Goal: Task Accomplishment & Management: Use online tool/utility

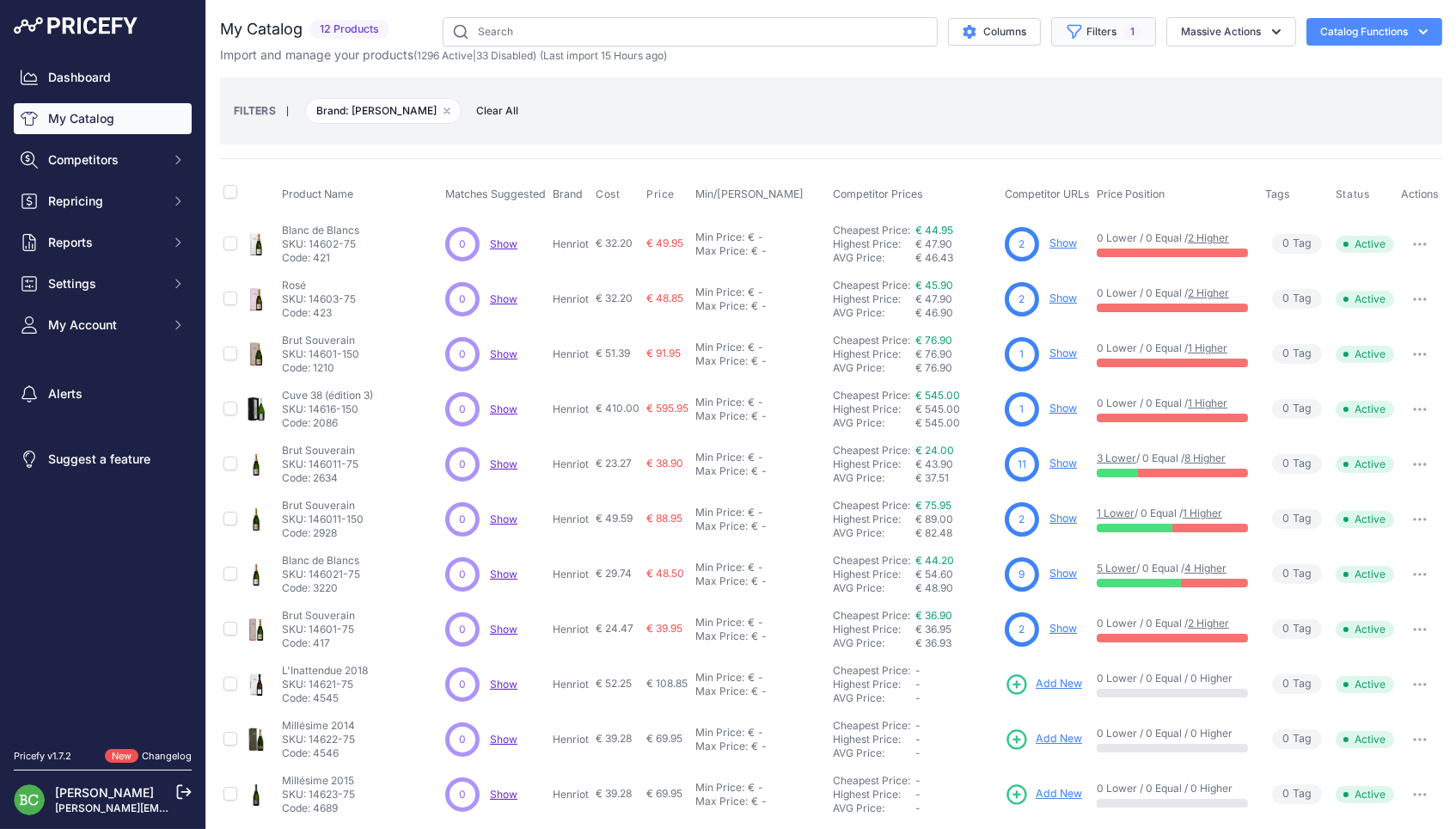
click at [1093, 27] on button "Filters 1" at bounding box center [1104, 31] width 105 height 29
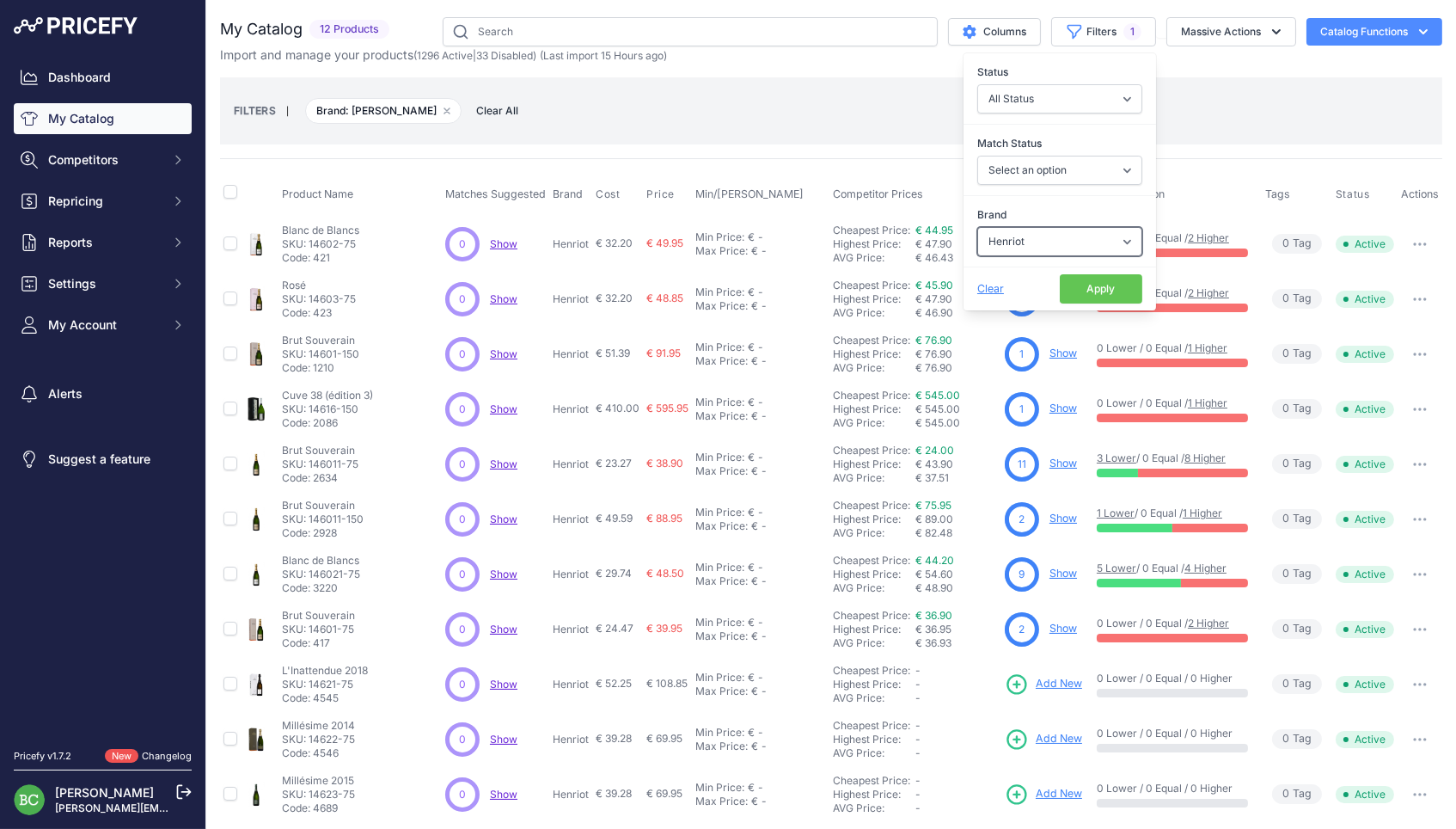
select select "Deutz"
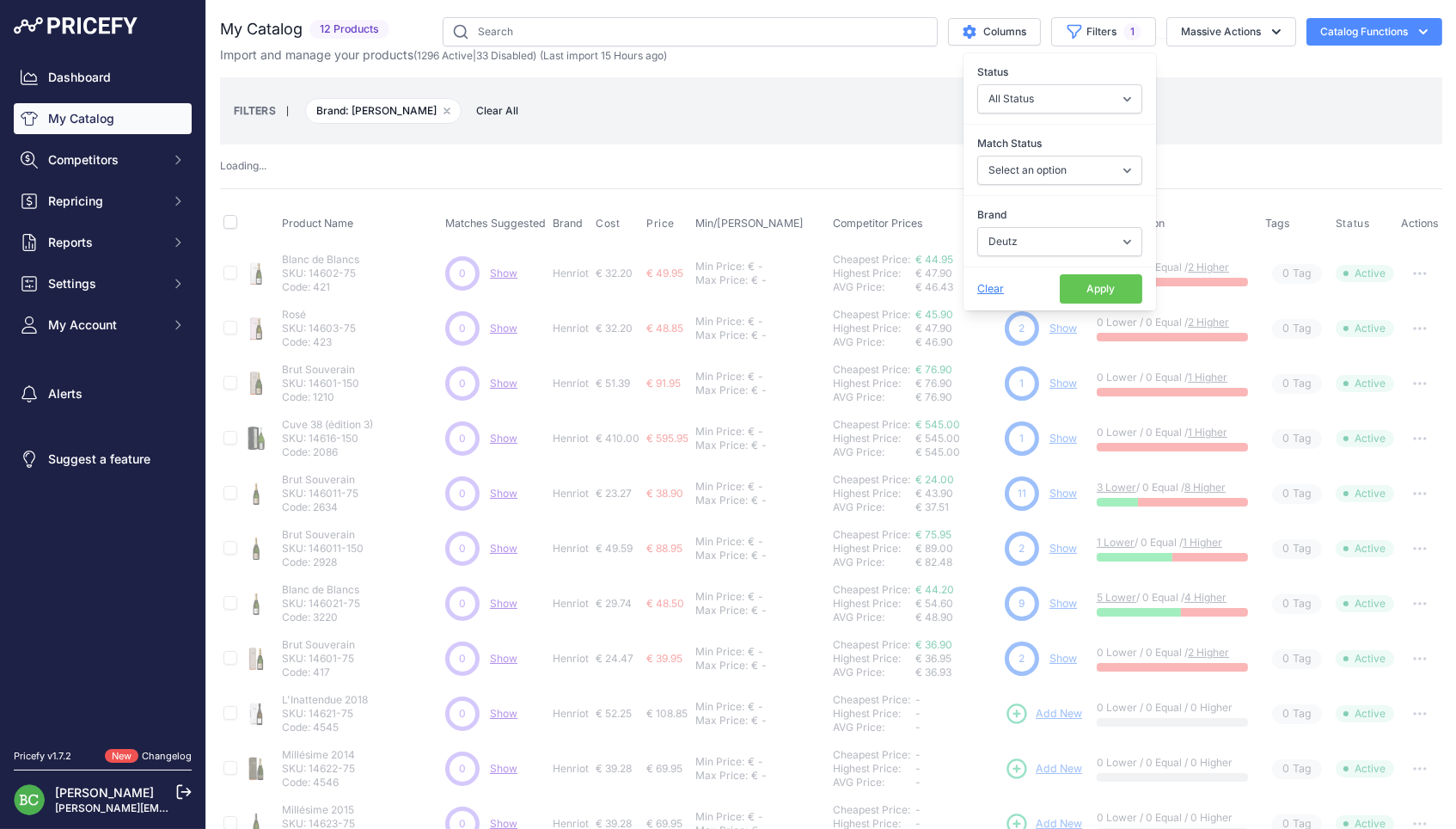
click at [1101, 292] on button "Apply" at bounding box center [1101, 288] width 82 height 29
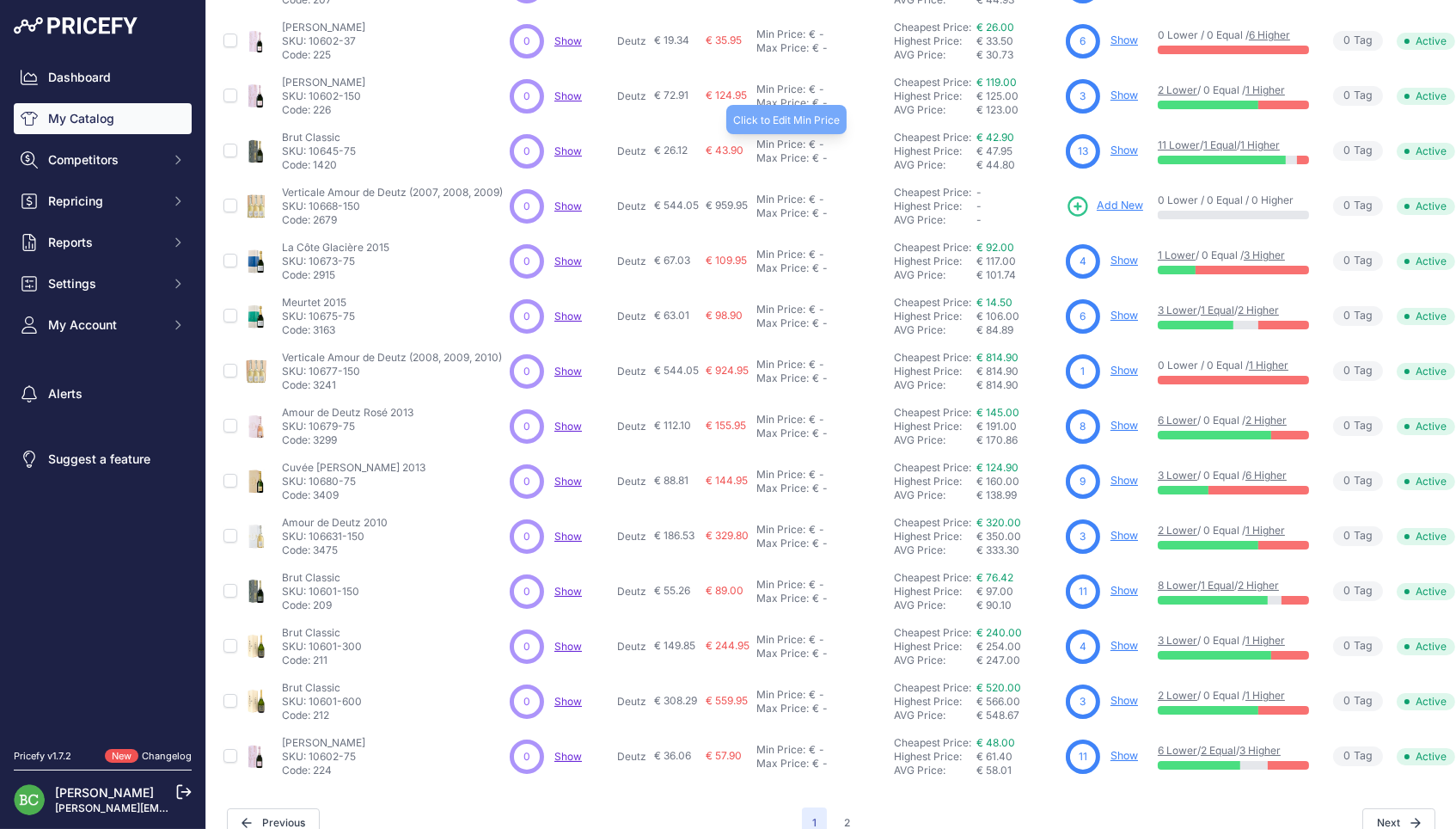
scroll to position [256, 0]
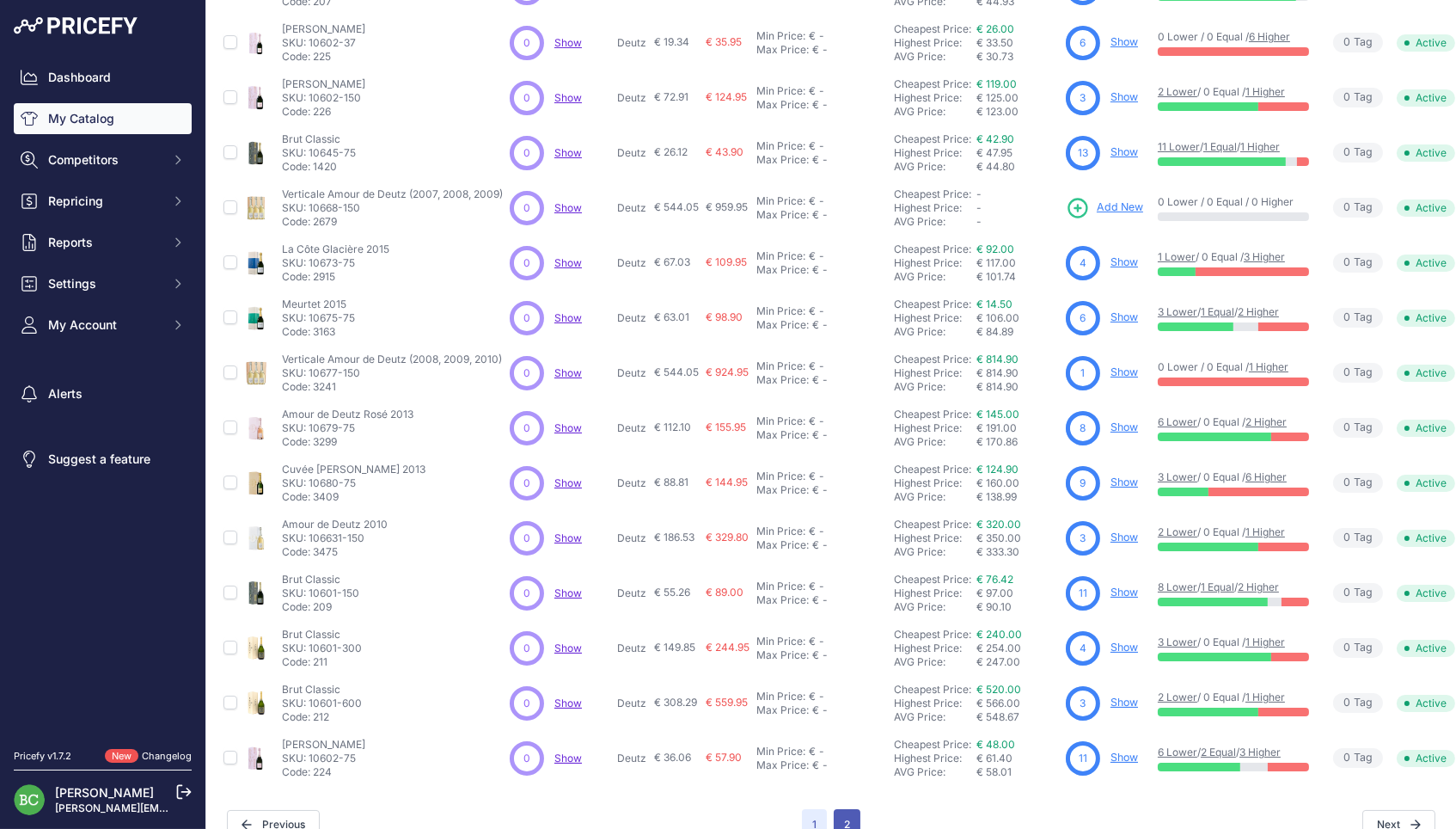
click at [844, 809] on button "2" at bounding box center [847, 824] width 27 height 31
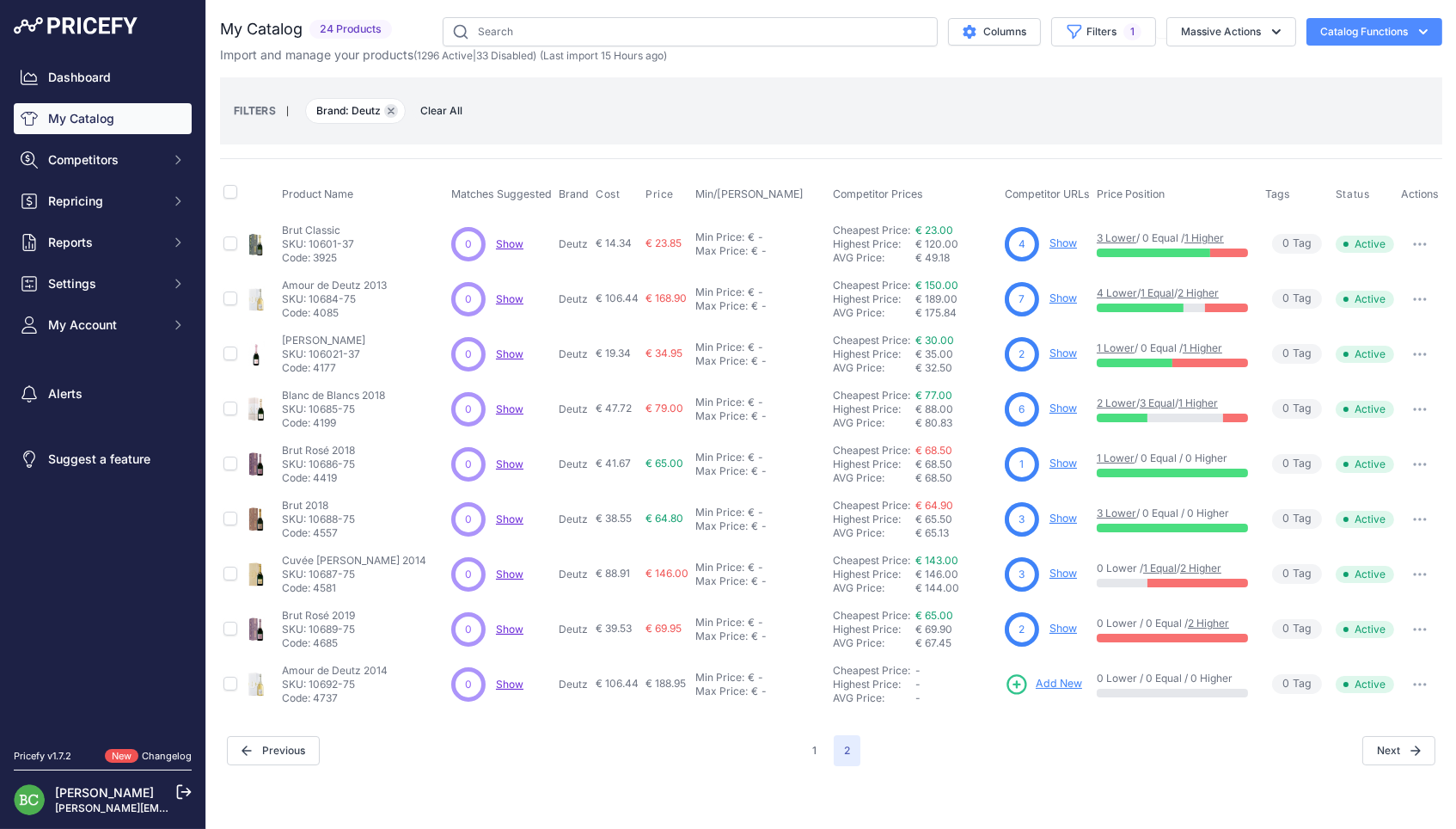
click at [394, 110] on icon "button" at bounding box center [391, 110] width 7 height 7
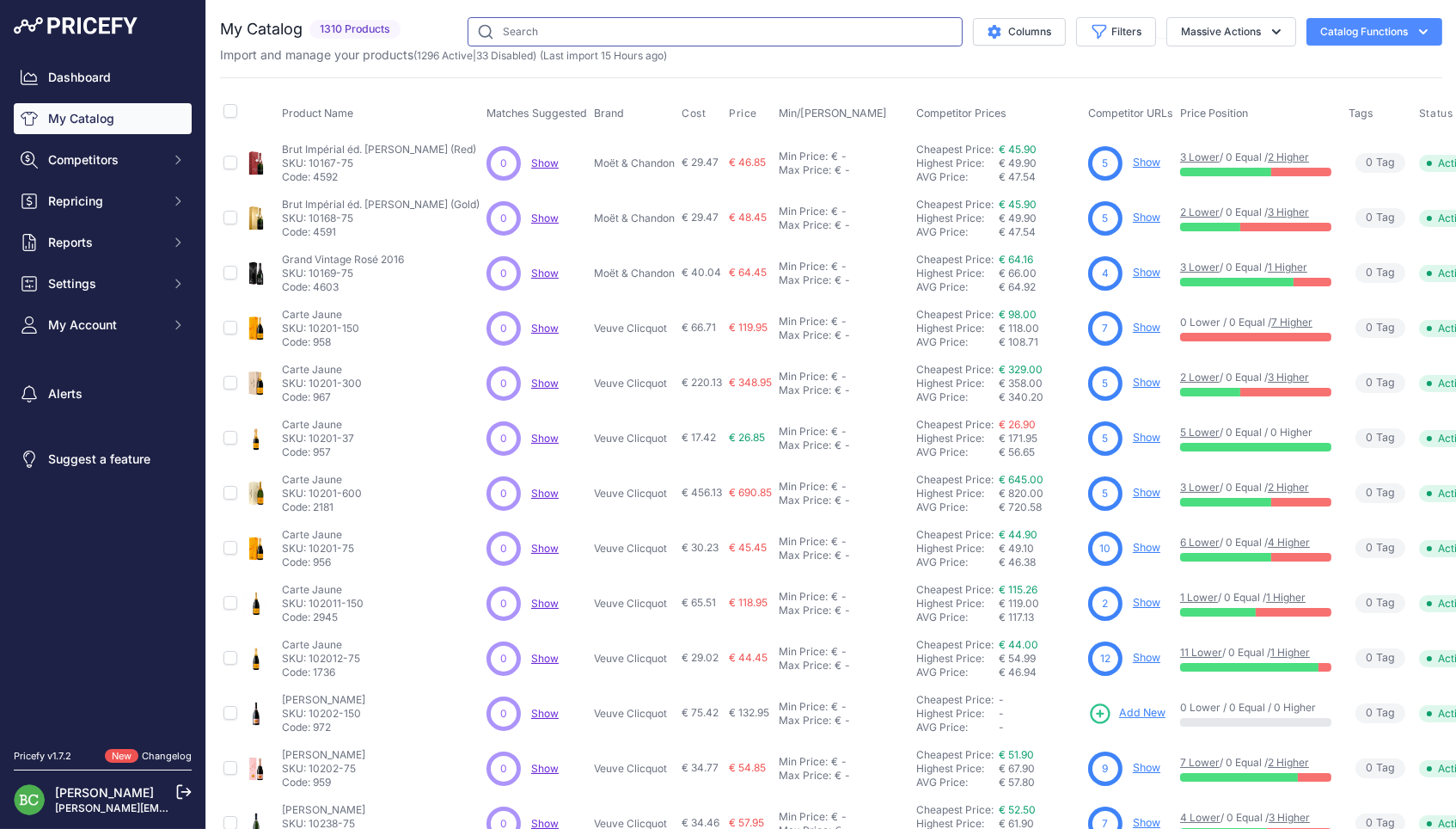
click at [558, 31] on input "text" at bounding box center [715, 31] width 495 height 29
paste input "10689-75"
type input "10689-75"
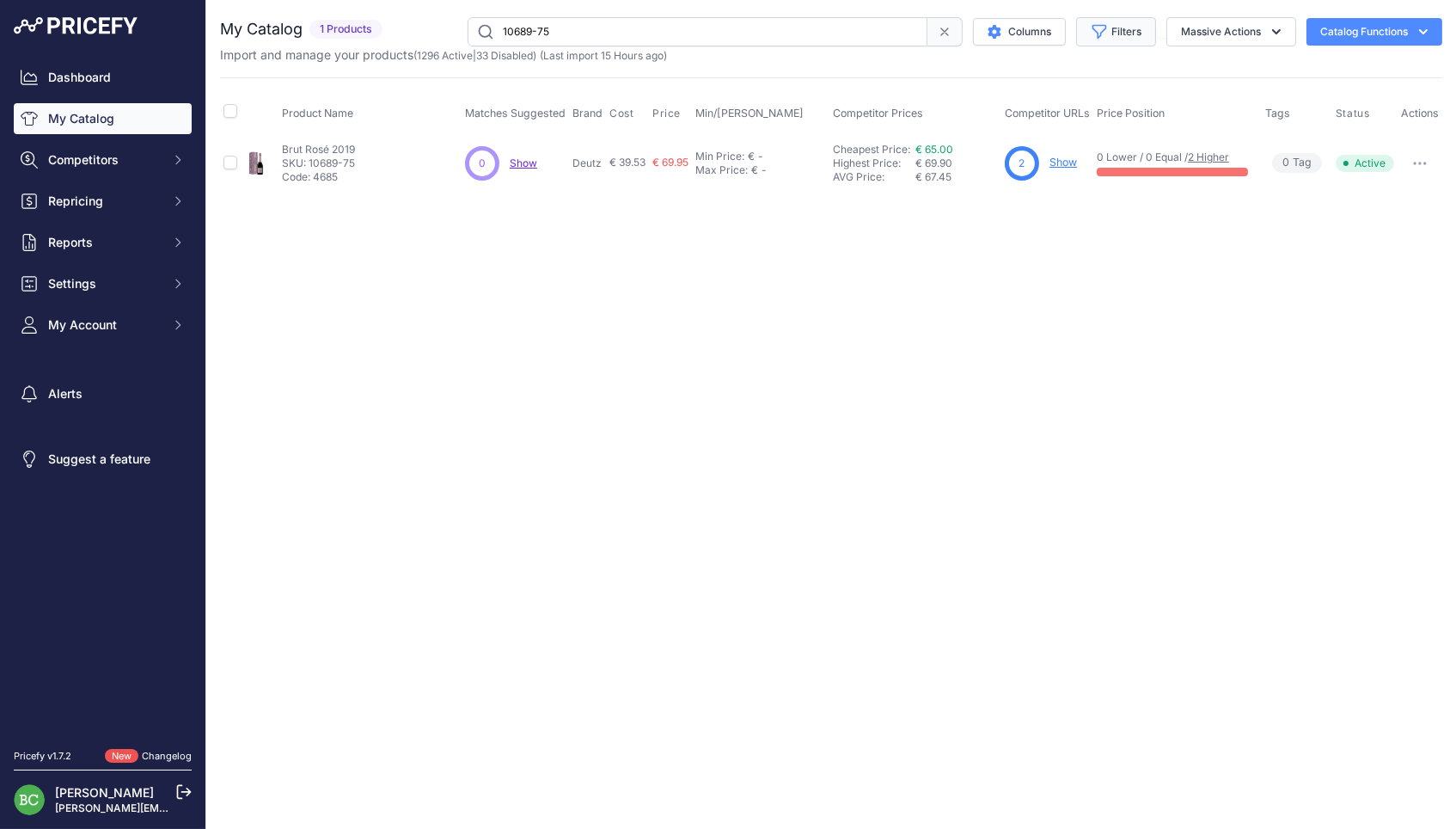
click at [1115, 31] on button "Filters" at bounding box center [1117, 31] width 80 height 29
click at [938, 31] on icon at bounding box center [945, 32] width 14 height 14
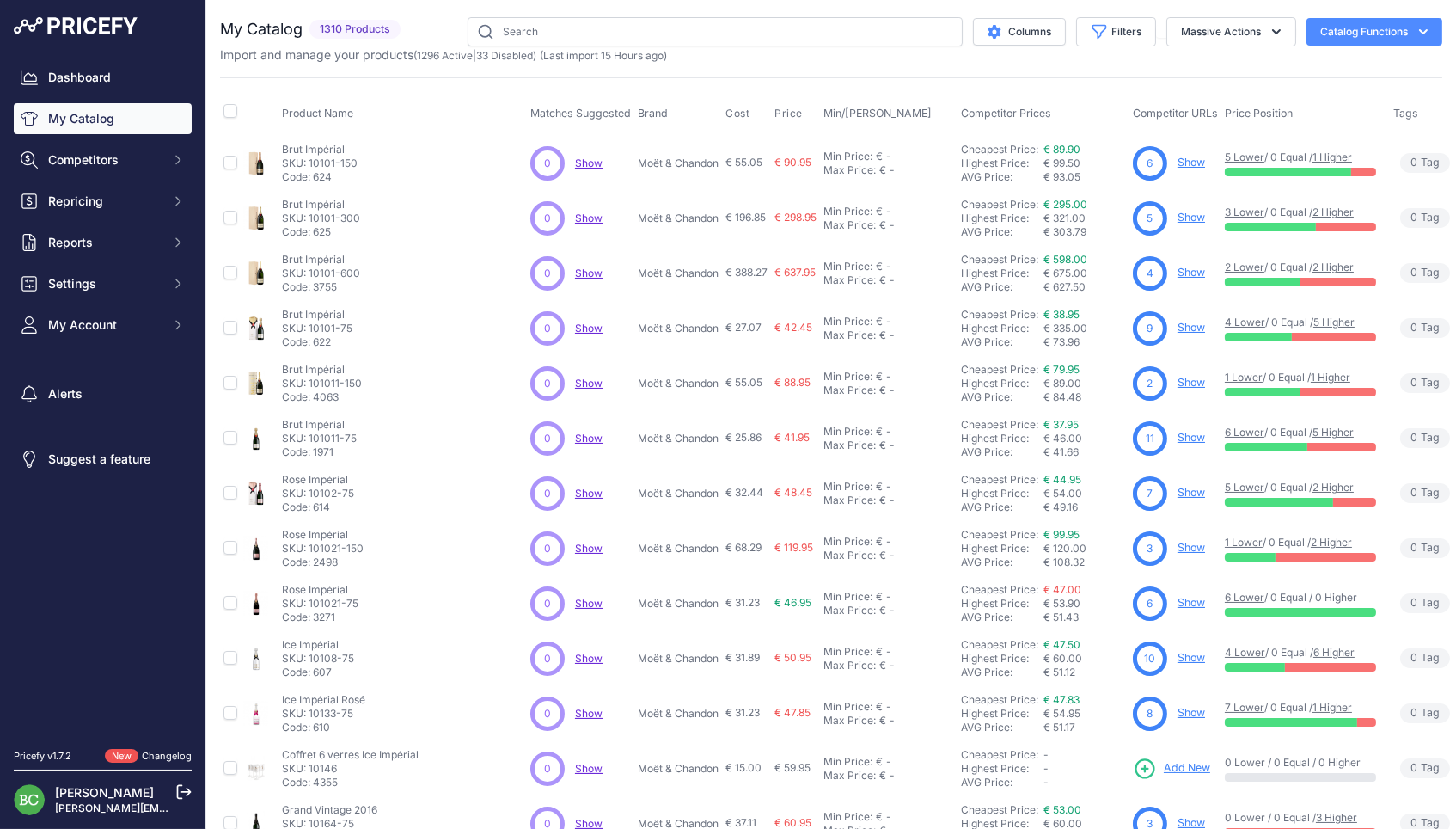
drag, startPoint x: 1105, startPoint y: 36, endPoint x: 1084, endPoint y: 59, distance: 31.1
click at [1105, 36] on button "Filters" at bounding box center [1117, 31] width 80 height 29
select select "Clandestin"
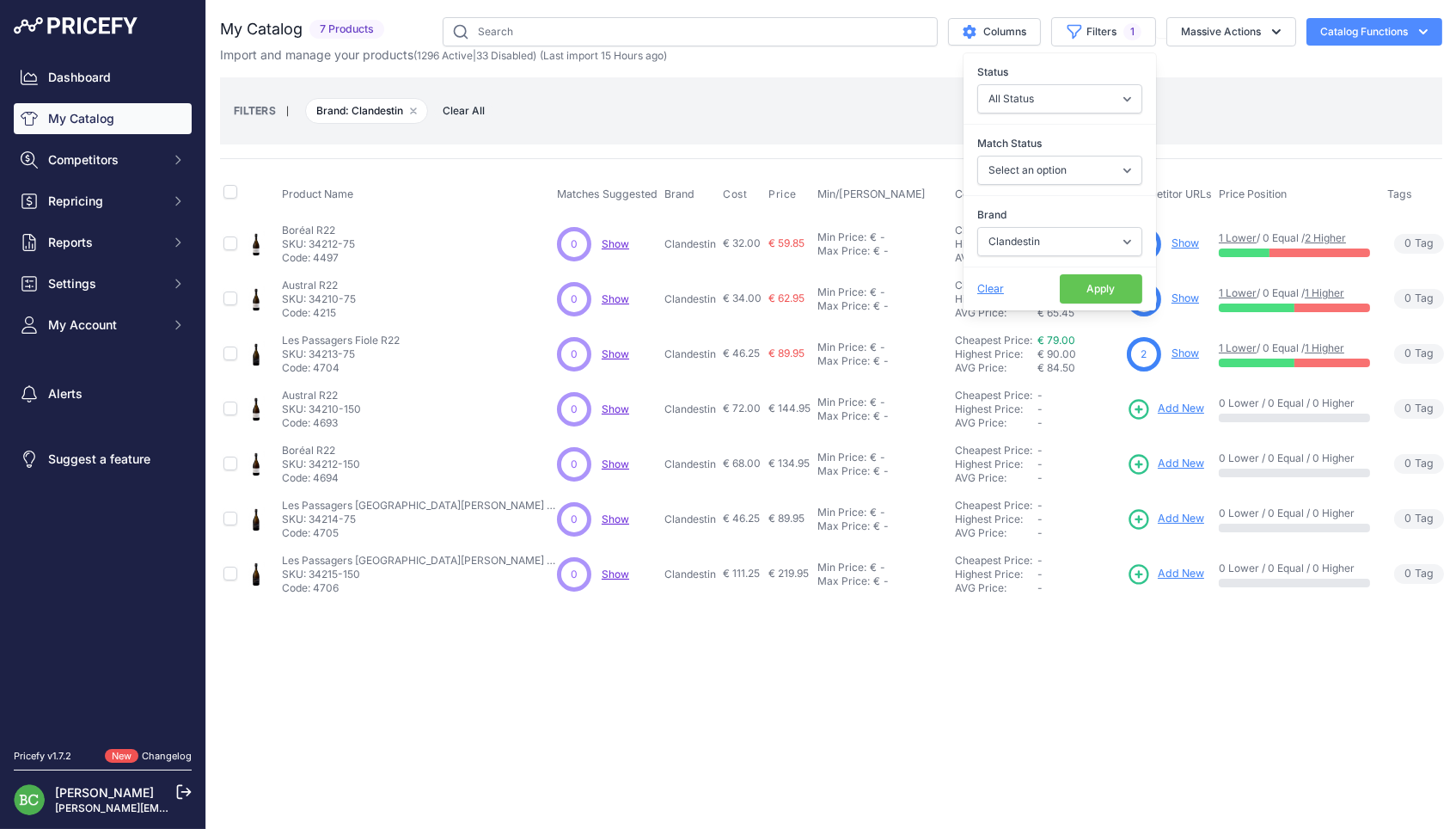
drag, startPoint x: 1117, startPoint y: 298, endPoint x: 1061, endPoint y: 325, distance: 62.2
click at [1117, 298] on button "Apply" at bounding box center [1101, 288] width 82 height 29
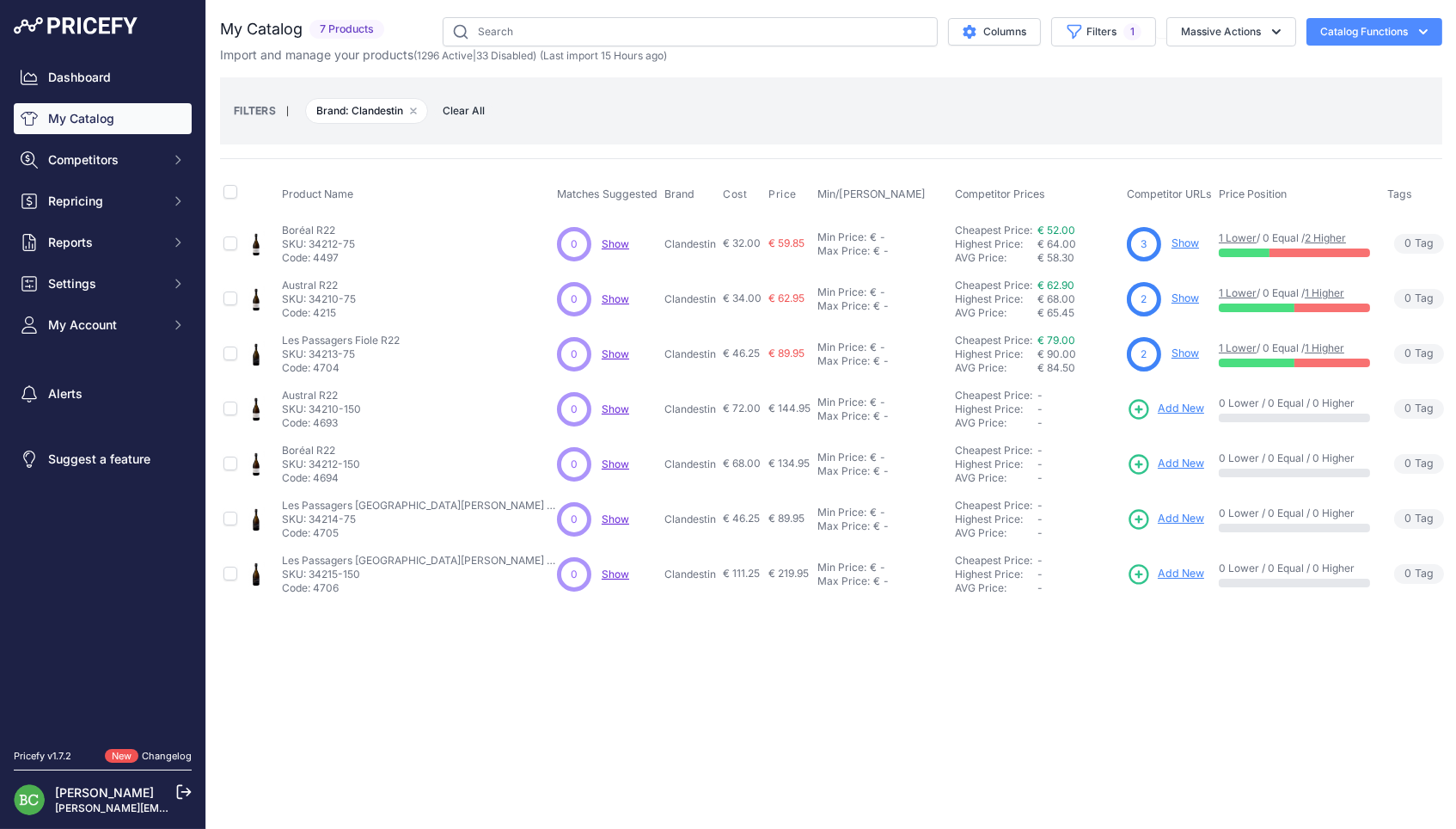
click at [664, 245] on p "Clandestin" at bounding box center [690, 244] width 51 height 14
copy p "Clandestin"
click at [1172, 241] on link "Show" at bounding box center [1185, 243] width 27 height 13
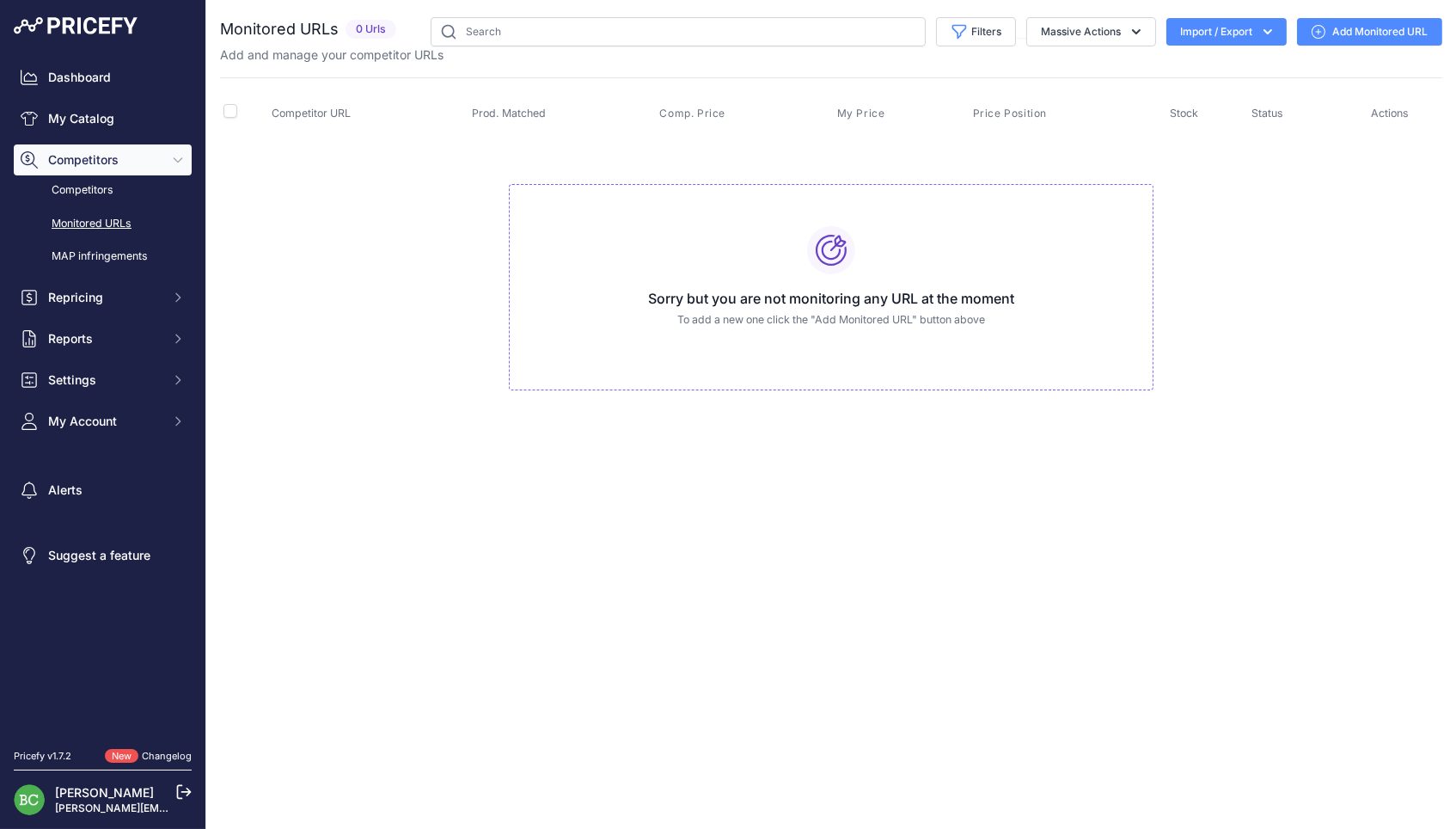
click at [1383, 30] on link "Add Monitored URL" at bounding box center [1369, 31] width 145 height 27
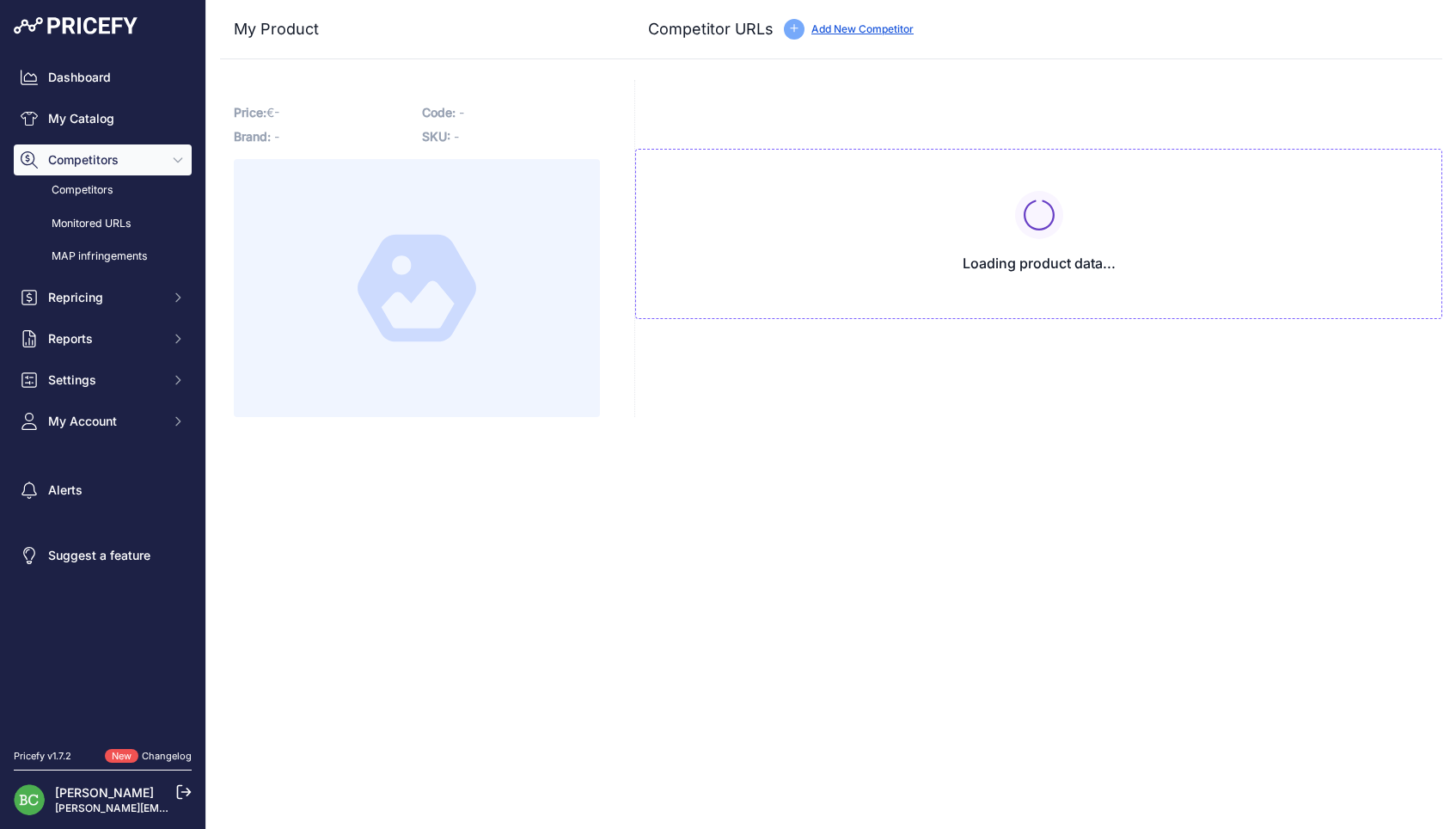
type input "[DOMAIN_NAME][URL]"
type input "[DOMAIN_NAME]/products/les-semblables-austral-r22-champagne-clandestin?_pos=3&_…"
type input "[DOMAIN_NAME][URL]"
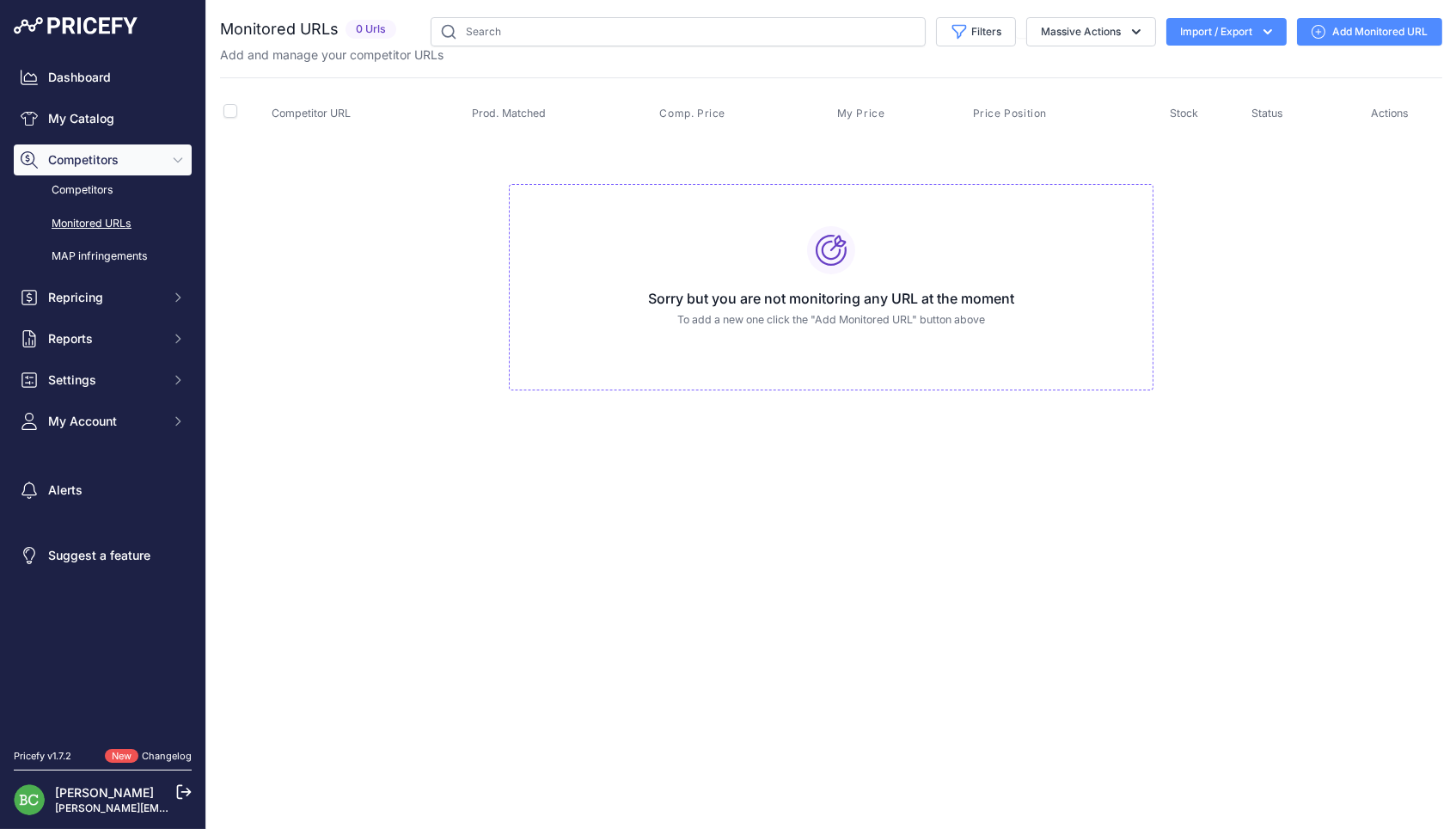
click at [1363, 32] on link "Add Monitored URL" at bounding box center [1369, 31] width 145 height 27
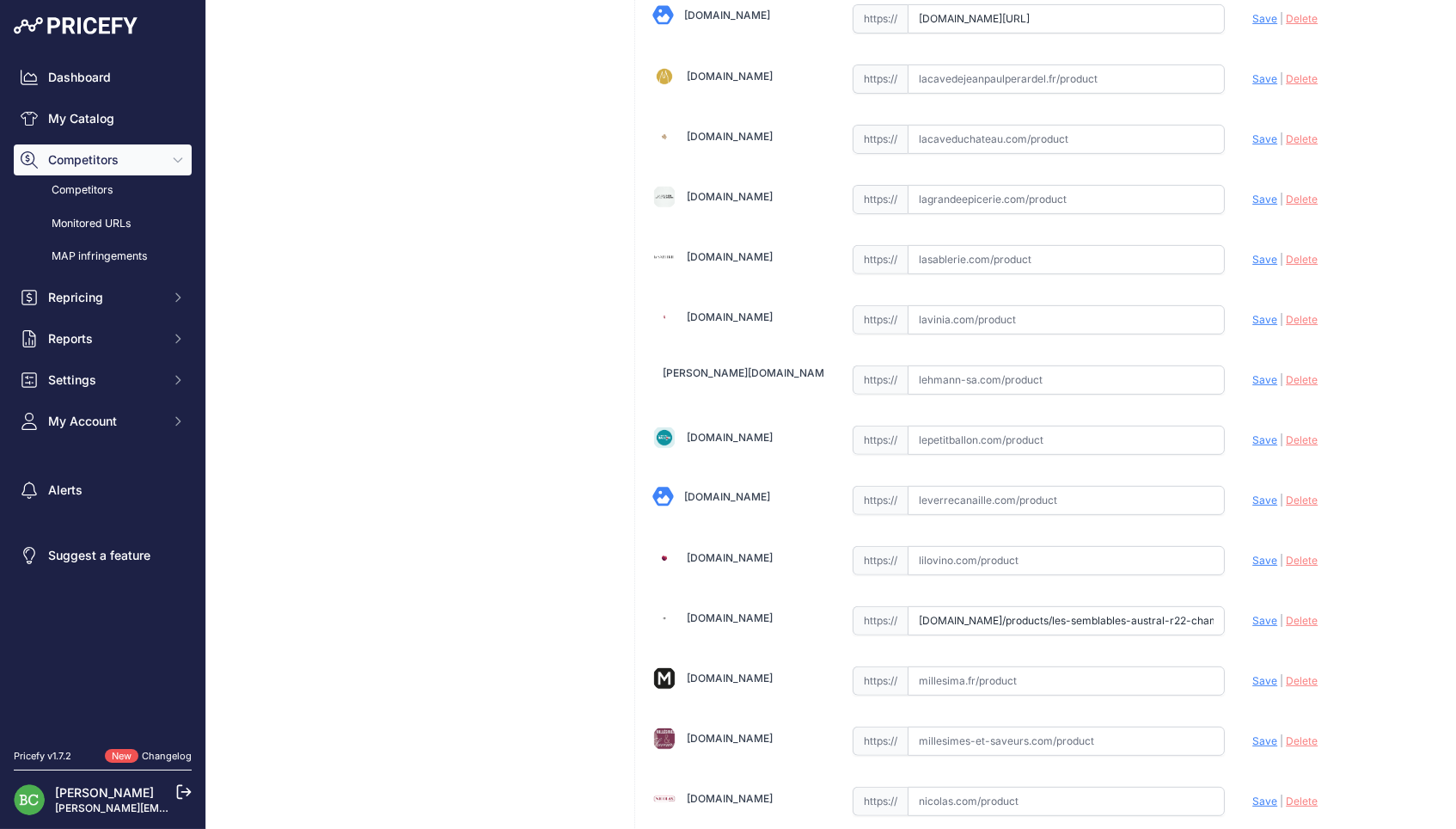
scroll to position [1290, 0]
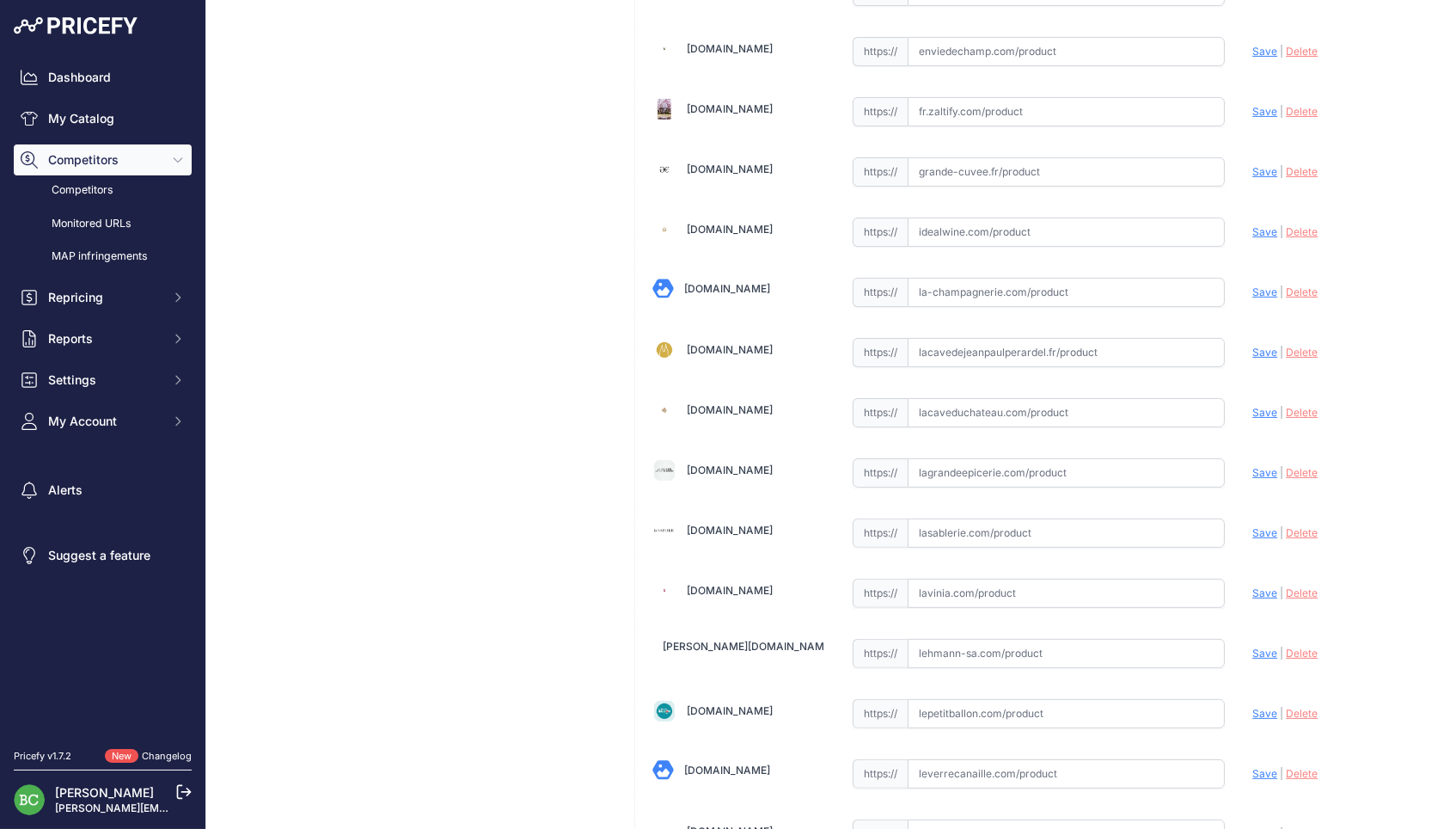
scroll to position [1037, 0]
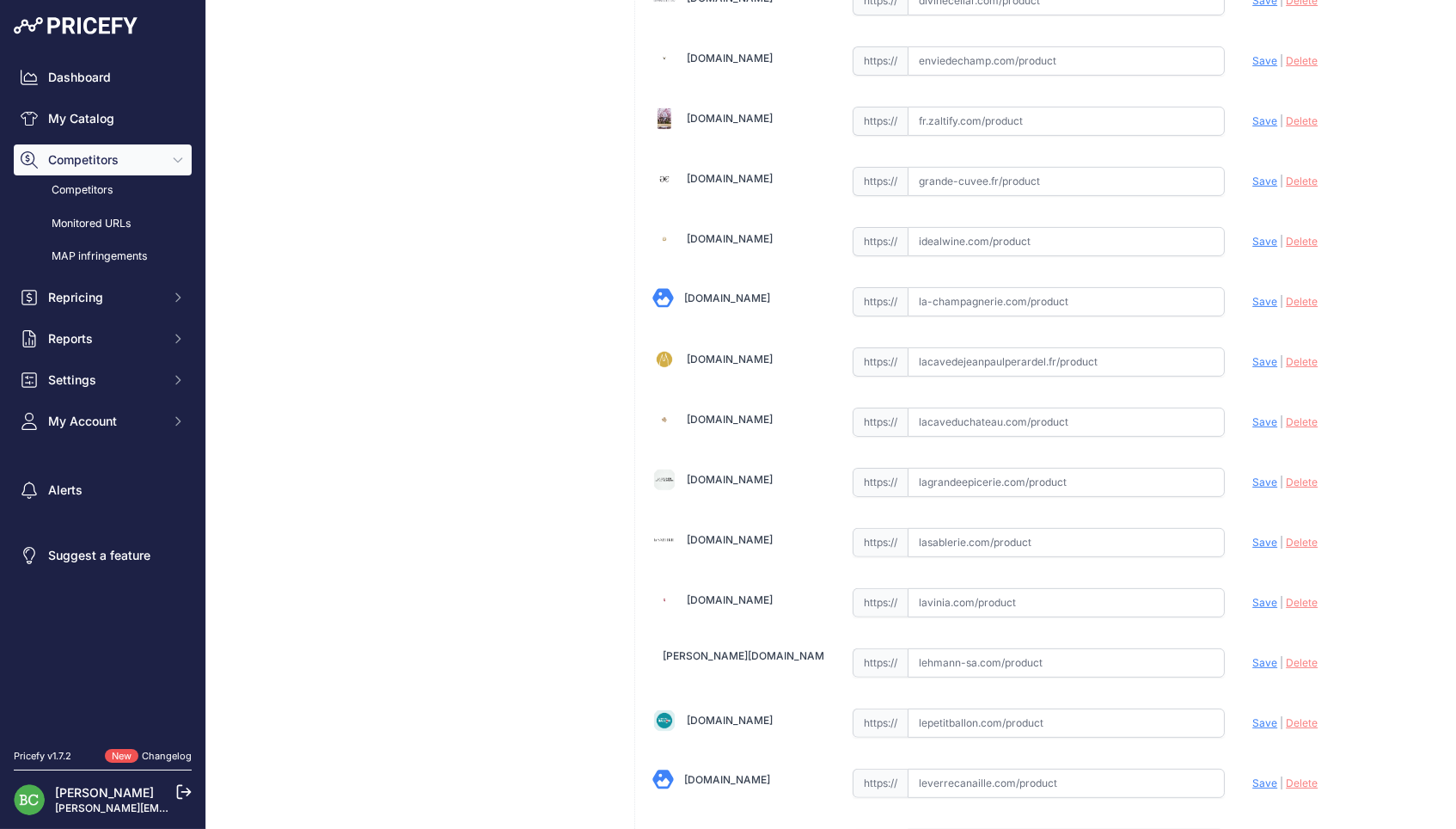
click at [971, 414] on input "text" at bounding box center [1066, 422] width 318 height 29
paste input "[URL][DOMAIN_NAME]"
click at [1263, 415] on span "Save" at bounding box center [1264, 422] width 25 height 13
type input "[URL][DOMAIN_NAME]"
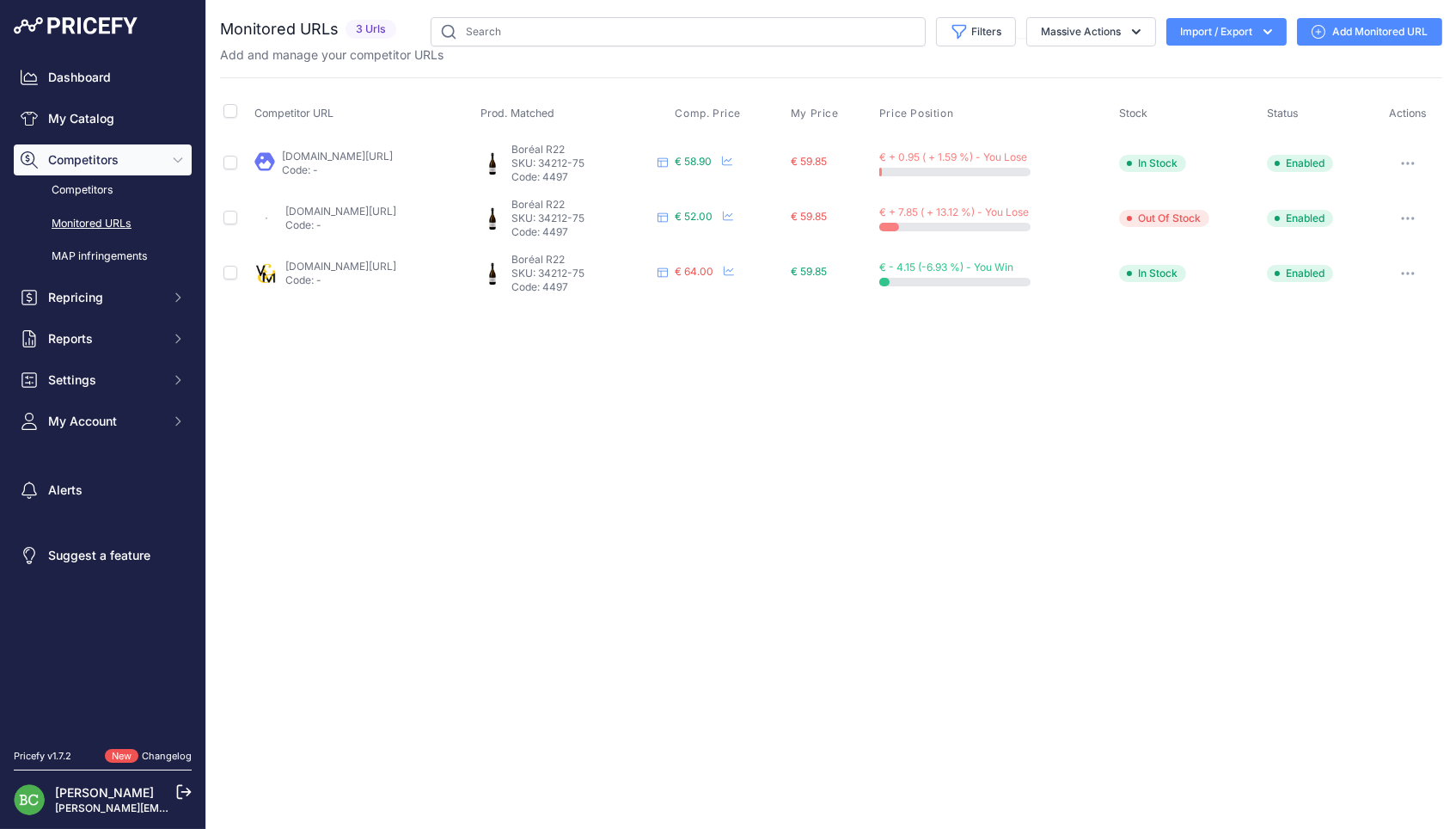
click at [1394, 25] on link "Add Monitored URL" at bounding box center [1369, 31] width 145 height 27
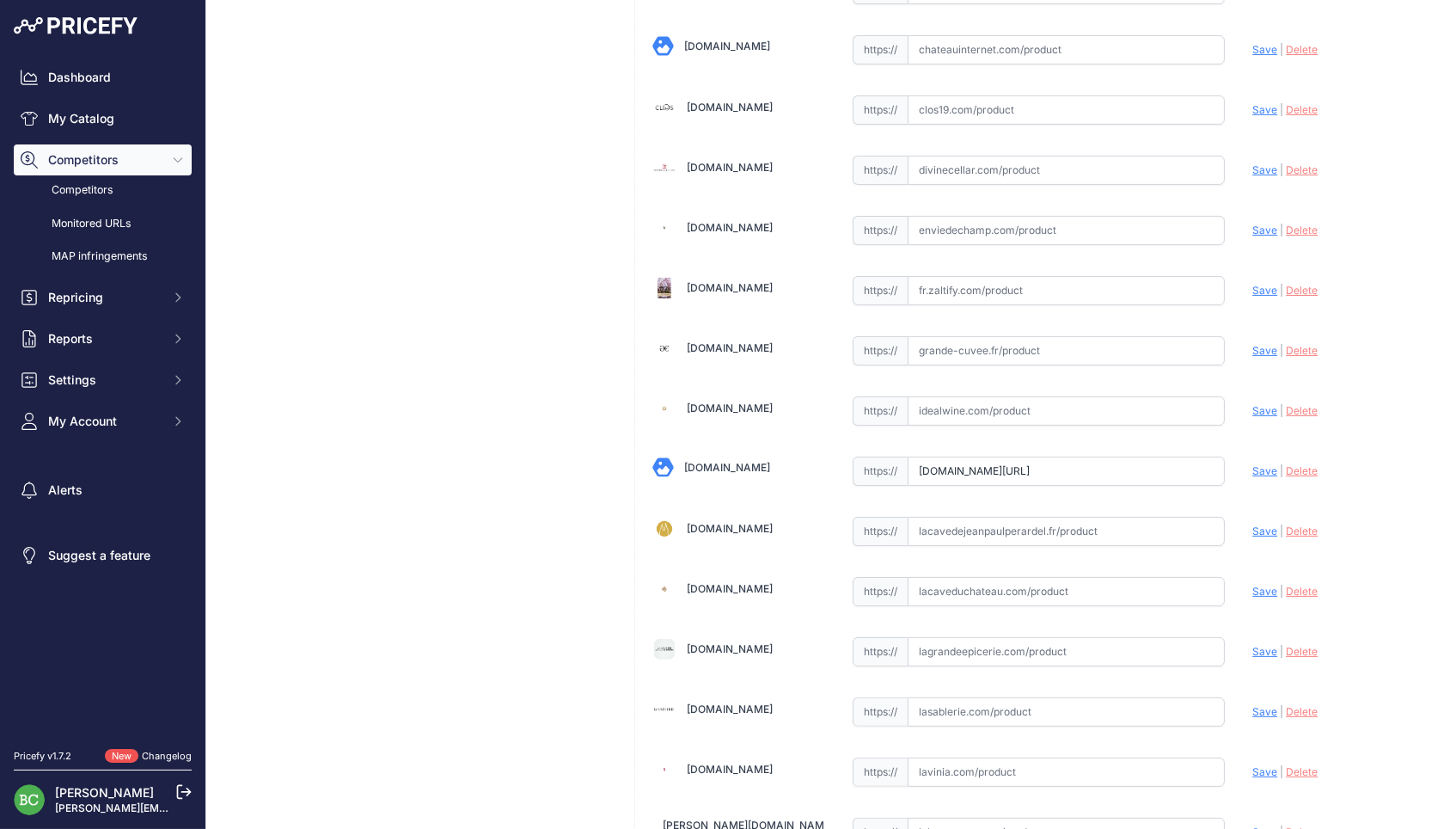
scroll to position [993, 0]
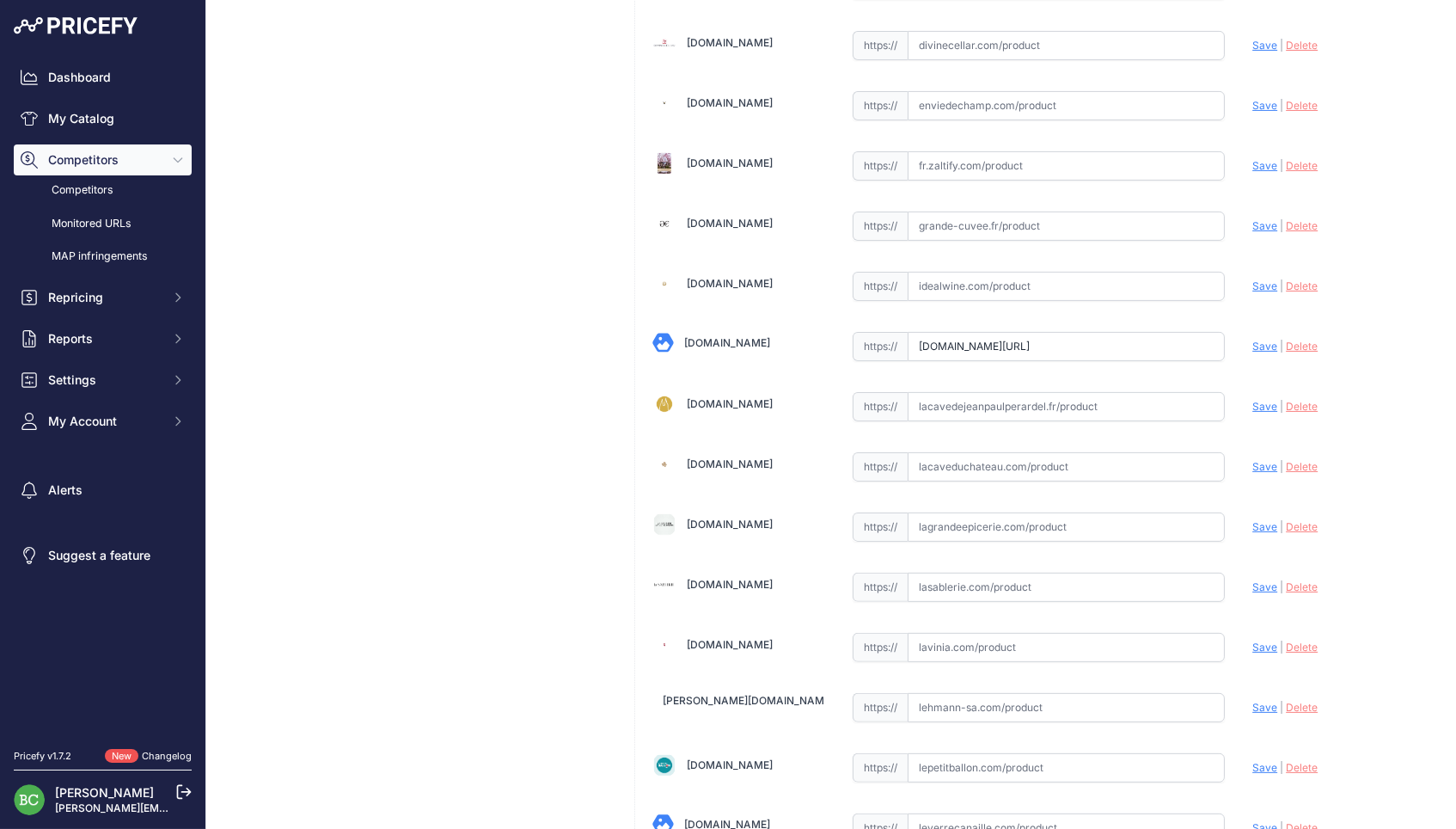
click at [981, 457] on input "text" at bounding box center [1066, 466] width 318 height 29
paste input "[URL][DOMAIN_NAME]"
click at [1260, 460] on span "Save" at bounding box center [1264, 466] width 25 height 13
type input "[URL][DOMAIN_NAME]"
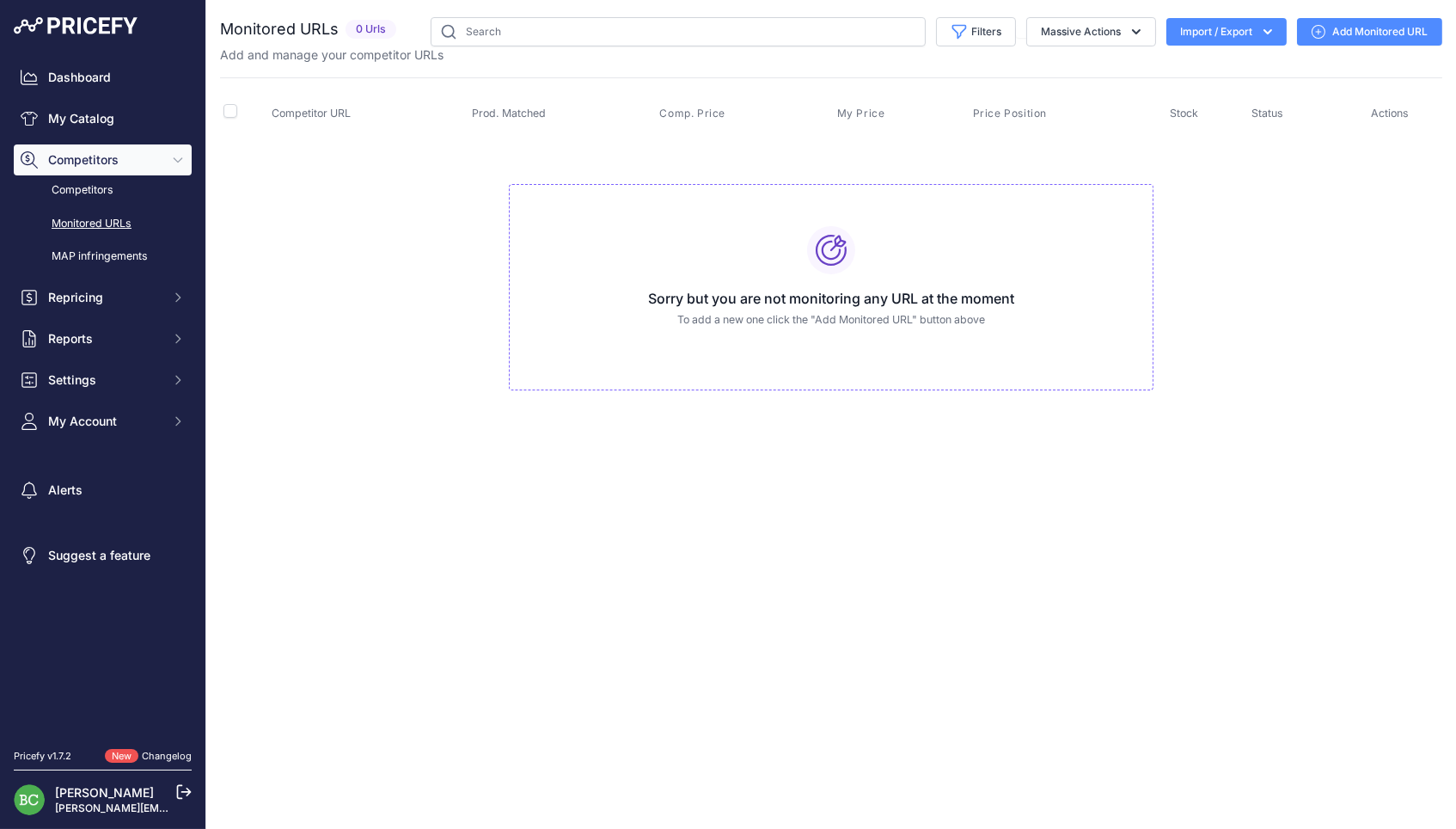
click at [1393, 27] on link "Add Monitored URL" at bounding box center [1369, 31] width 145 height 27
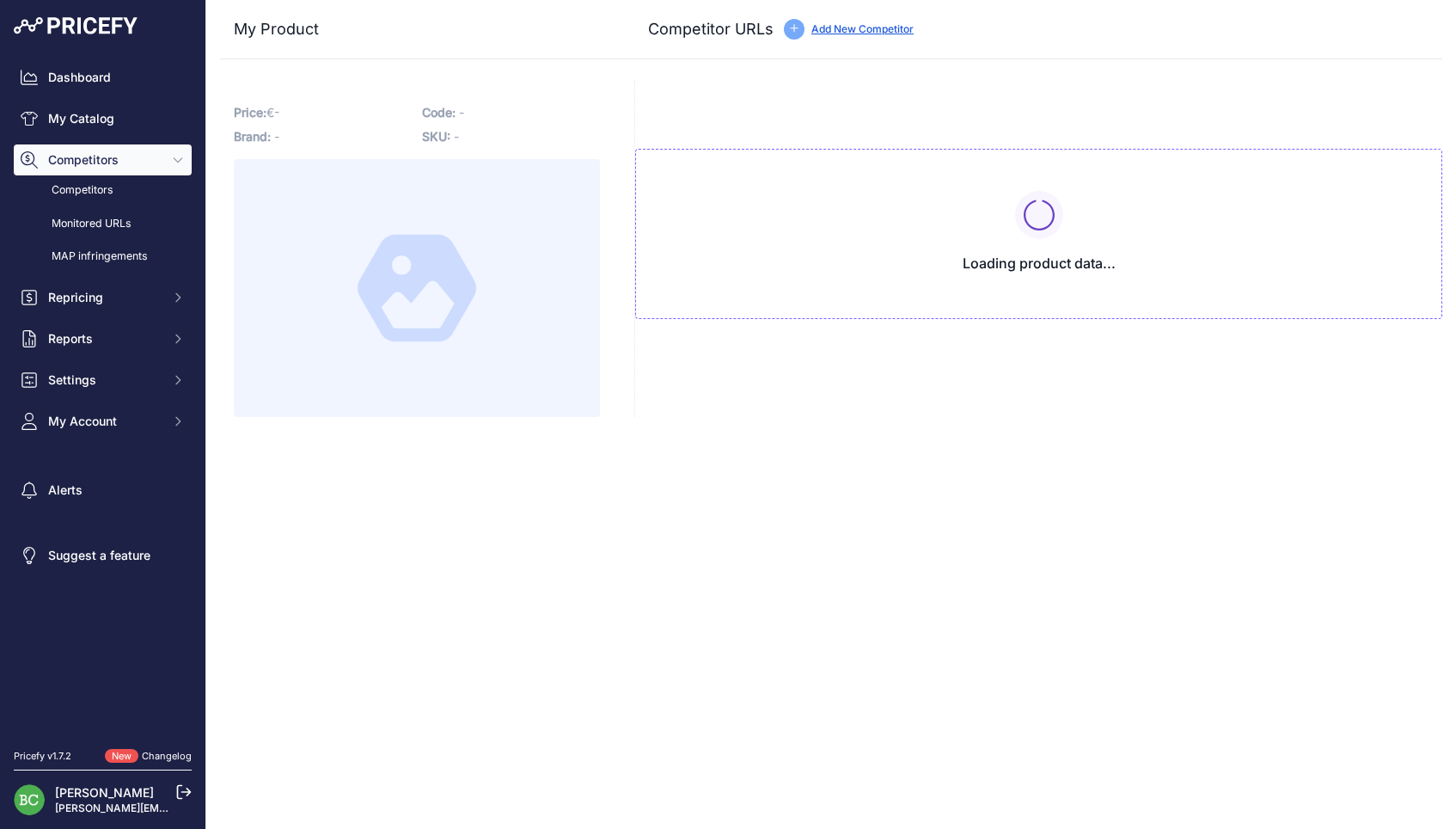
type input "[DOMAIN_NAME][URL]"
type input "[DOMAIN_NAME]/products/les-semblables-austral-r22-champagne-clandestin?_pos=3&_…"
type input "www.vinsetmillesimes.com/fr/champagne-clandestin/95557-clandestin-austral-brut-…"
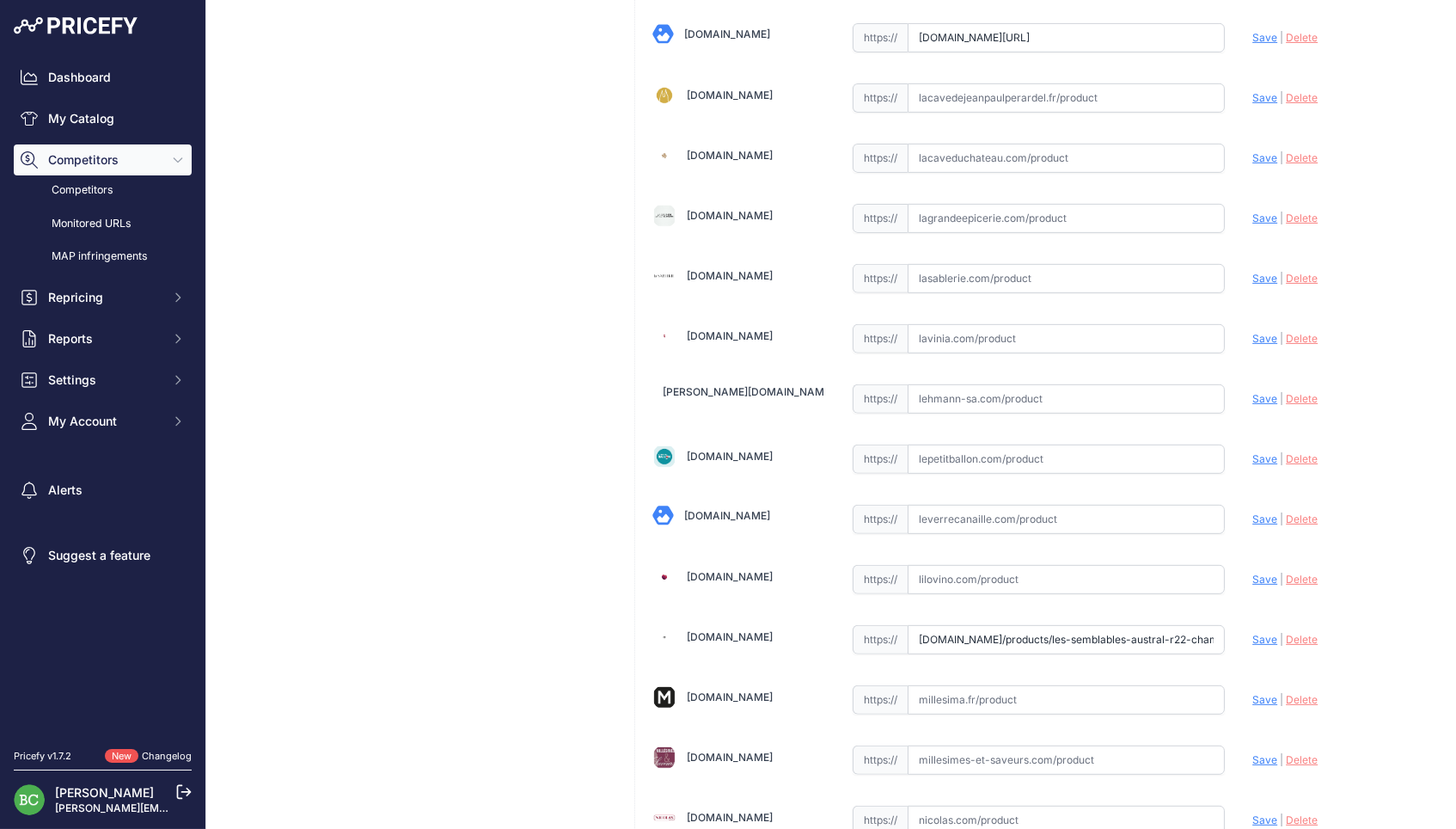
scroll to position [1165, 0]
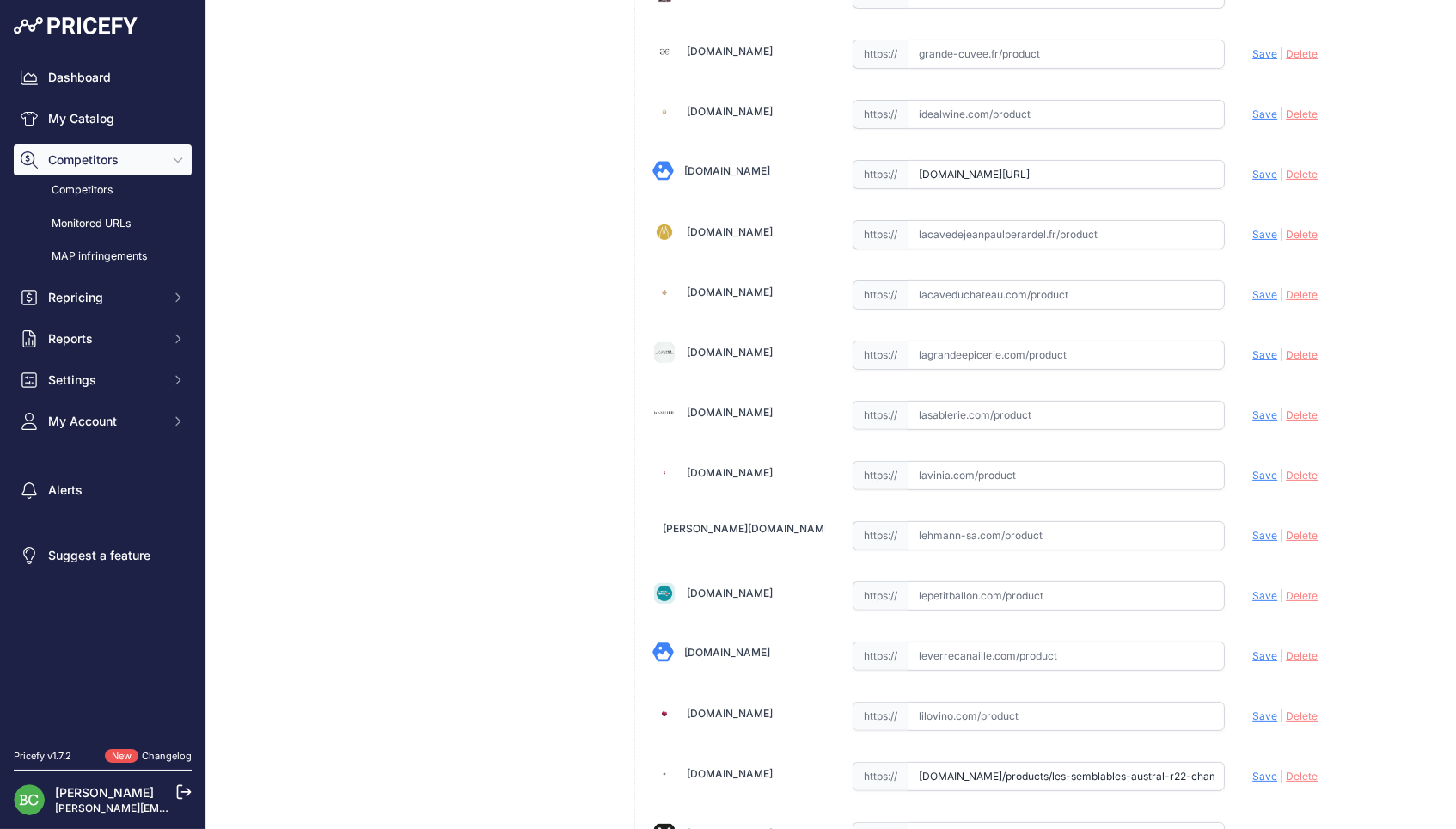
drag, startPoint x: 964, startPoint y: 293, endPoint x: 1011, endPoint y: 294, distance: 47.0
click at [964, 293] on input "text" at bounding box center [1066, 294] width 318 height 29
paste input "https://www.lacaveduchateau.com/champagne-clandestin-austral-2022-blanc-wclanse…"
click at [1267, 290] on span "Save" at bounding box center [1264, 294] width 25 height 13
type input "https://www.lacaveduchateau.com/champagne-clandestin-austral-2022-blanc-wclanse…"
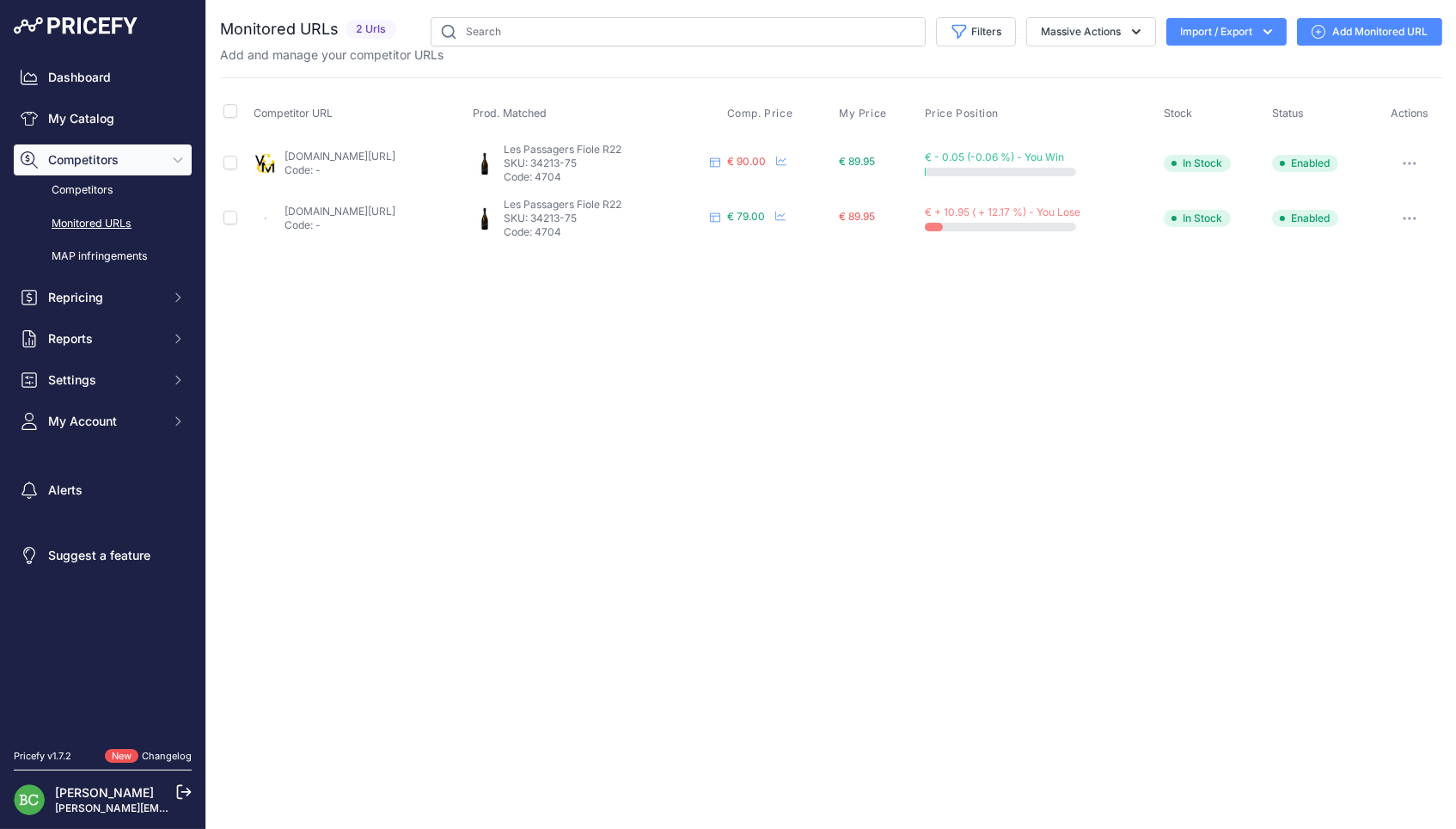
click at [1377, 27] on link "Add Monitored URL" at bounding box center [1369, 31] width 145 height 27
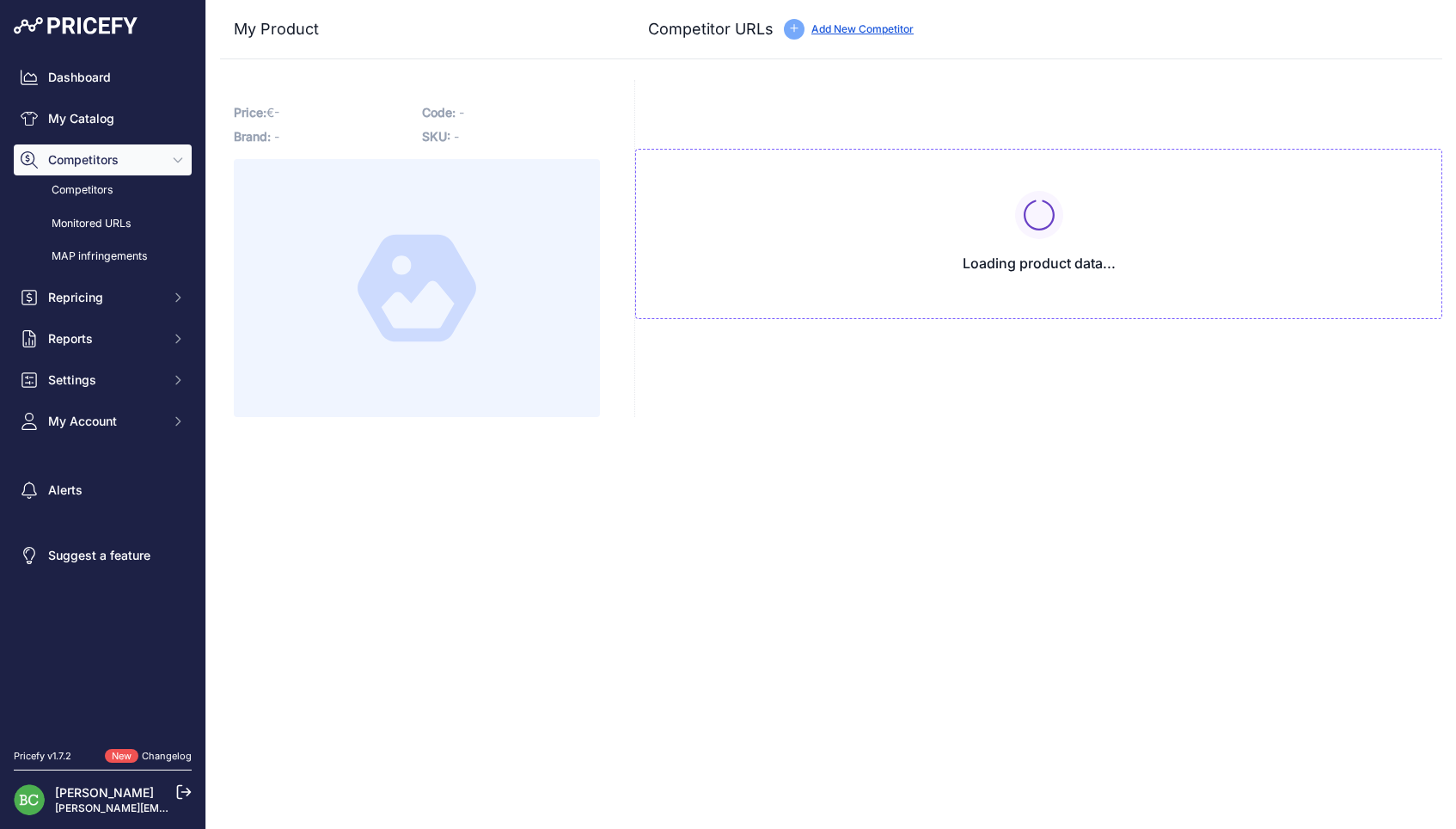
type input "[DOMAIN_NAME]/products/les-passagers-fiole-2022-champagne-clandestin?_pos=7&_si…"
type input "[DOMAIN_NAME][URL]"
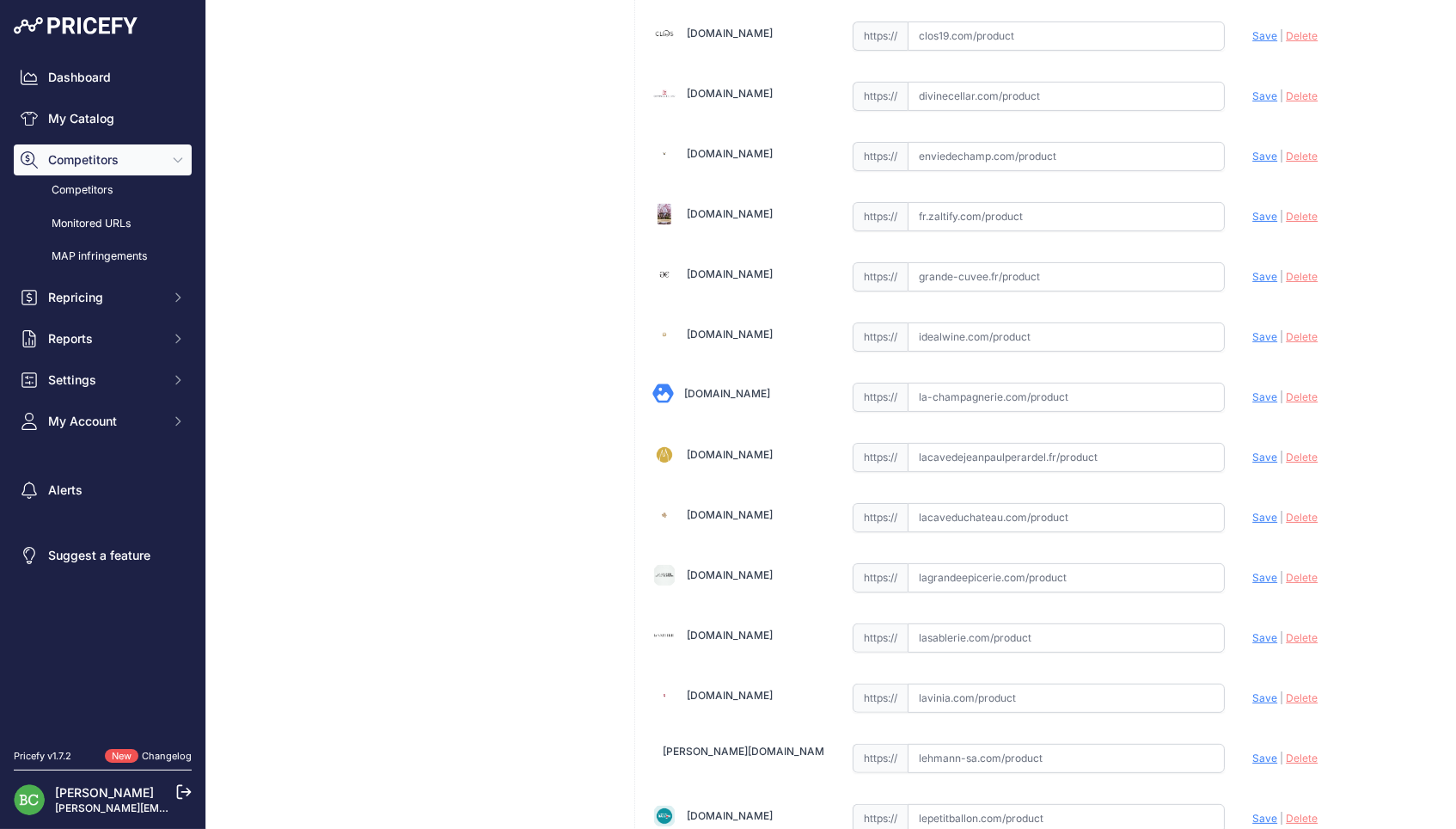
scroll to position [948, 0]
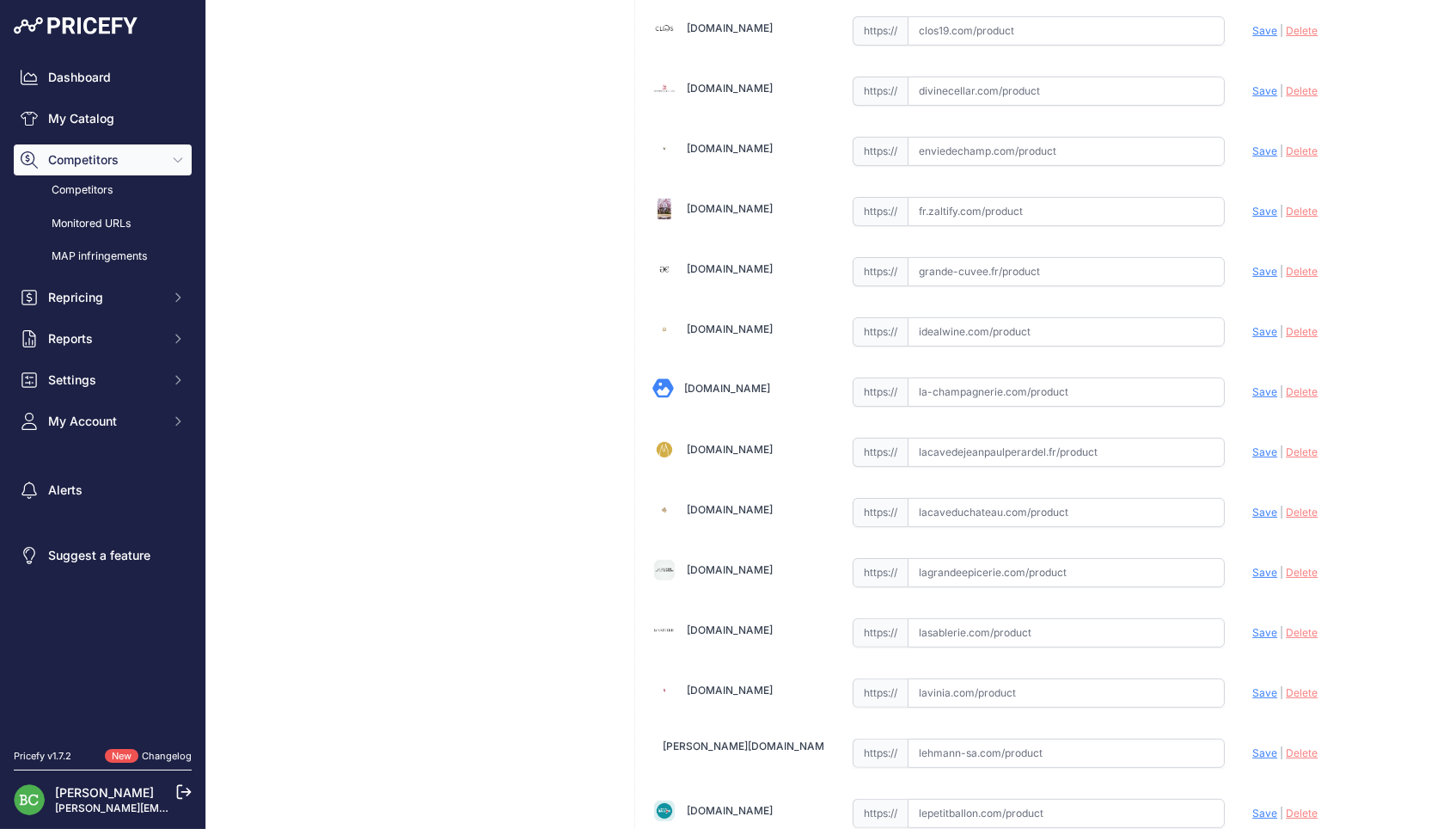
drag, startPoint x: 955, startPoint y: 521, endPoint x: 956, endPoint y: 505, distance: 16.0
click at [955, 520] on div "[DOMAIN_NAME] Valid Save" at bounding box center [1039, 662] width 807 height 3018
click at [956, 503] on input "text" at bounding box center [1066, 512] width 318 height 29
paste input "[URL][DOMAIN_NAME]"
click at [1257, 506] on span "Save" at bounding box center [1264, 512] width 25 height 13
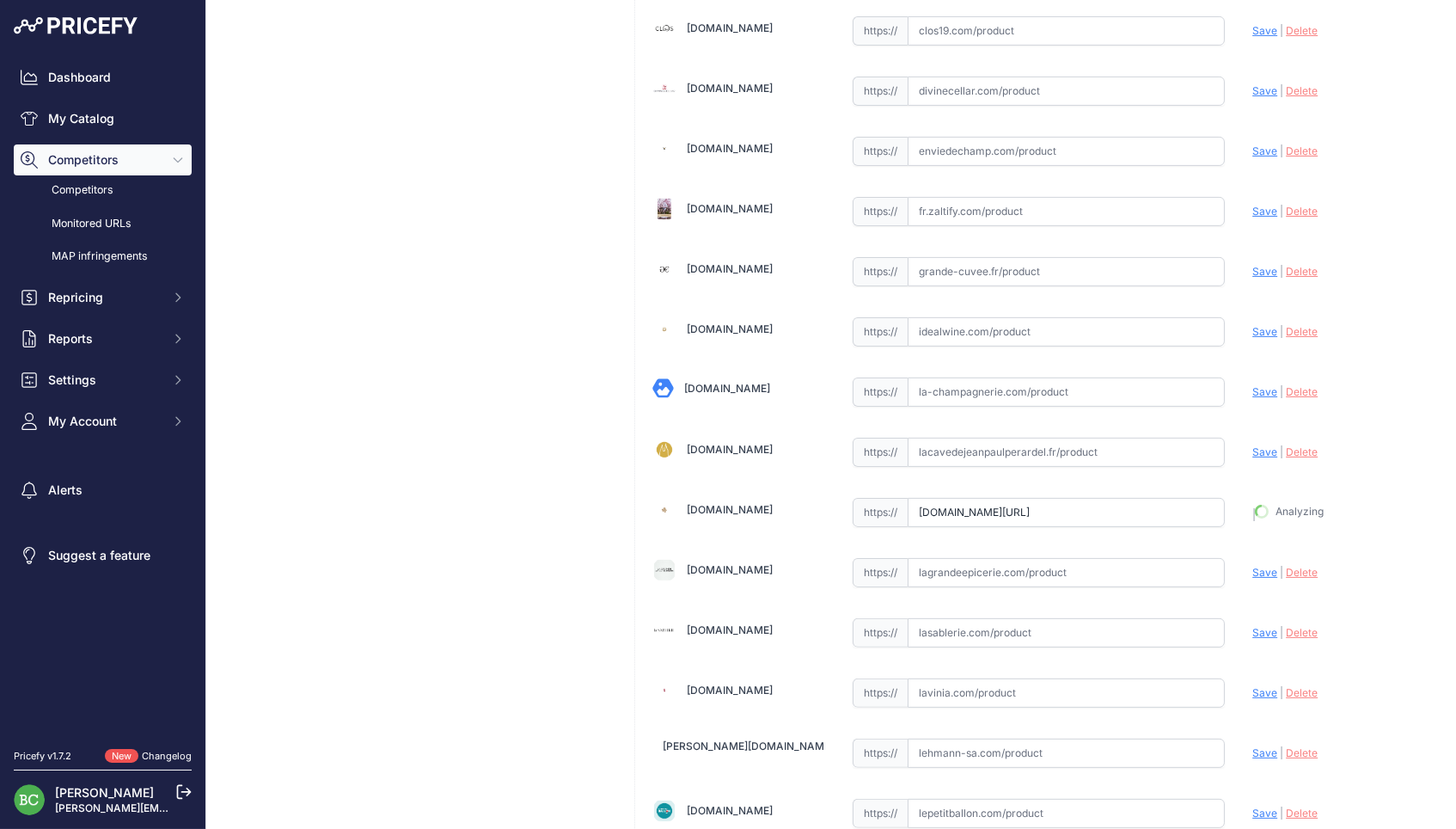
type input "[URL][DOMAIN_NAME]"
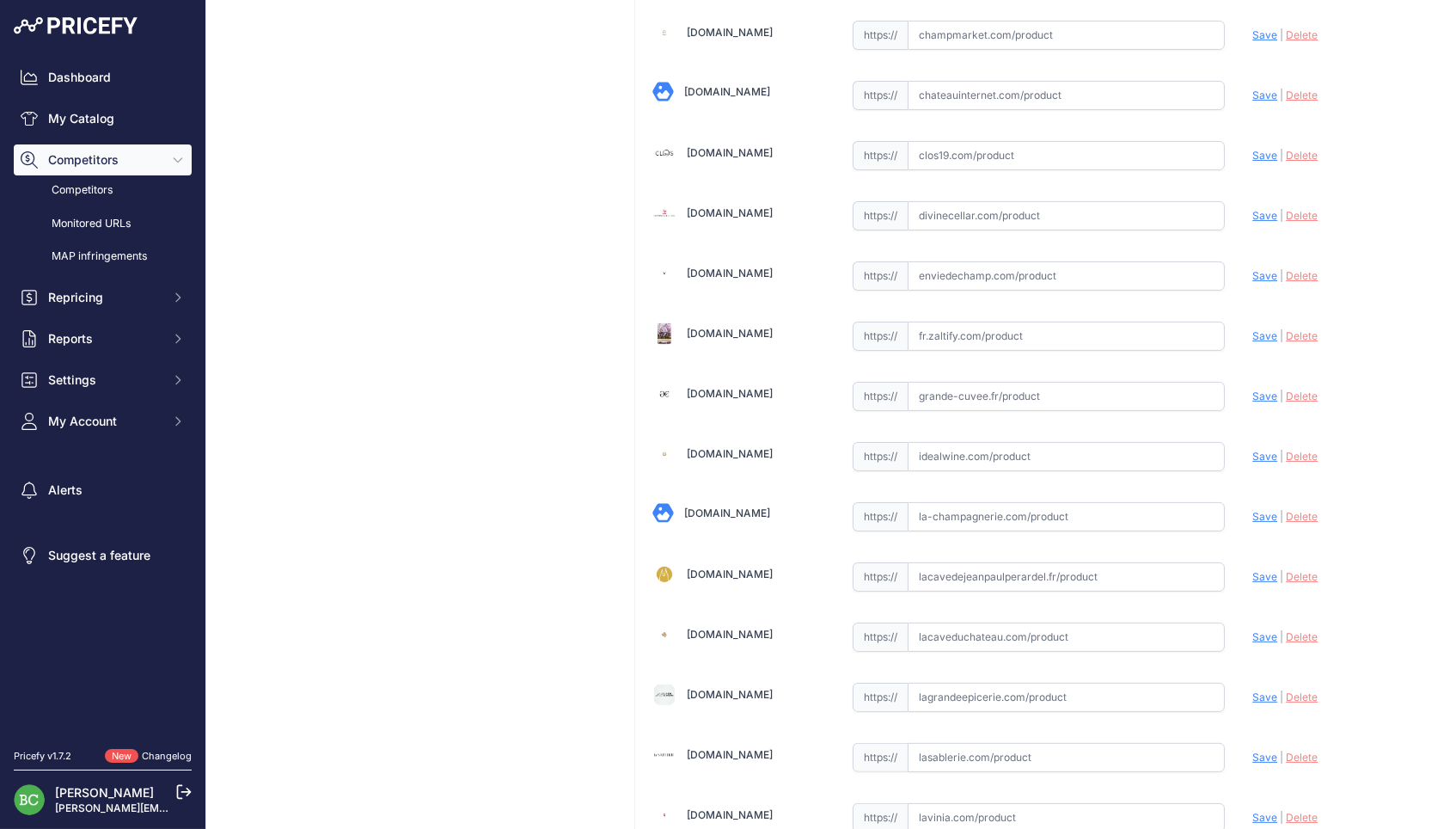
scroll to position [823, 0]
drag, startPoint x: 925, startPoint y: 620, endPoint x: 945, endPoint y: 628, distance: 21.5
click at [928, 622] on input "text" at bounding box center [1066, 636] width 318 height 29
paste input "https://www.lacaveduchateau.com/champagne-clandestin-les-passagers-haut-de-val-…"
click at [1262, 629] on span "Save" at bounding box center [1264, 636] width 25 height 13
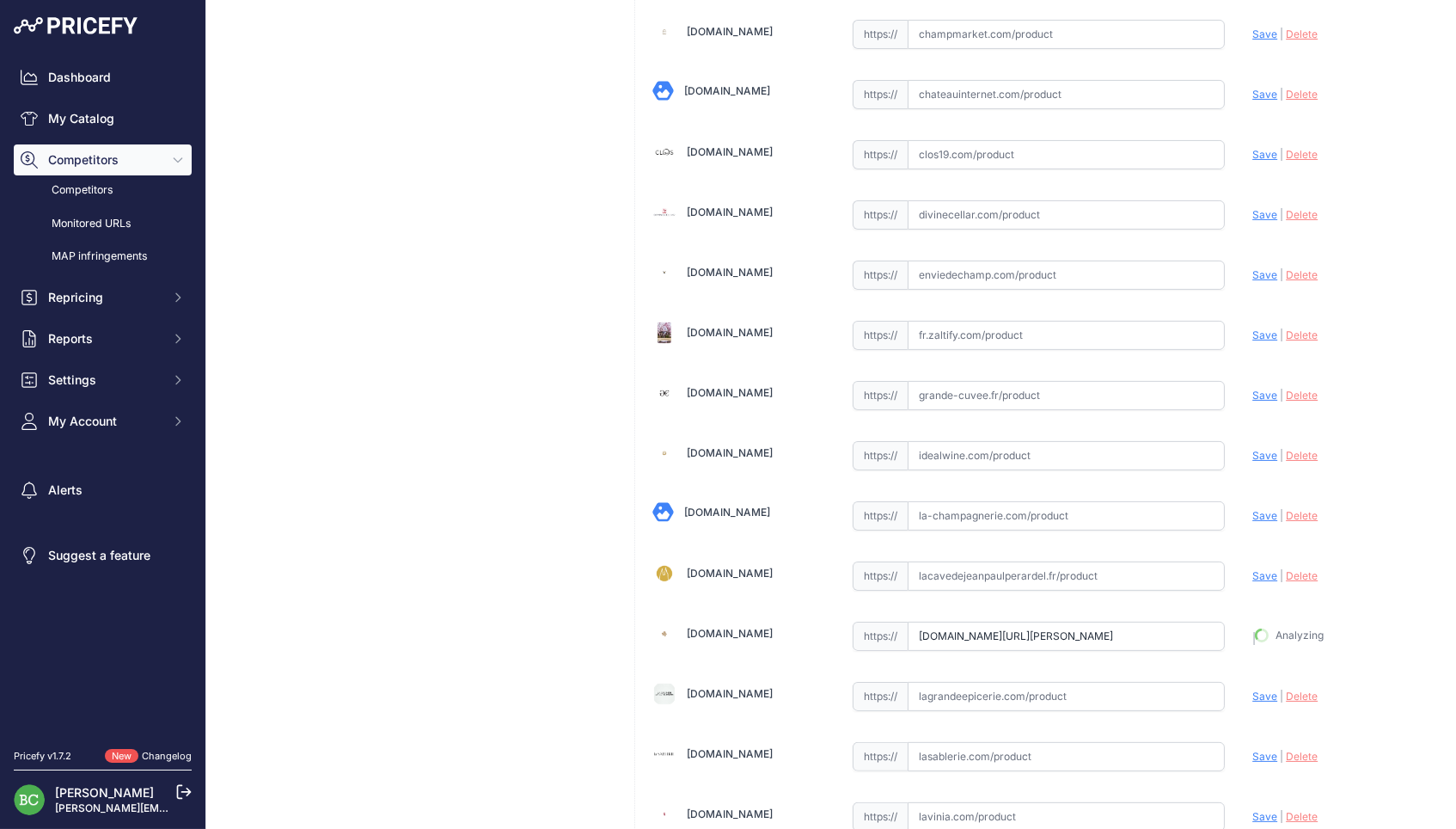
type input "https://www.lacaveduchateau.com/champagne-clandestin-les-passagers-haut-de-val-…"
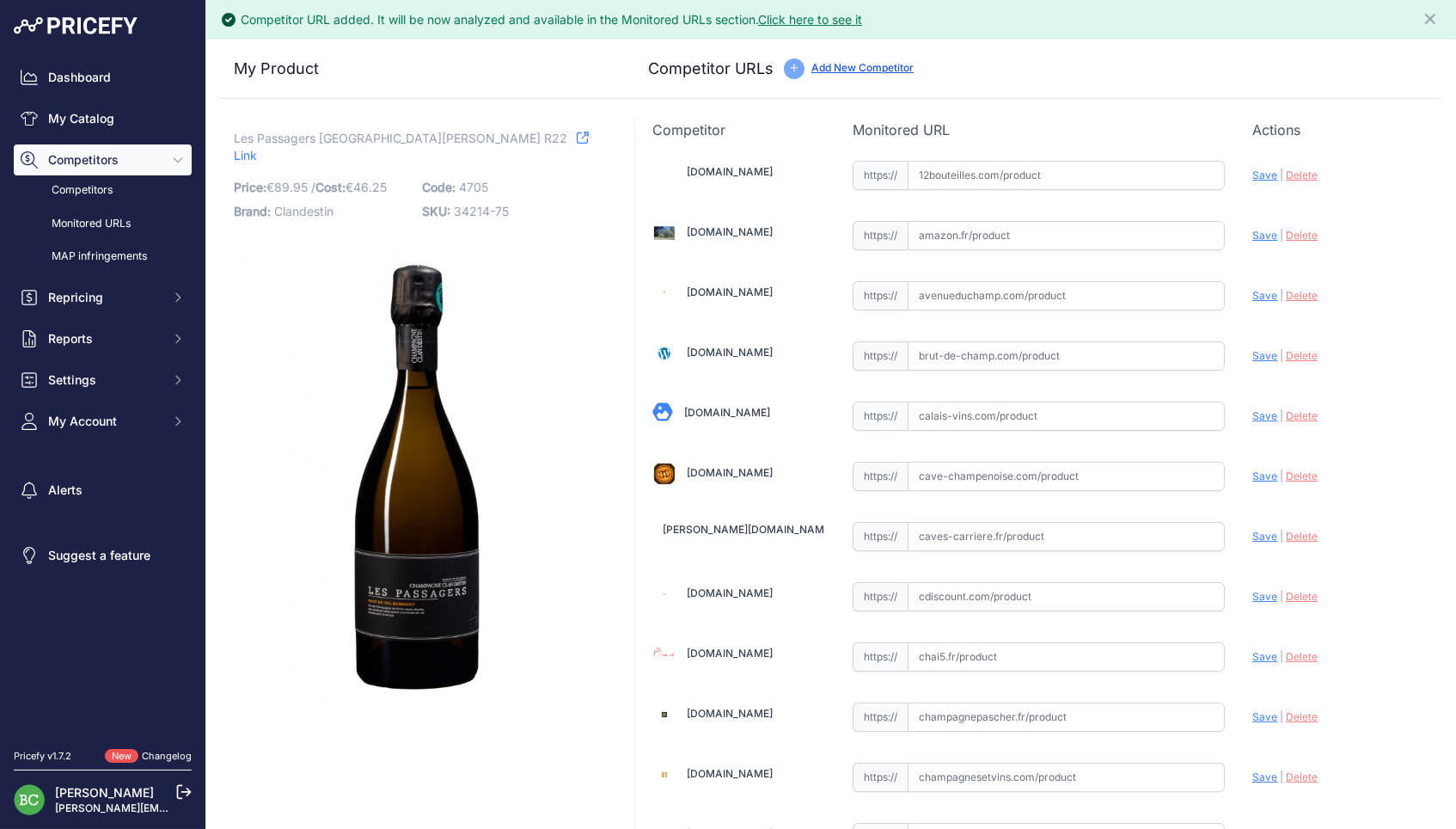
scroll to position [0, 0]
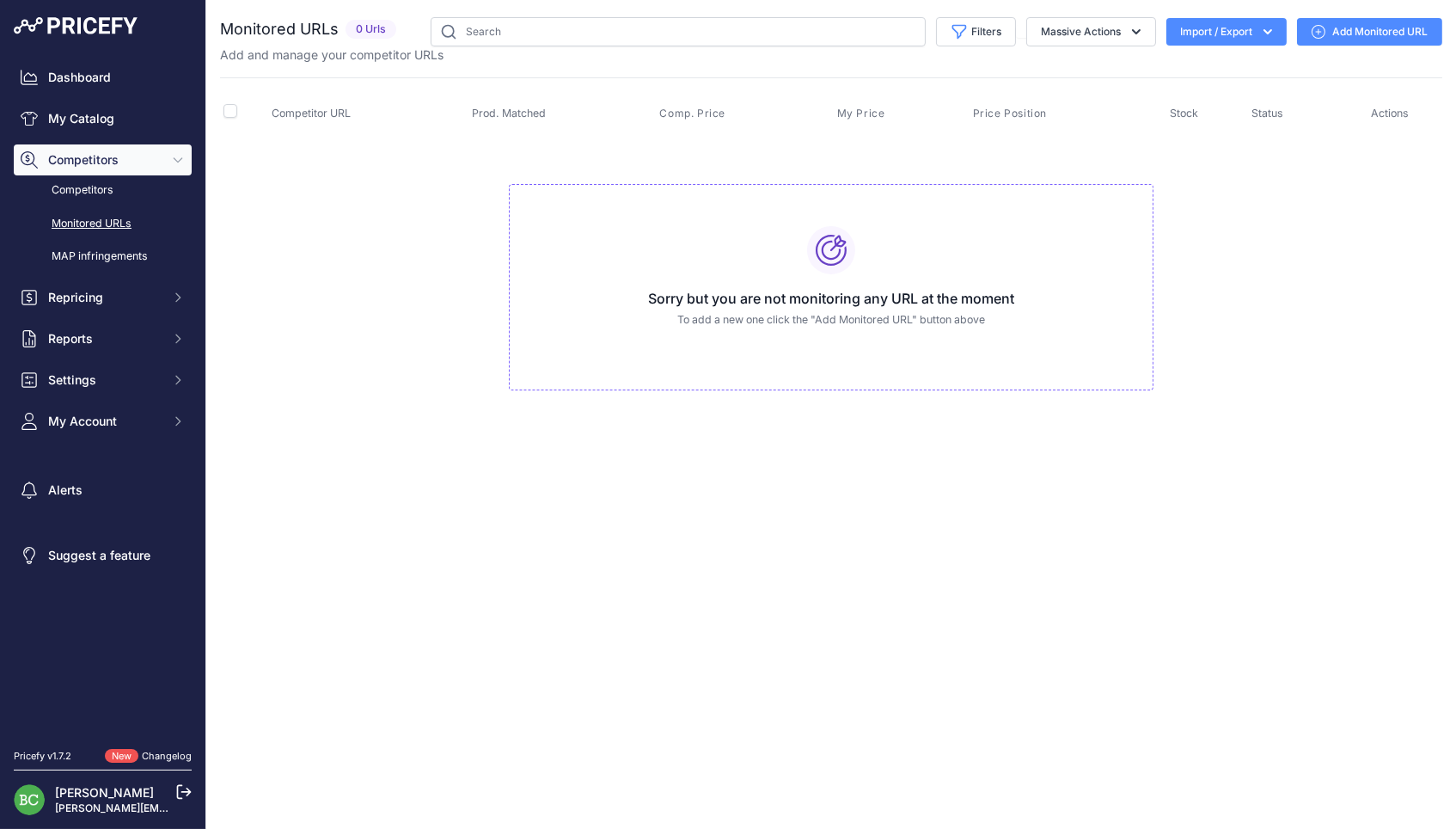
click at [1360, 32] on link "Add Monitored URL" at bounding box center [1369, 31] width 145 height 27
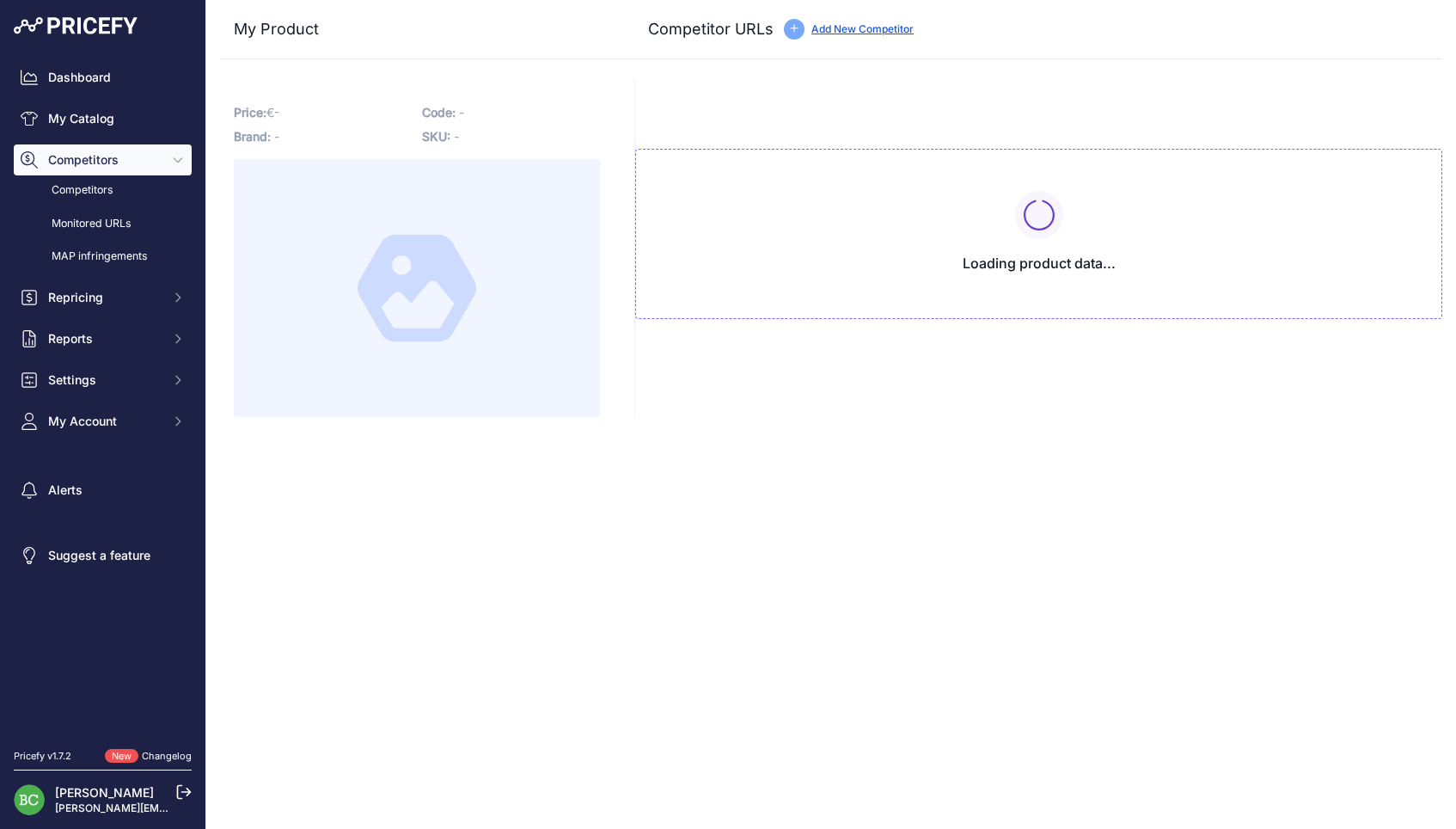
type input "[DOMAIN_NAME][URL]"
type input "www.lacaveduchateau.com/champagne-clandestin-austral-2022-blanc-wclansembbc22b7…"
type input "www.mareehaute.vin/products/les-semblables-austral-r22-champagne-clandestin?_po…"
type input "www.vinsetmillesimes.com/fr/champagne-clandestin/95557-clandestin-austral-brut-…"
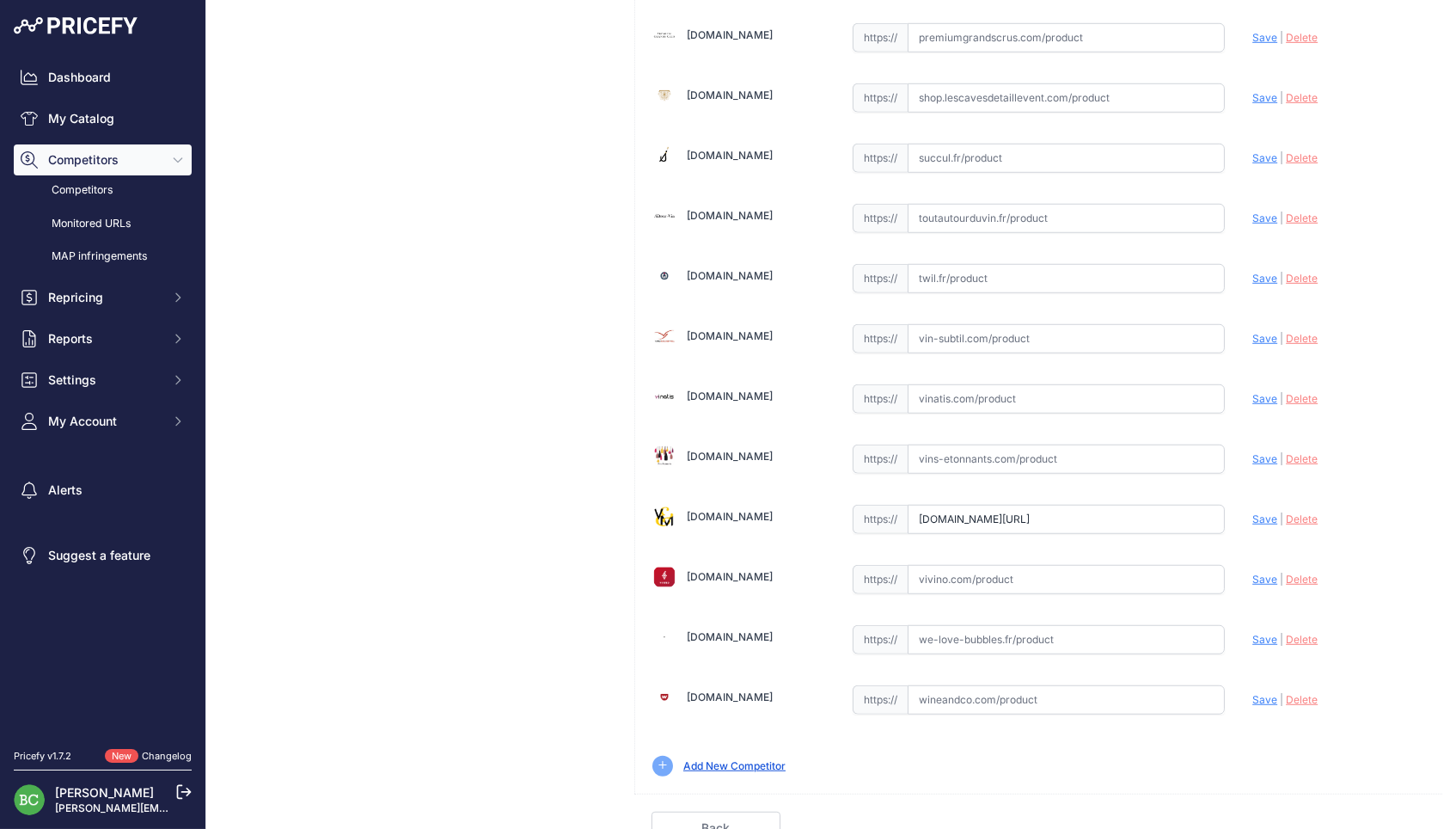
scroll to position [2323, 0]
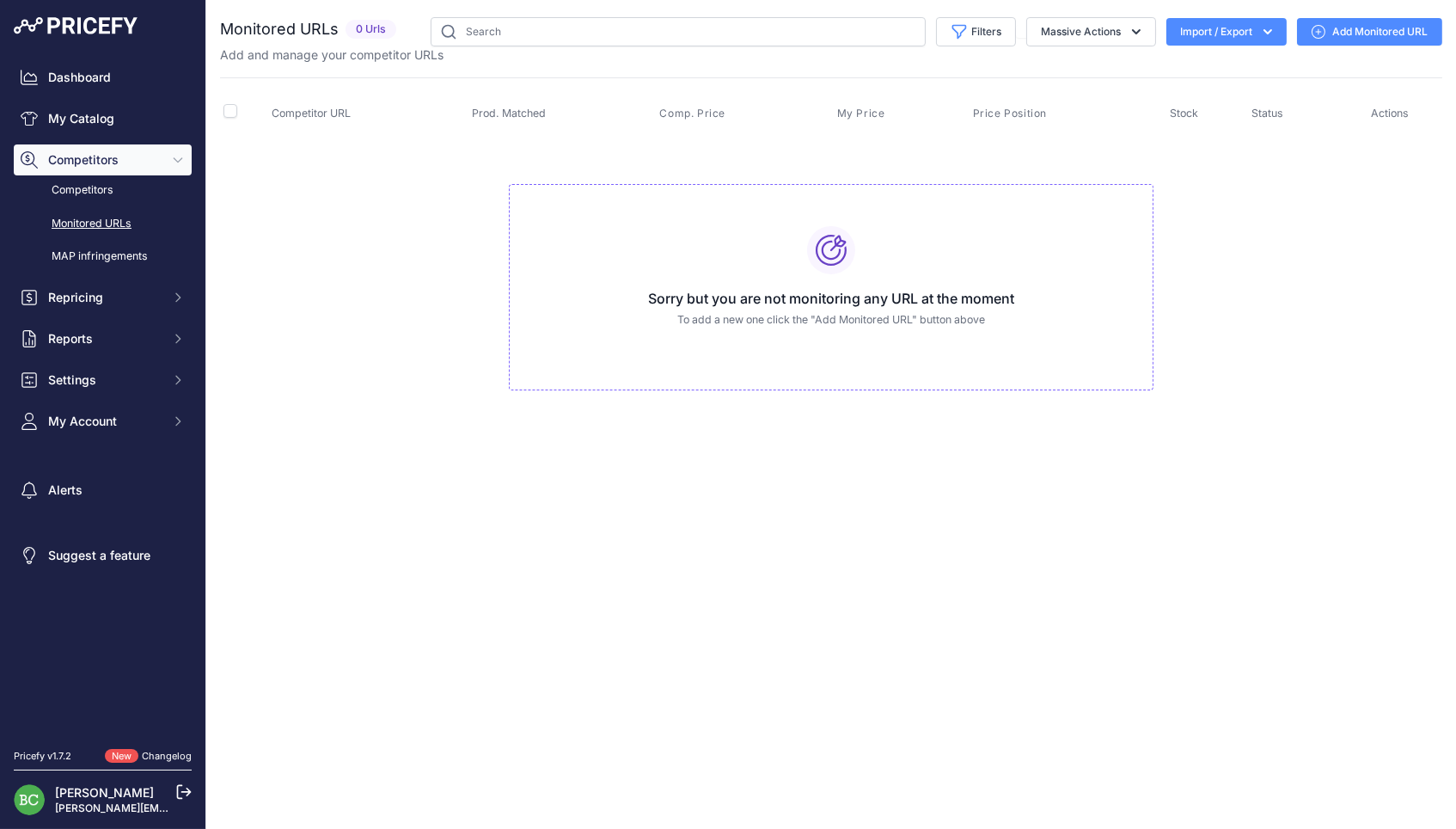
click at [1382, 27] on link "Add Monitored URL" at bounding box center [1369, 31] width 145 height 27
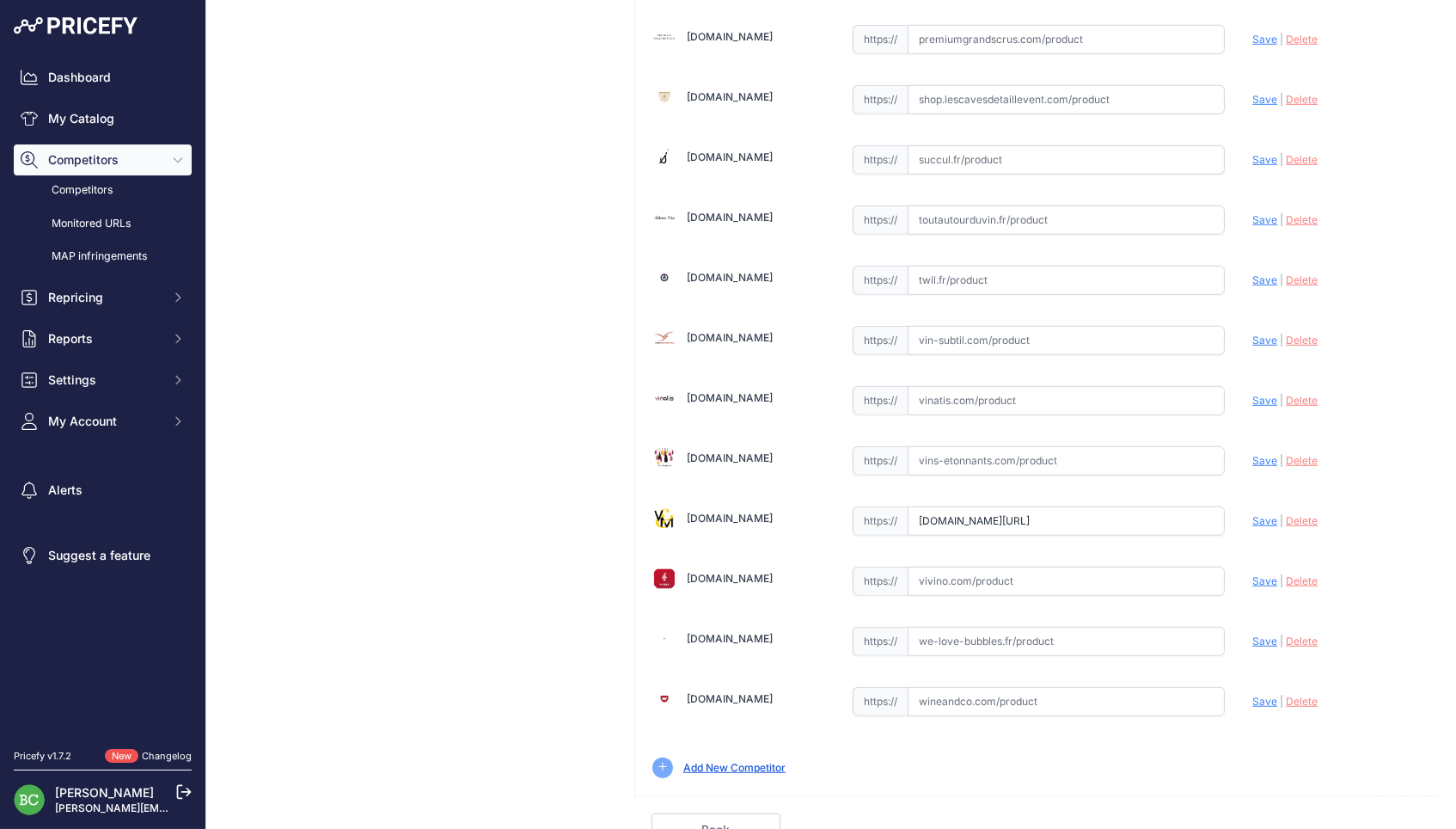
scroll to position [2323, 0]
click at [992, 638] on input "text" at bounding box center [1066, 642] width 318 height 29
click at [991, 633] on input "text" at bounding box center [1066, 642] width 318 height 29
paste input "https://we-love-bubbles.fr/champagne-clandestin-cuvee-austral-2022-degorge-sept…"
click at [1260, 636] on span "Save" at bounding box center [1264, 642] width 25 height 13
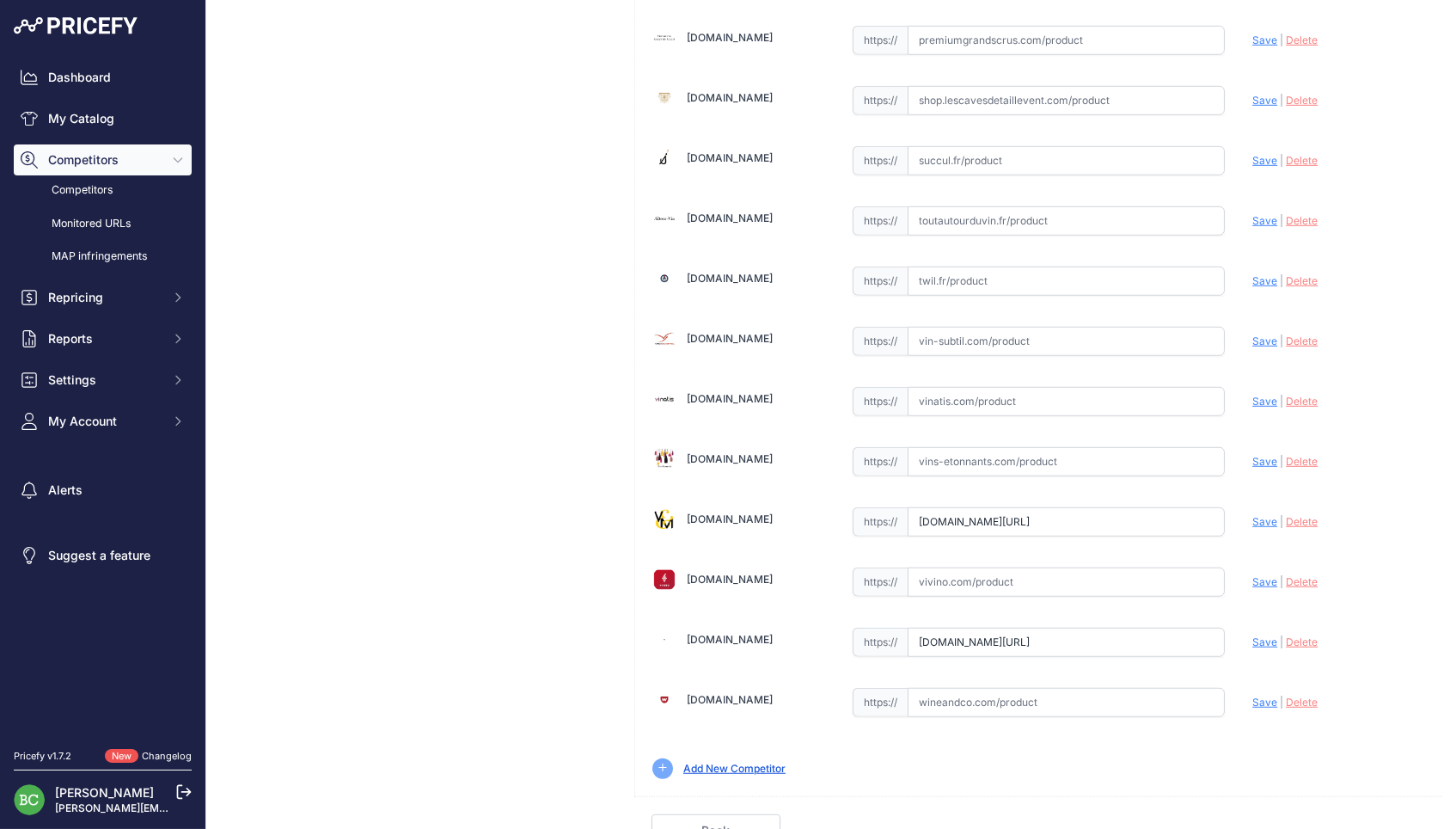
type input "https://we-love-bubbles.fr/champagne-clandestin-cuvee-austral-2022-degorge-sept…"
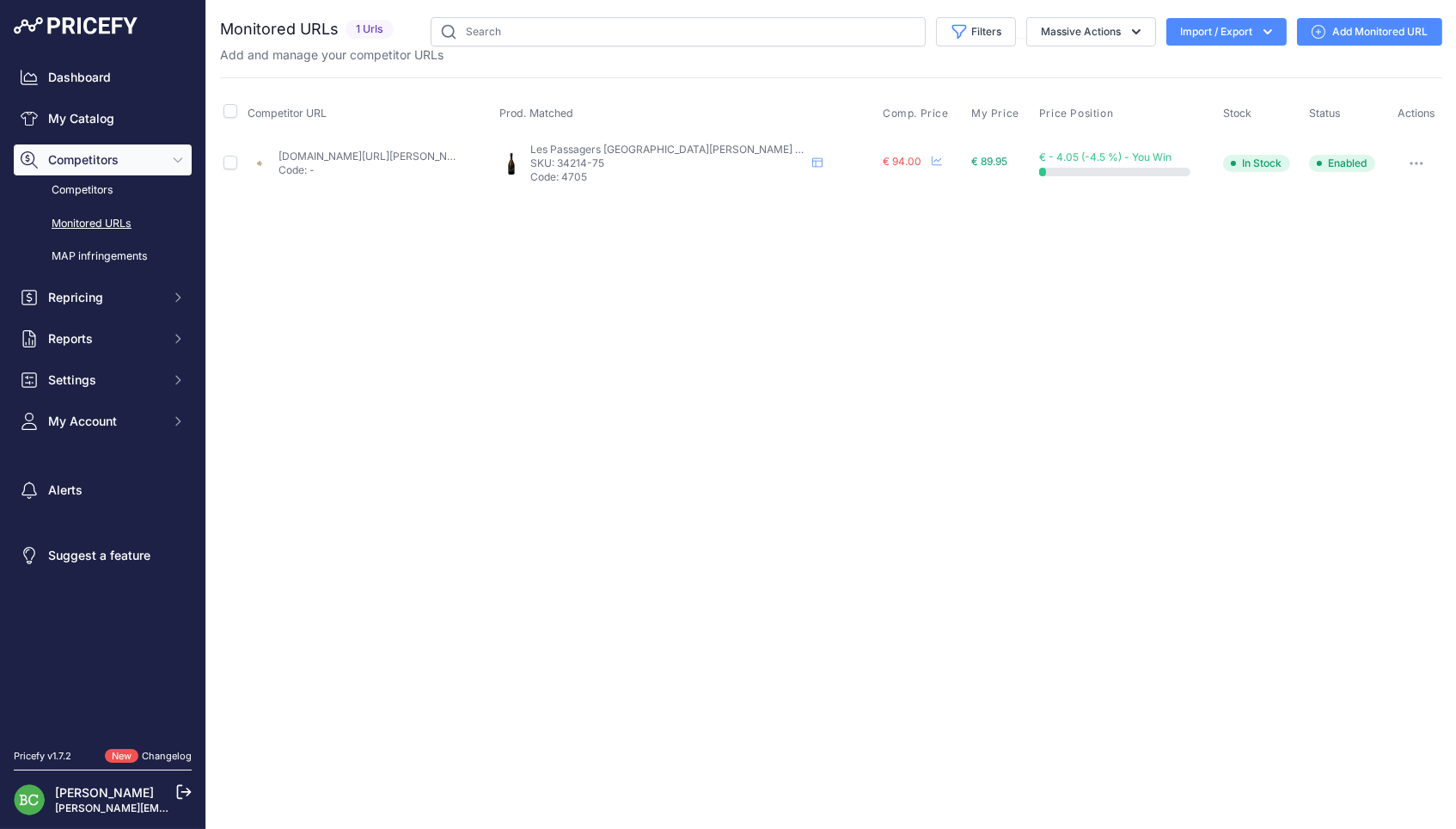
click at [1375, 29] on link "Add Monitored URL" at bounding box center [1369, 31] width 145 height 27
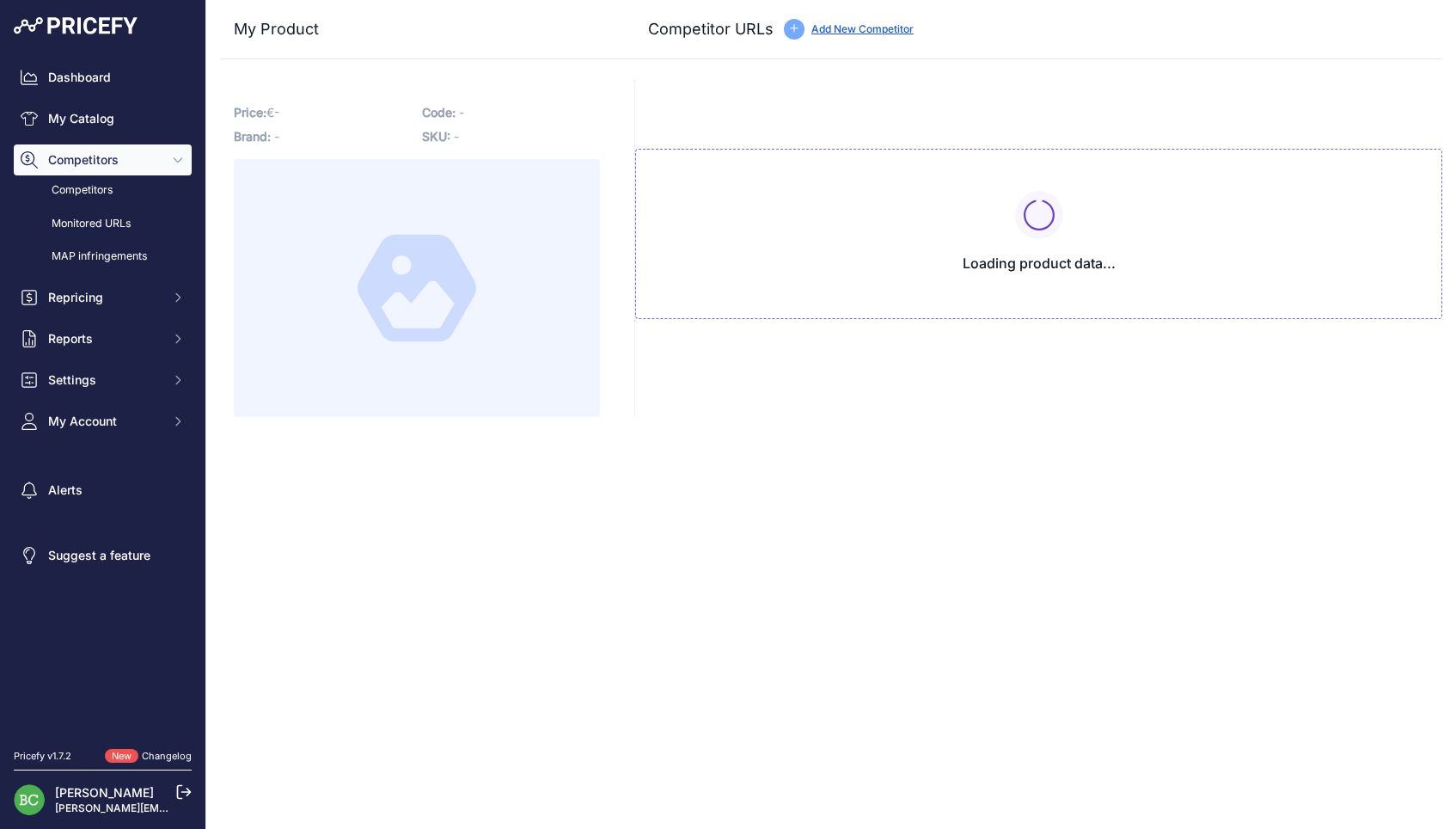
type input "www.lacaveduchateau.com/champagne-clandestin-les-passagers-haut-de-val-barmont-…"
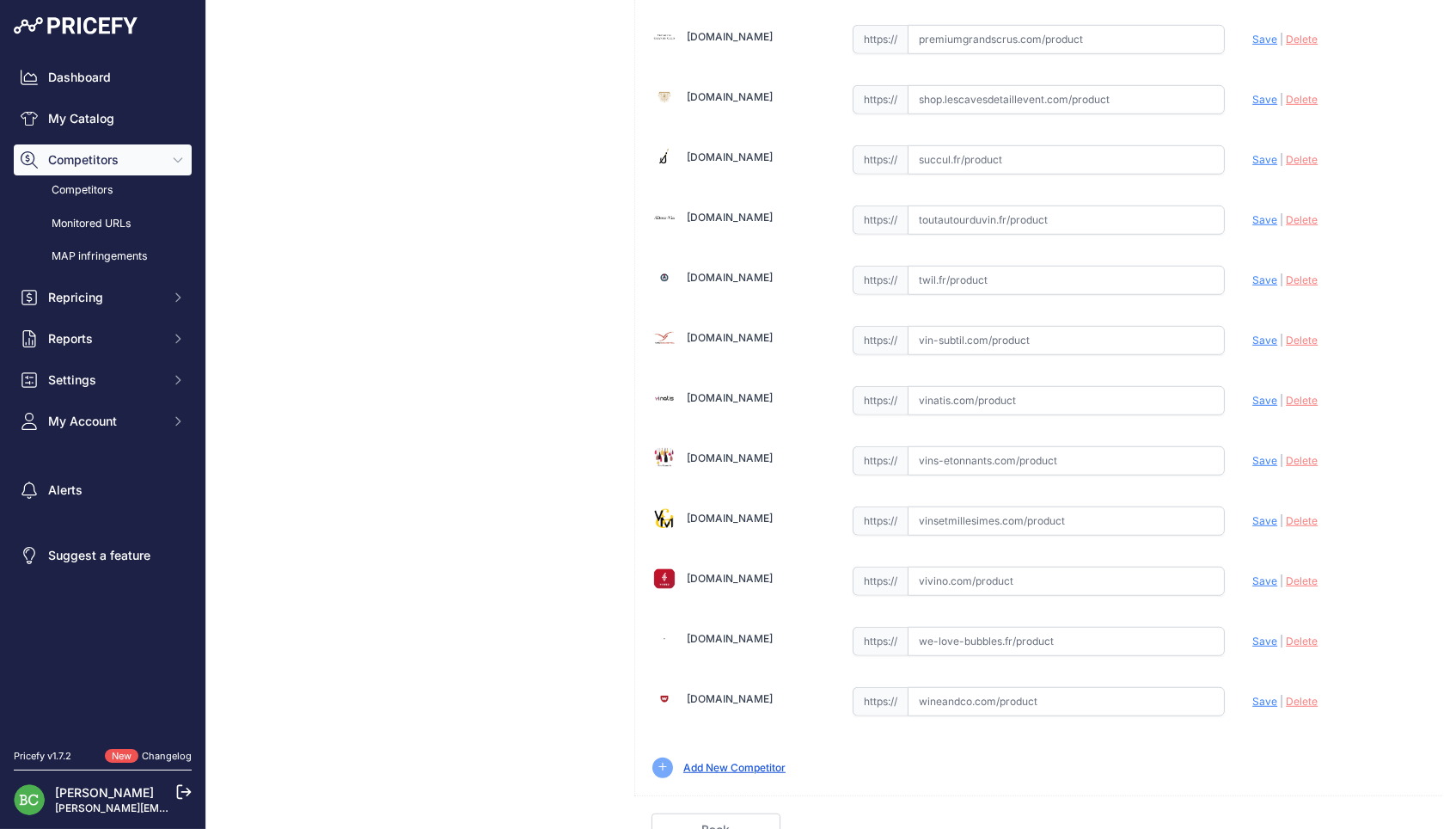
scroll to position [2323, 0]
click at [984, 628] on input "text" at bounding box center [1066, 642] width 318 height 29
paste input "https://we-love-bubbles.fr/champagne-clandestin-les-passagers-2022-degorge-sept…"
click at [1268, 636] on span "Save" at bounding box center [1264, 642] width 25 height 13
type input "https://we-love-bubbles.fr/champagne-clandestin-les-passagers-2022-degorge-sept…"
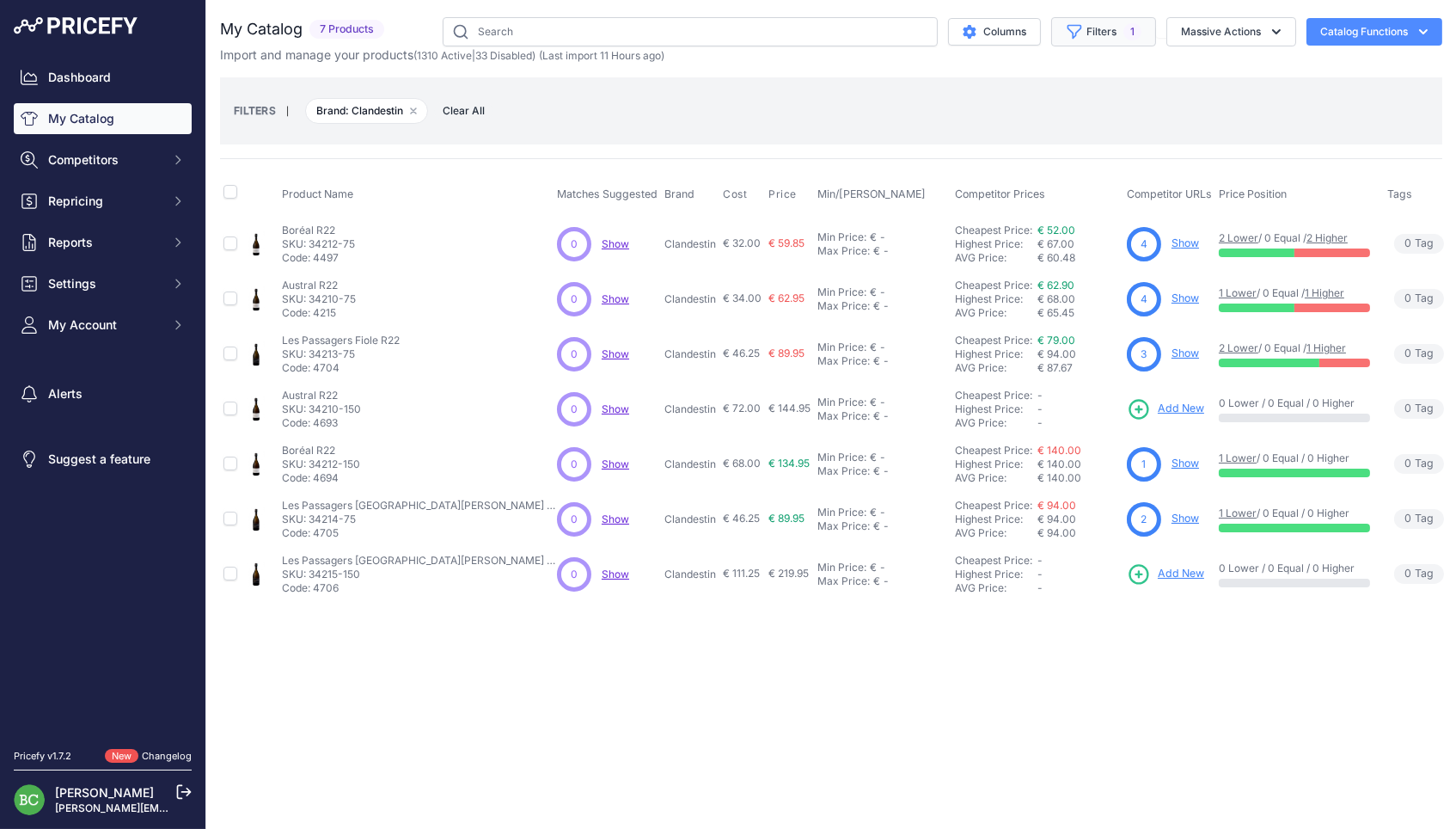
click at [1115, 25] on button "Filters 1" at bounding box center [1104, 31] width 105 height 29
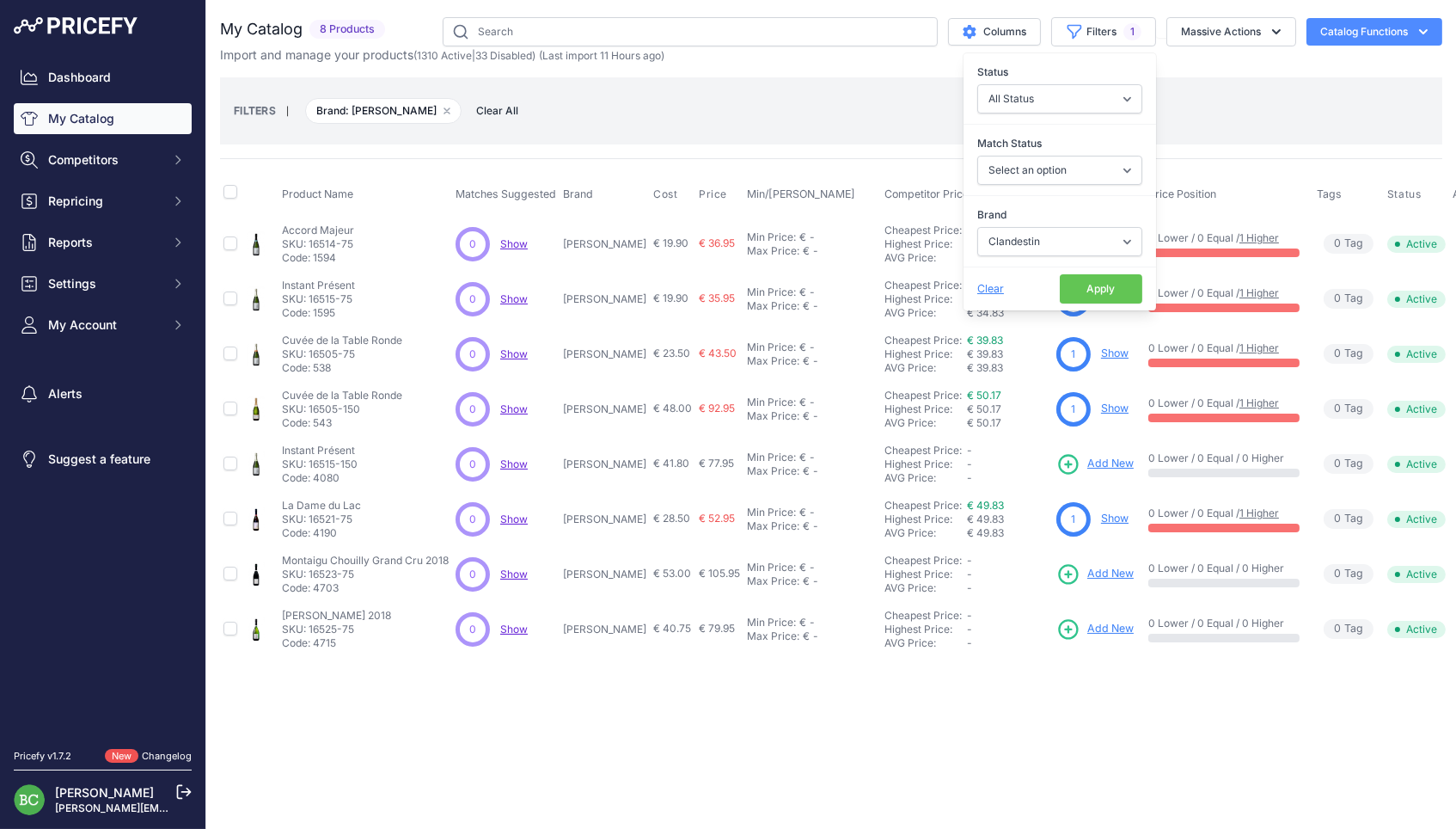
click at [1119, 293] on button "Apply" at bounding box center [1101, 288] width 82 height 29
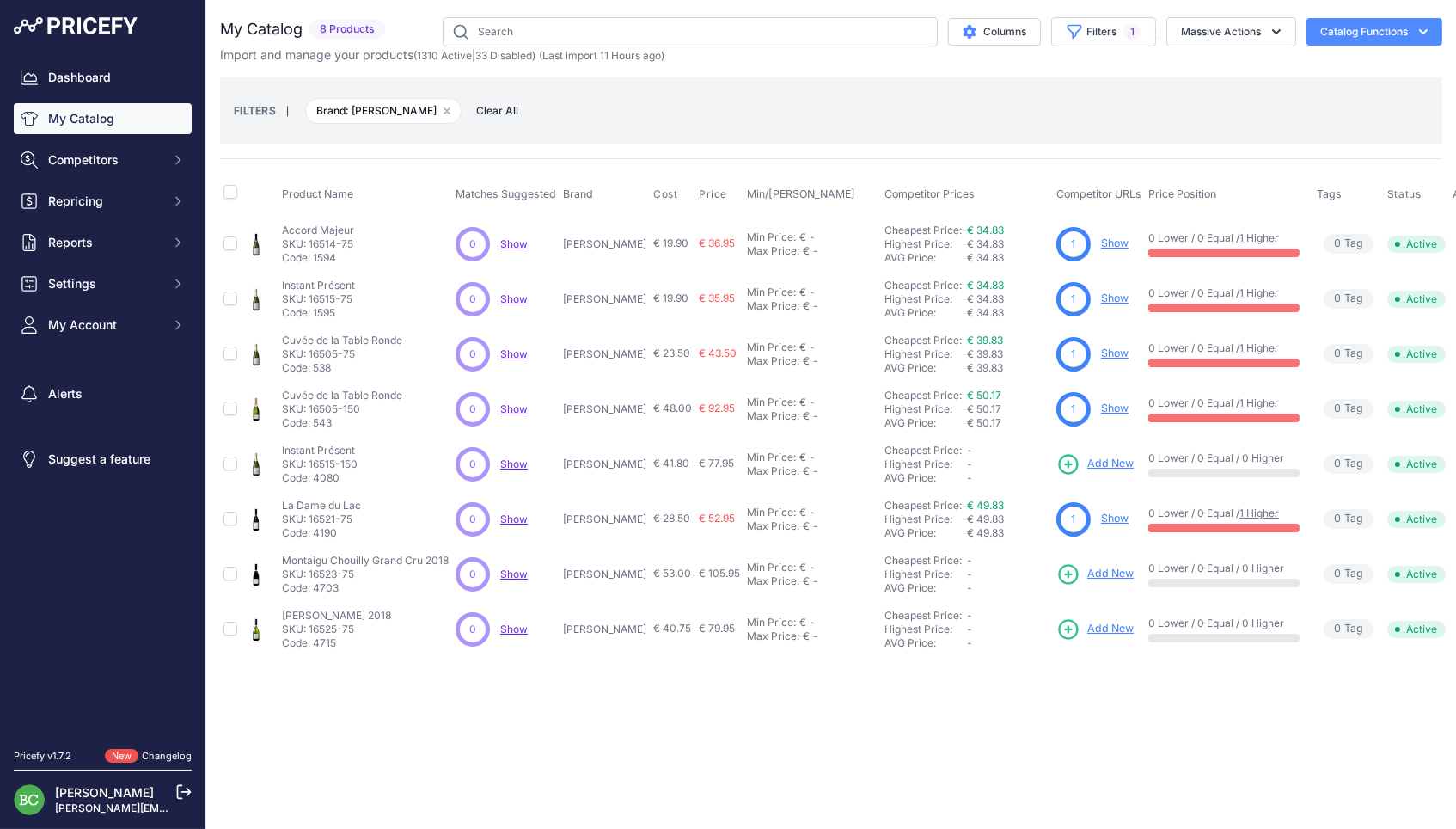
drag, startPoint x: 566, startPoint y: 242, endPoint x: 647, endPoint y: 240, distance: 81.0
click at [647, 240] on td "[PERSON_NAME]" at bounding box center [605, 244] width 91 height 56
copy p "[PERSON_NAME]"
click at [1095, 30] on button "Filters 1" at bounding box center [1104, 31] width 105 height 29
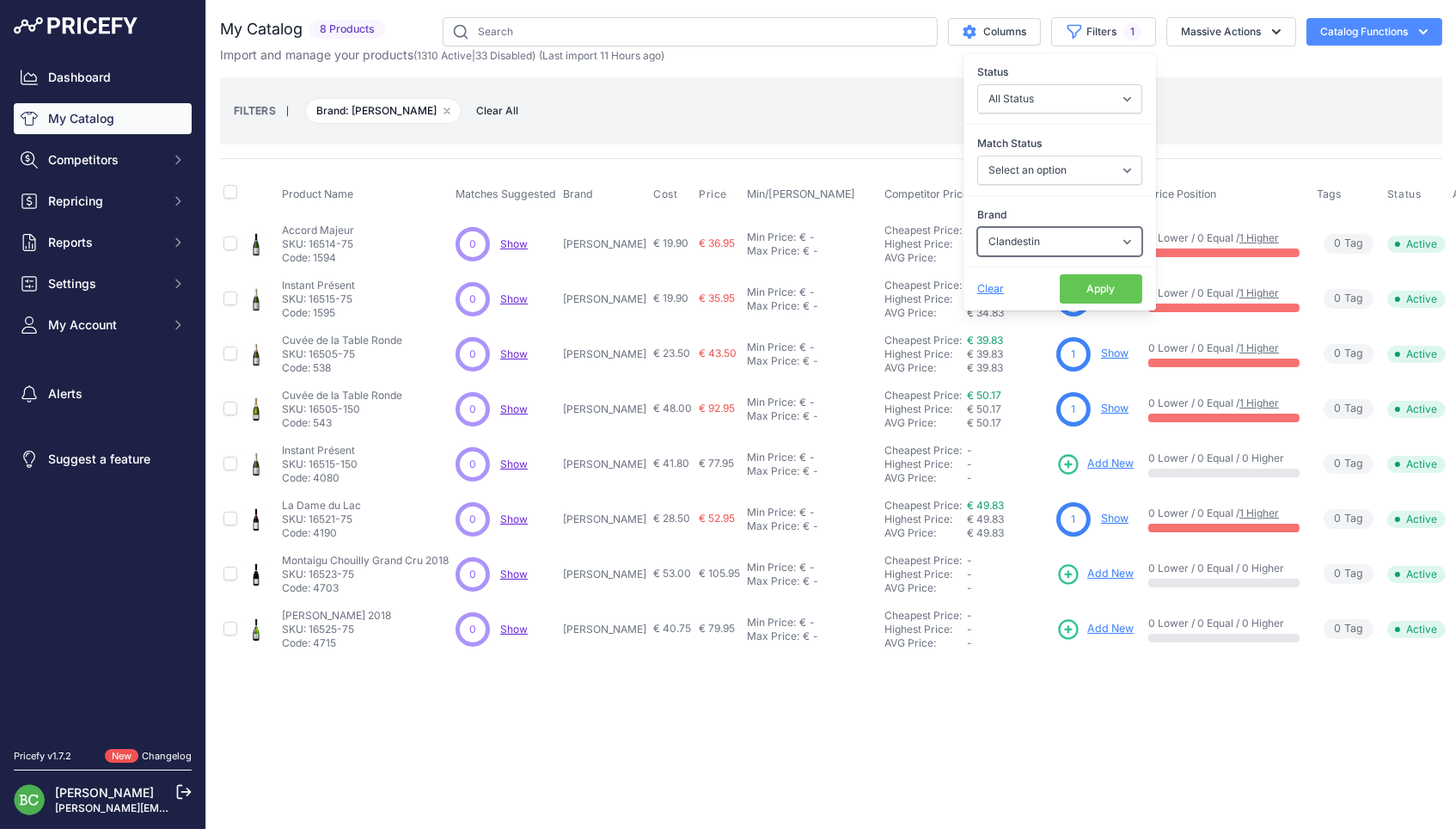
select select "[PERSON_NAME]"
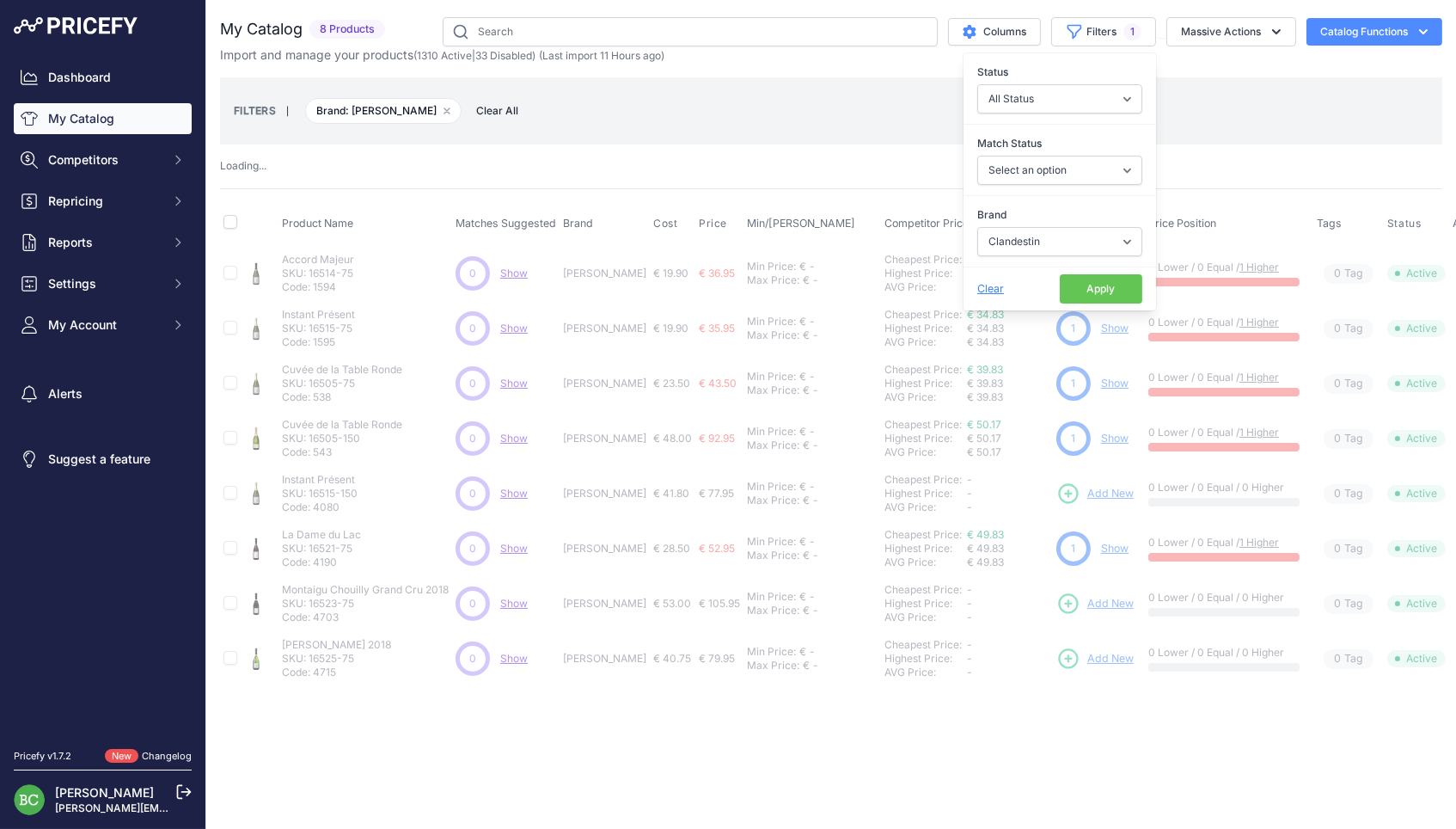
click at [1093, 281] on button "Apply" at bounding box center [1101, 288] width 82 height 29
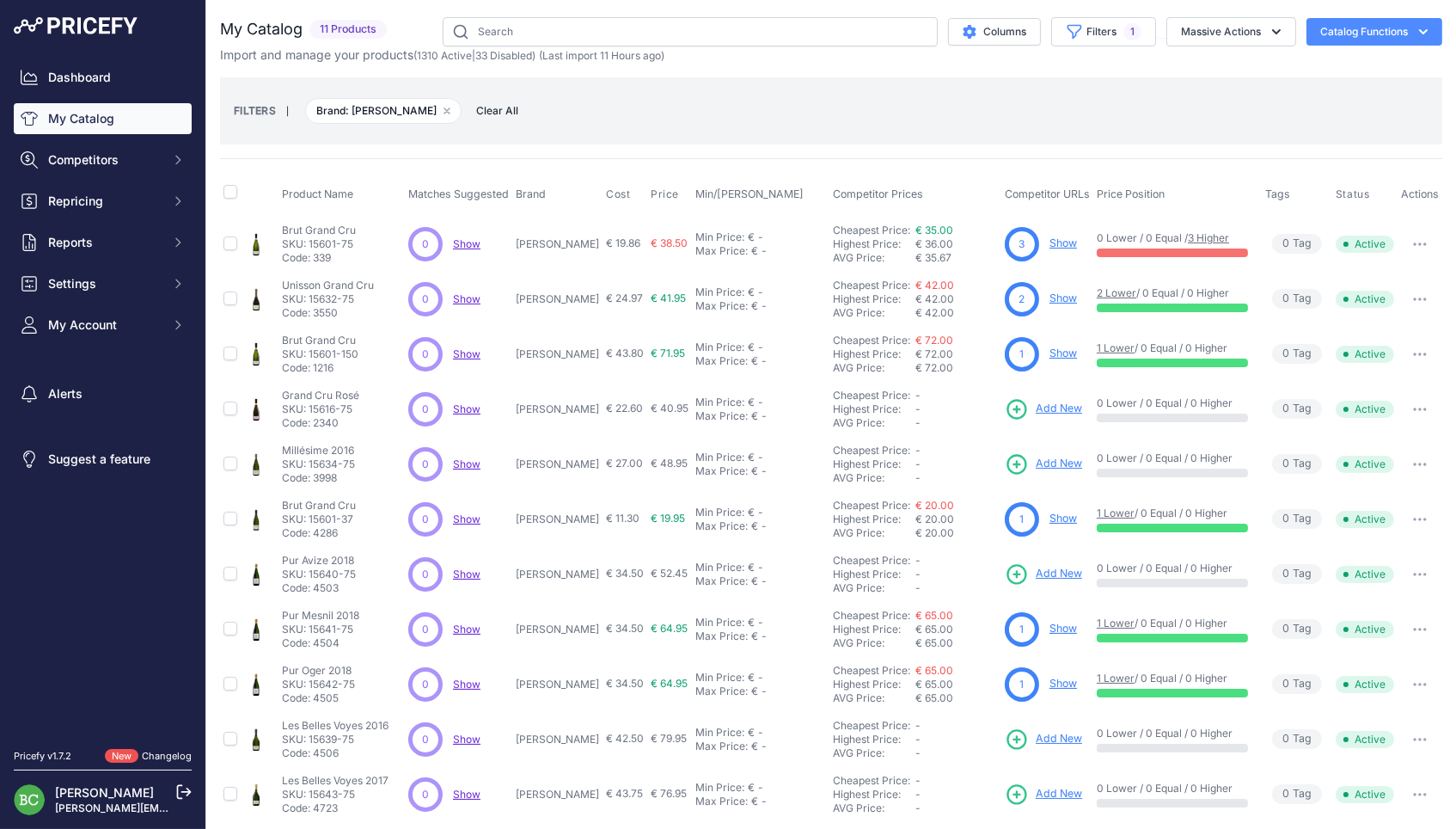
drag, startPoint x: 526, startPoint y: 243, endPoint x: 591, endPoint y: 241, distance: 65.0
click at [599, 240] on td "[PERSON_NAME]" at bounding box center [557, 244] width 91 height 56
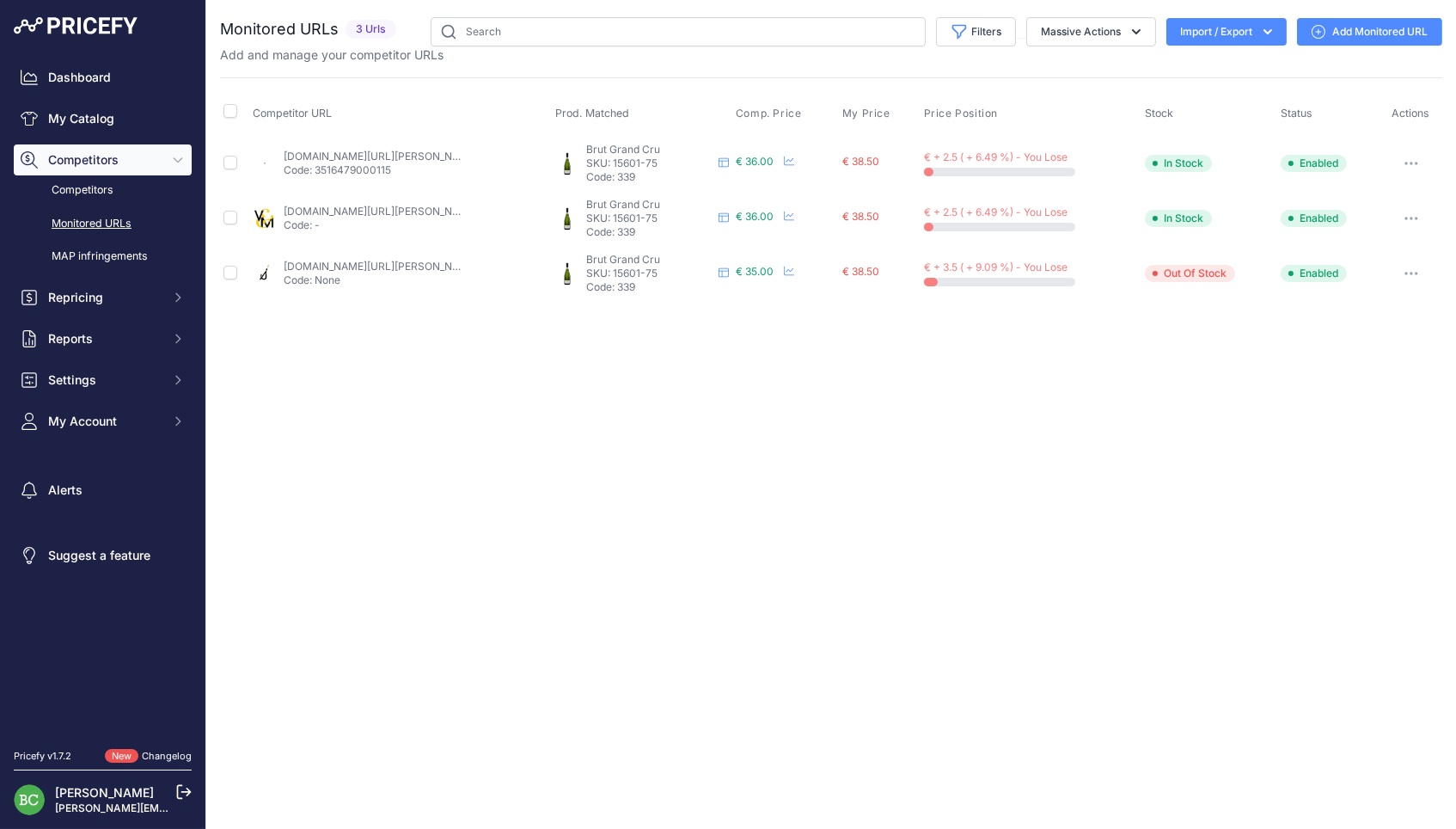
click at [392, 153] on link "[DOMAIN_NAME][URL][PERSON_NAME]" at bounding box center [381, 156] width 194 height 13
click at [438, 207] on link "vinsetmillesimes.com/fr/franck-bonville/91860-franck-bonville-brut-grand-cru-bl…" at bounding box center [422, 211] width 278 height 13
click at [367, 260] on link "succul.fr/product/franck-bonville-brut/" at bounding box center [381, 266] width 194 height 13
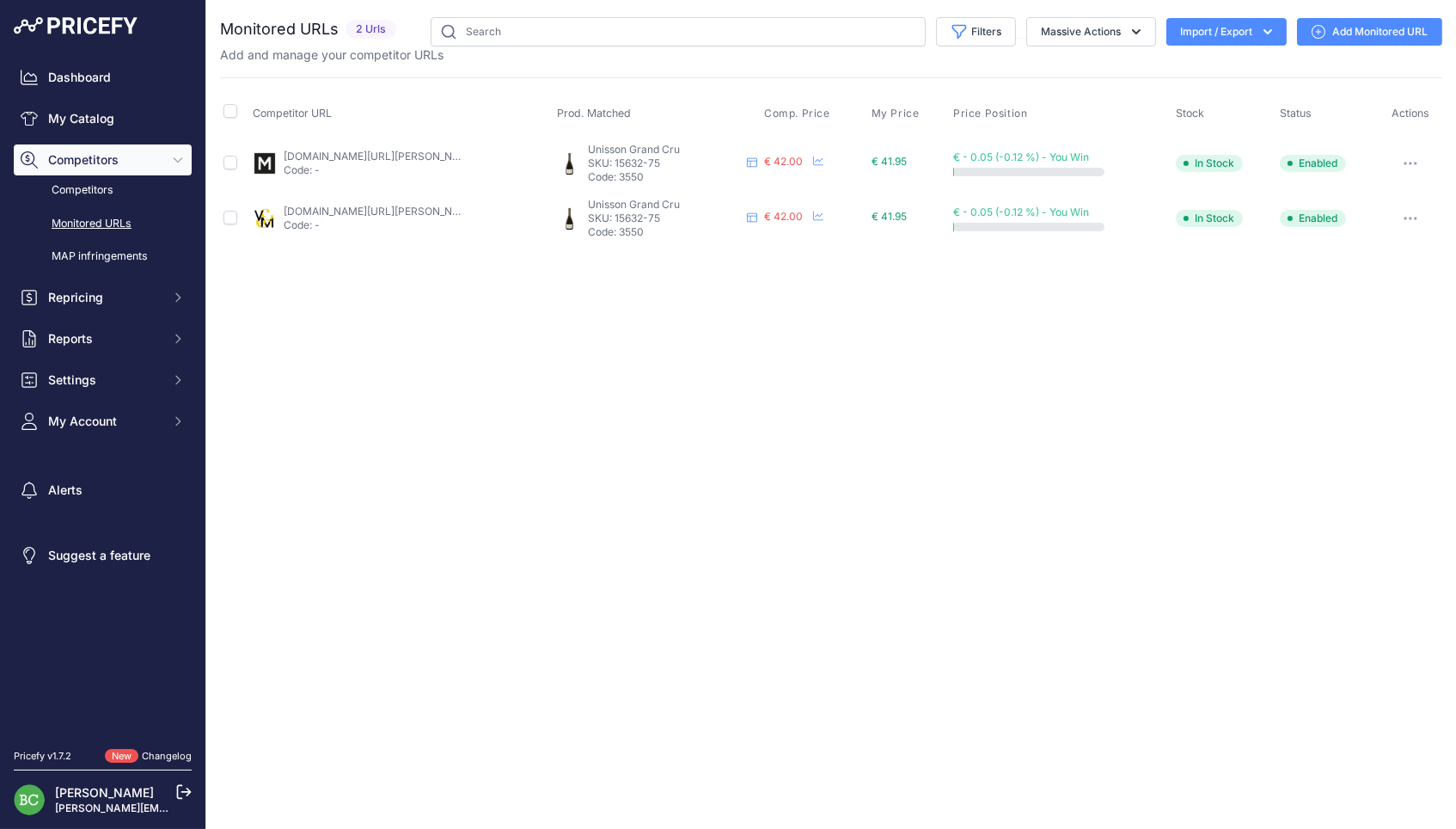
click at [393, 153] on link "millesima.fr/champagne-franck-bonville-unisson-blanc-de-blancs-grand-cru-0000.h…" at bounding box center [381, 156] width 194 height 13
click at [375, 205] on link "vinsetmillesimes.com/fr/franck-bonville/91861-franck-bonville-unisson-grand-cru…" at bounding box center [422, 211] width 278 height 13
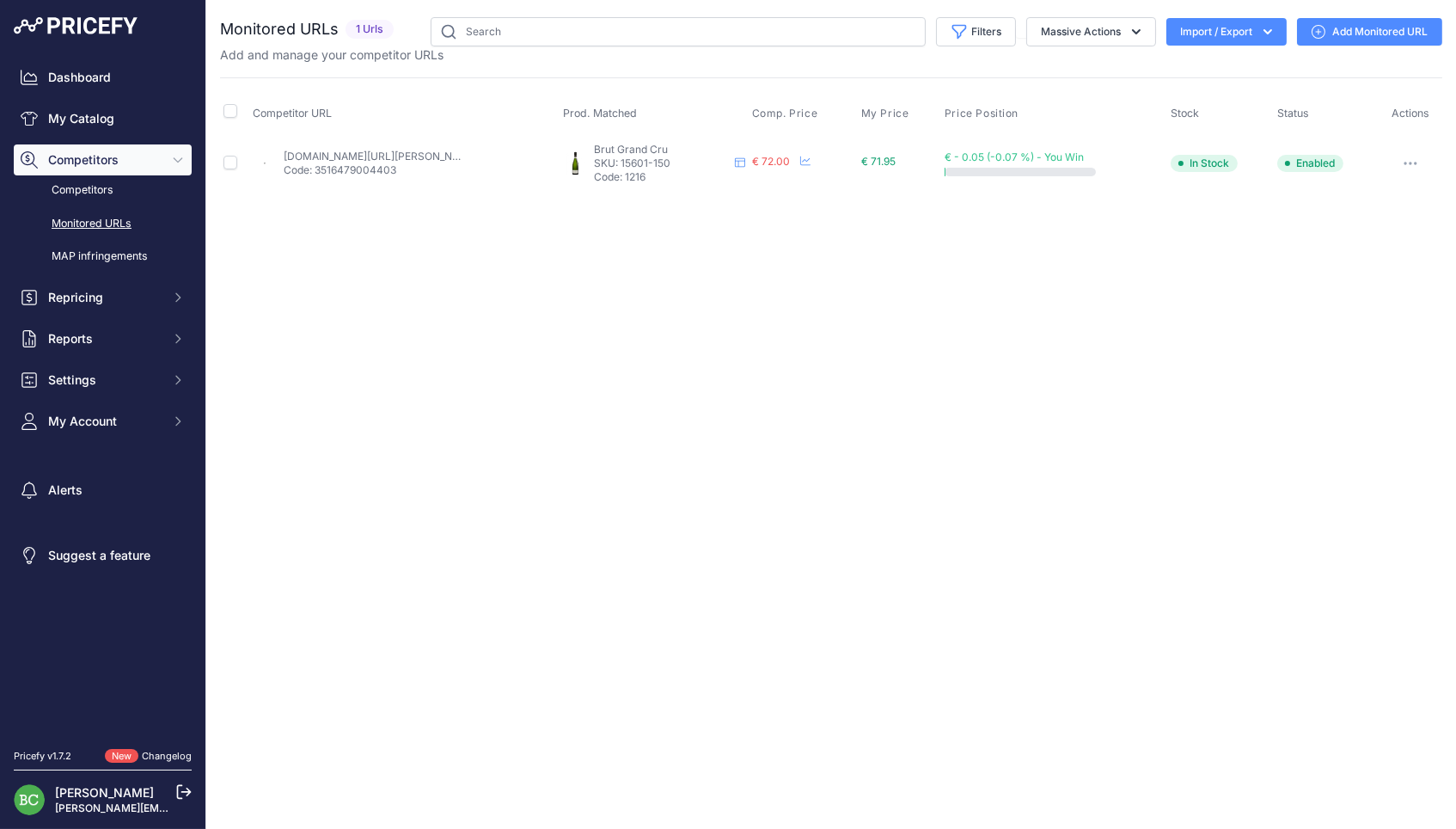
click at [381, 151] on link "we-love-bubbles.fr/magnum-de-champagne-franck-bonville-brut-grand-cru-blanc-de-…" at bounding box center [381, 156] width 194 height 13
click at [423, 153] on link "[DOMAIN_NAME][URL][PERSON_NAME]" at bounding box center [381, 156] width 194 height 13
click at [397, 156] on link "millesima.fr/champagne-franck-bonville-pur-mesnil-blanc-de-blancs-grand-cru-201…" at bounding box center [381, 156] width 194 height 13
click at [423, 154] on link "millesima.fr/champagne-franck-bonville-pur-oger-blanc-de-blancs-grand-cru-2018.…" at bounding box center [381, 156] width 194 height 13
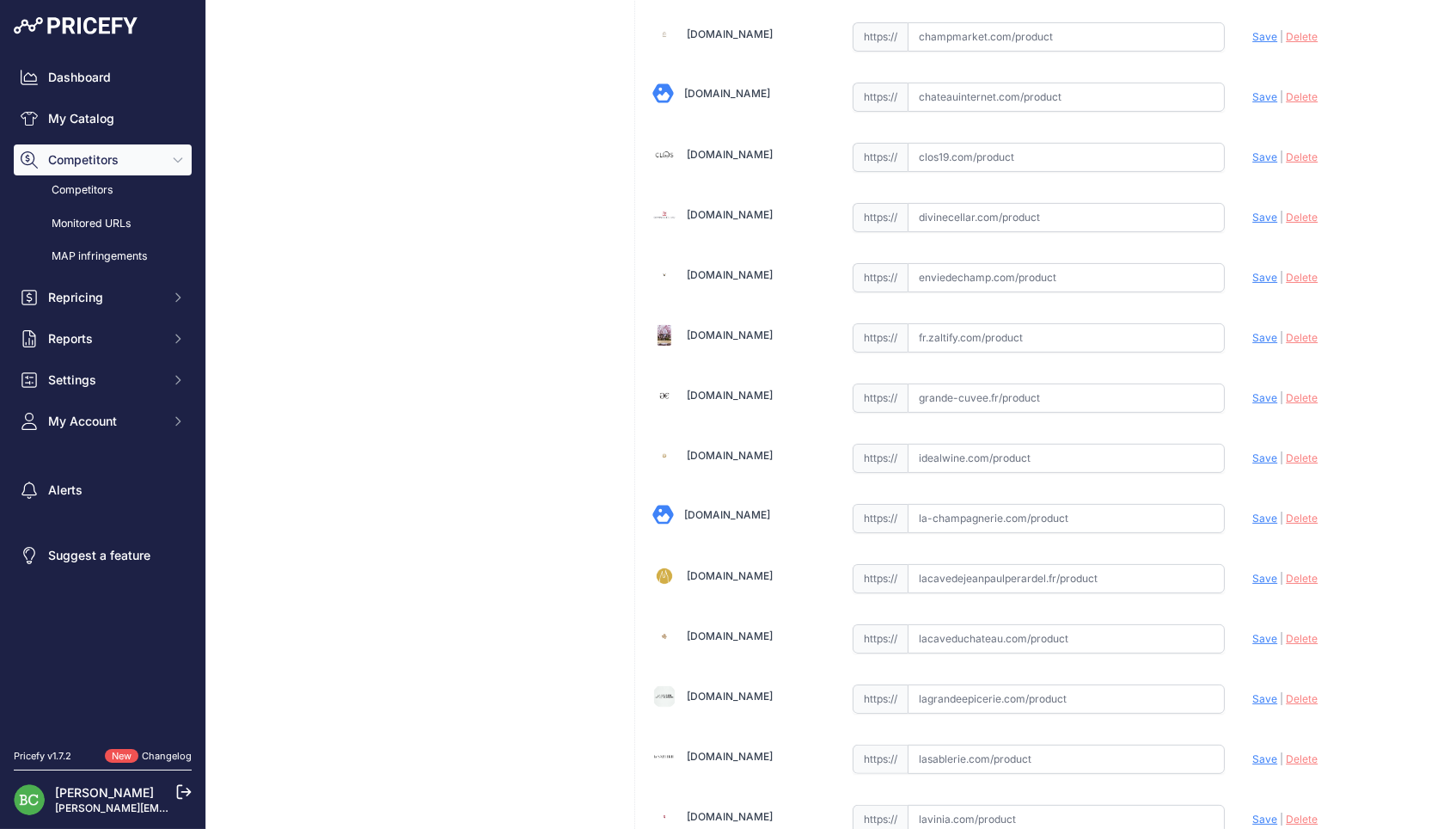
scroll to position [898, 0]
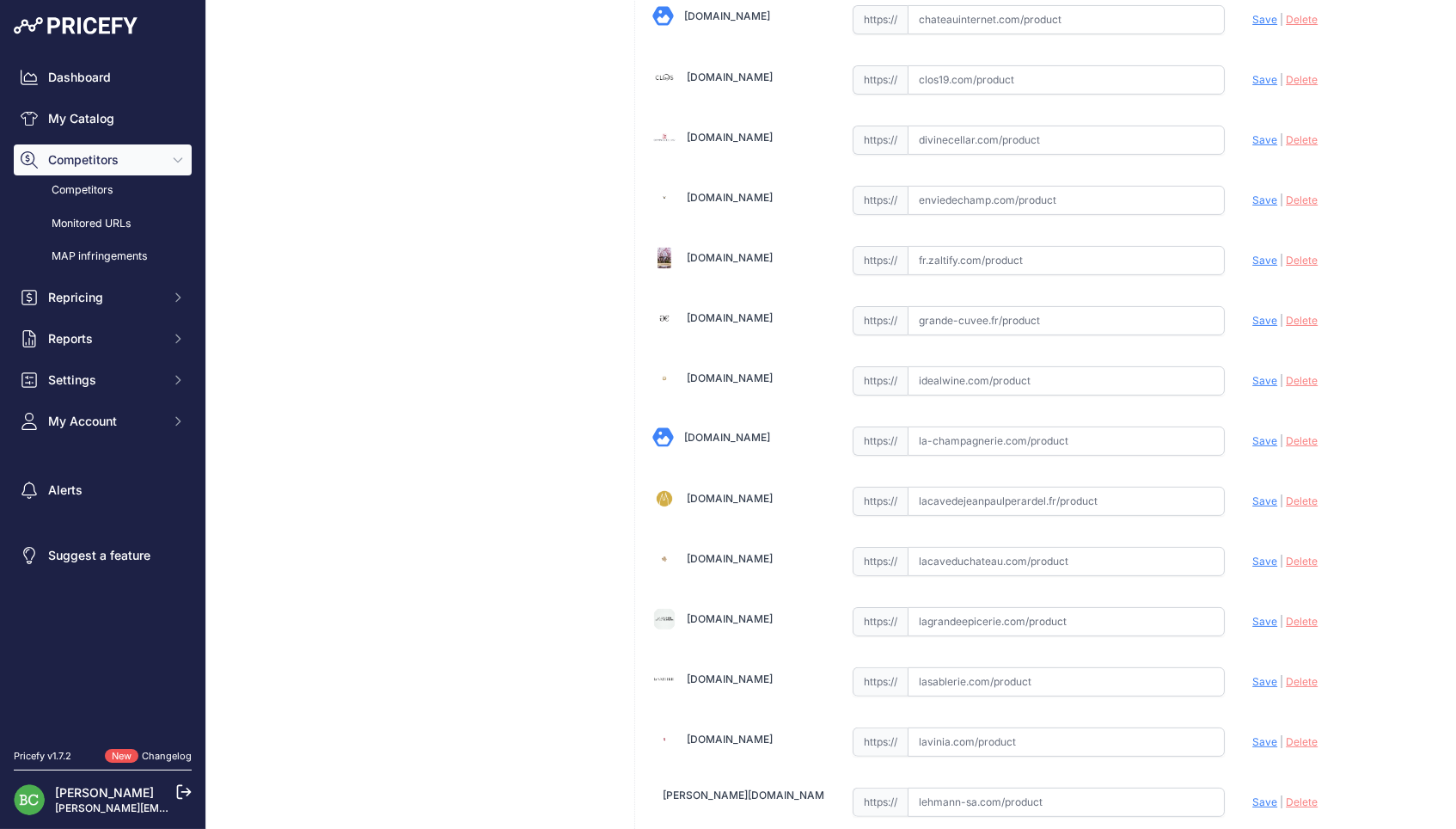
click at [981, 727] on input "text" at bounding box center [1066, 741] width 318 height 29
paste input "https://www.lavinia.com/fr-fr/franck-bonville-grand-cru-brut-2016-0-75"
click at [1256, 735] on span "Save" at bounding box center [1264, 741] width 25 height 13
type input "https://www.lavinia.com/fr-fr/franck-bonville-grand-cru-brut-2016-0-75?prirule_…"
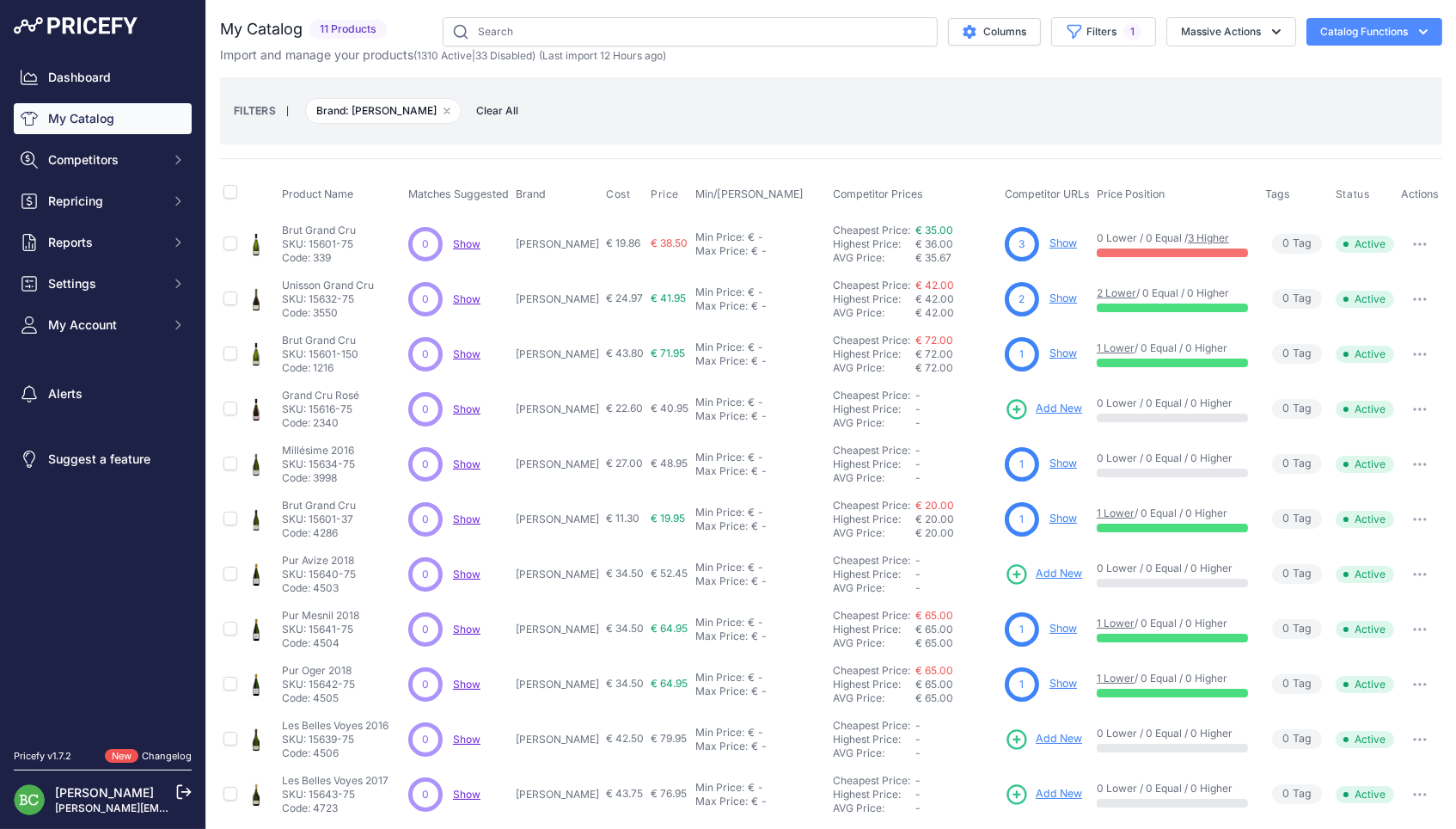
drag, startPoint x: 564, startPoint y: 241, endPoint x: 596, endPoint y: 241, distance: 32.0
click at [596, 241] on p "[PERSON_NAME]" at bounding box center [557, 244] width 83 height 14
copy p "Bonville"
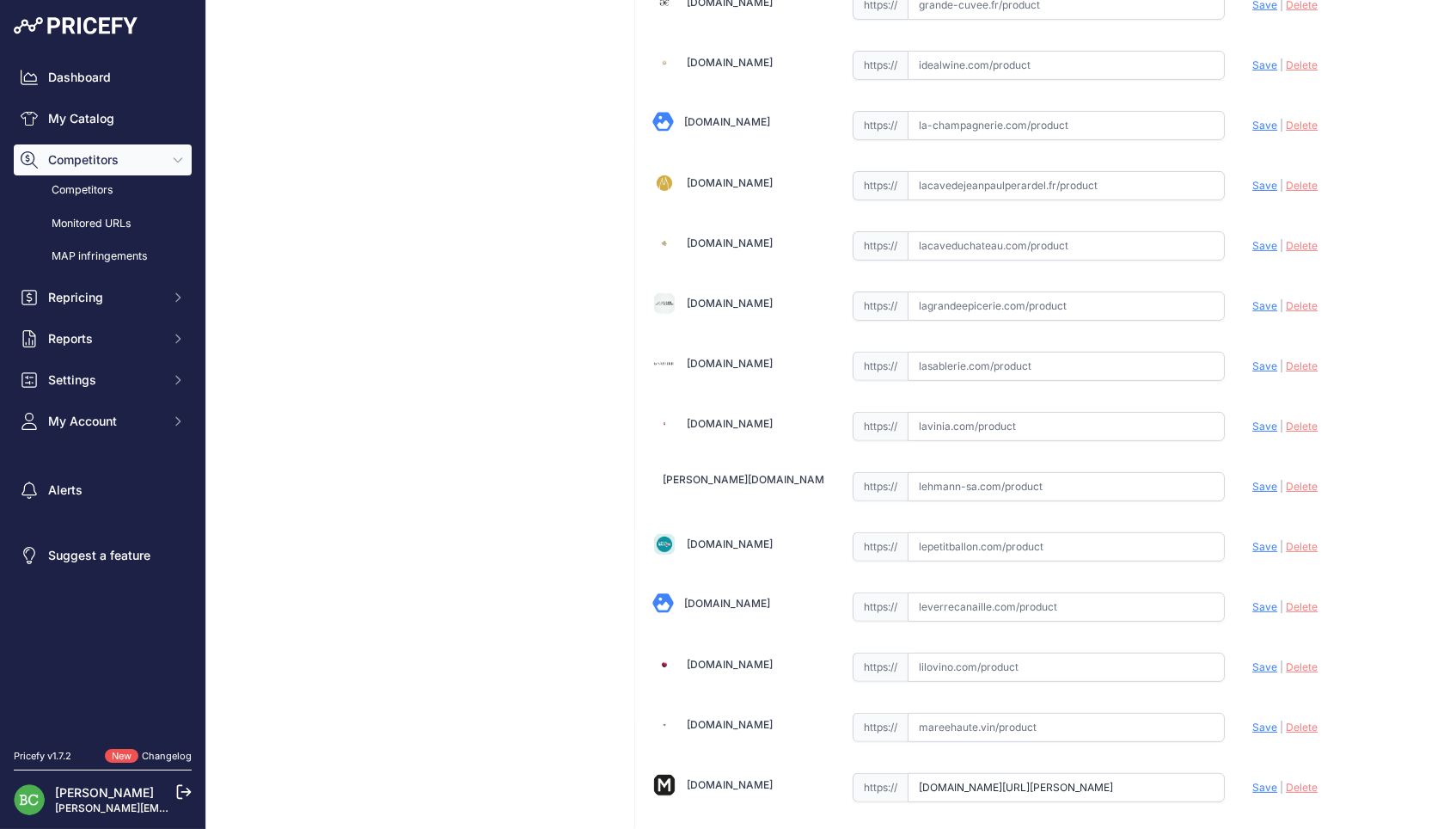
scroll to position [1368, 0]
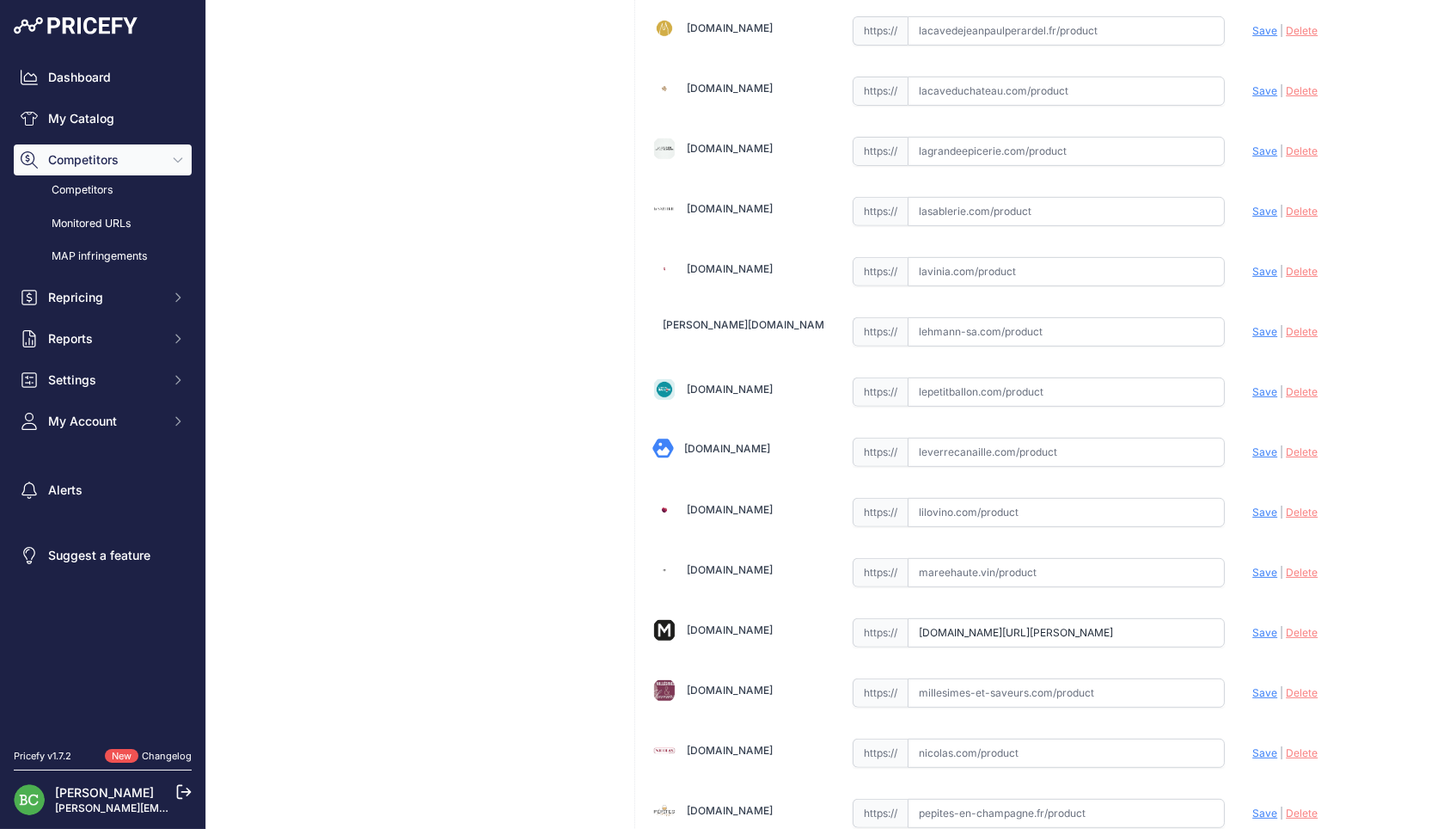
drag, startPoint x: 916, startPoint y: 618, endPoint x: 1297, endPoint y: 617, distance: 381.0
click at [1297, 617] on div "12bouteilles.com Valid Save" at bounding box center [1039, 240] width 807 height 3018
paste input "https://www.millesima.fr/champagne-franck-bonville-pur-avize-blanc-de-blancs-gr…"
click at [1261, 626] on span "Save" at bounding box center [1264, 633] width 25 height 13
type input "https://www.millesima.fr/champagne-franck-bonville-pur-avize-blanc-de-blancs-gr…"
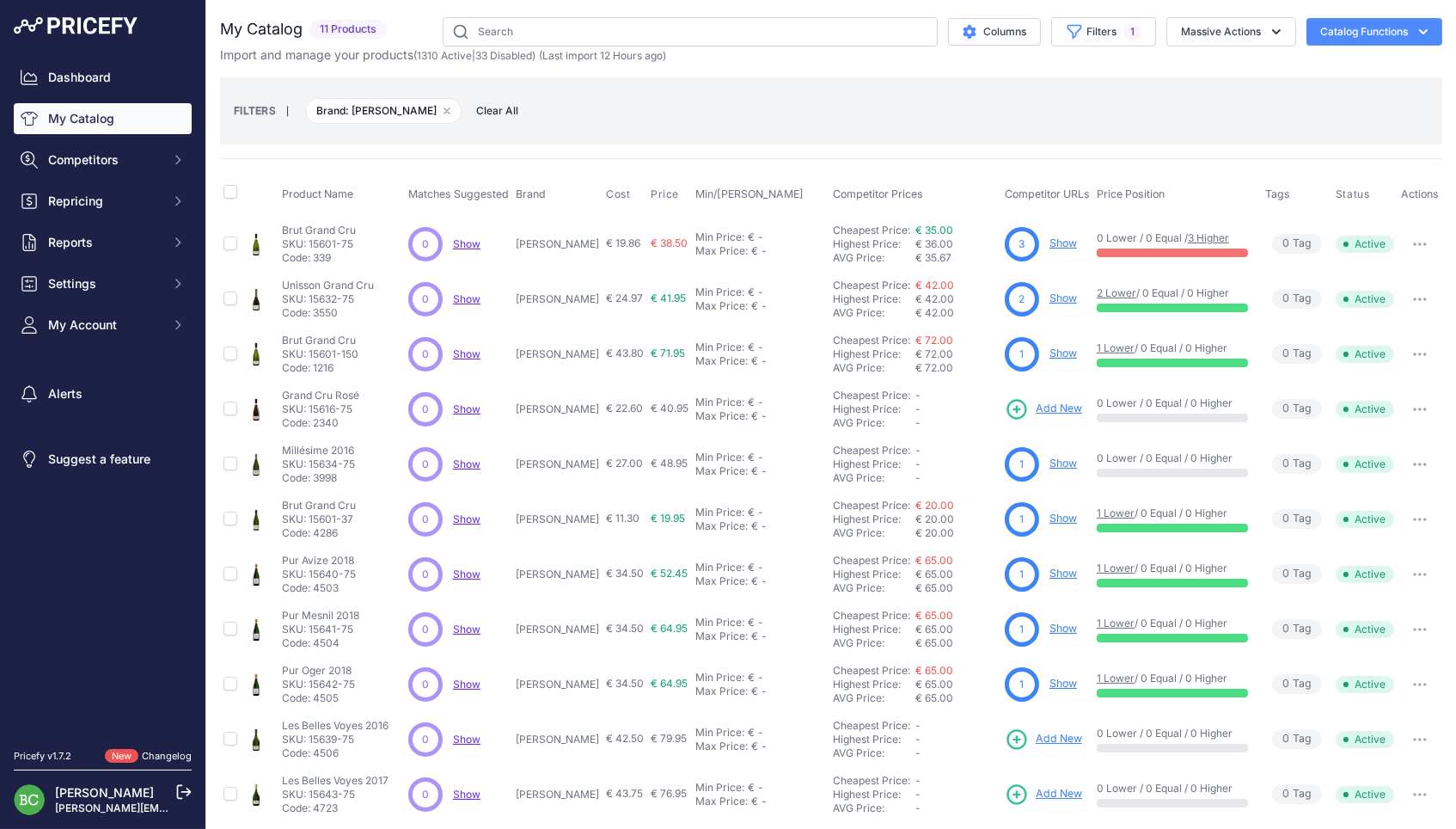
click at [572, 245] on p "[PERSON_NAME]" at bounding box center [557, 244] width 83 height 14
copy p "Bonville"
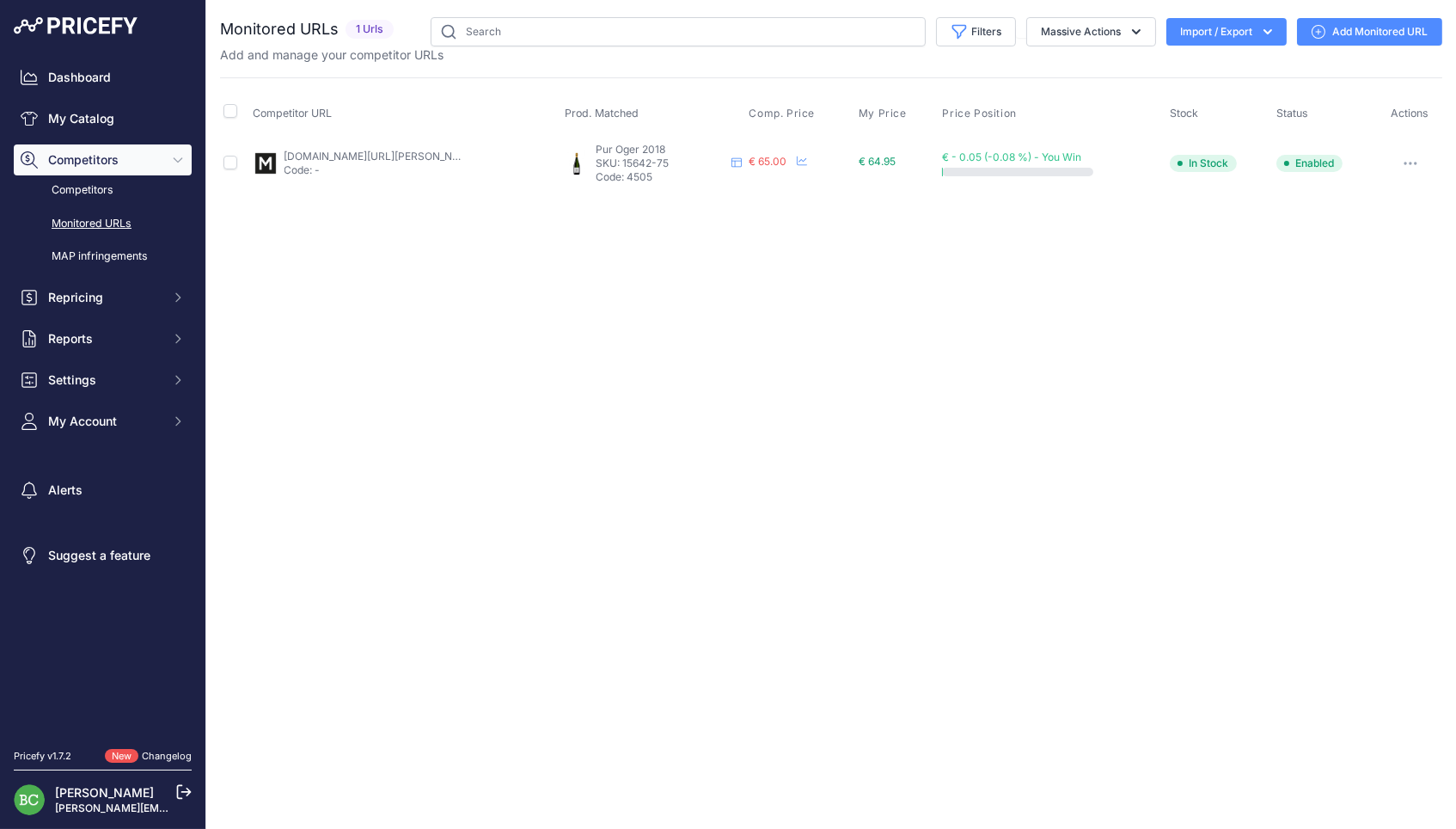
click at [1392, 29] on link "Add Monitored URL" at bounding box center [1369, 31] width 145 height 27
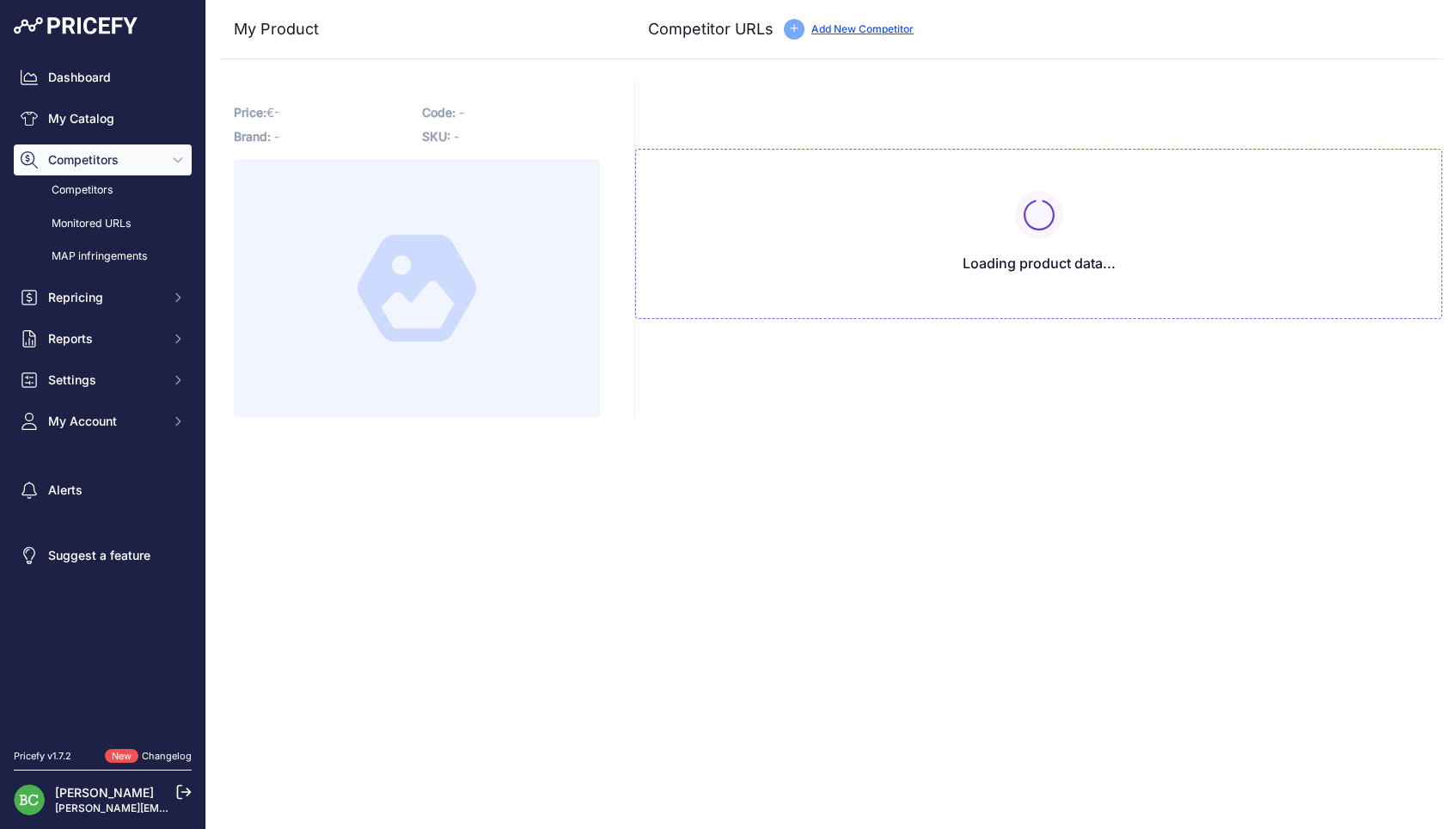
type input "[DOMAIN_NAME][URL][PERSON_NAME]"
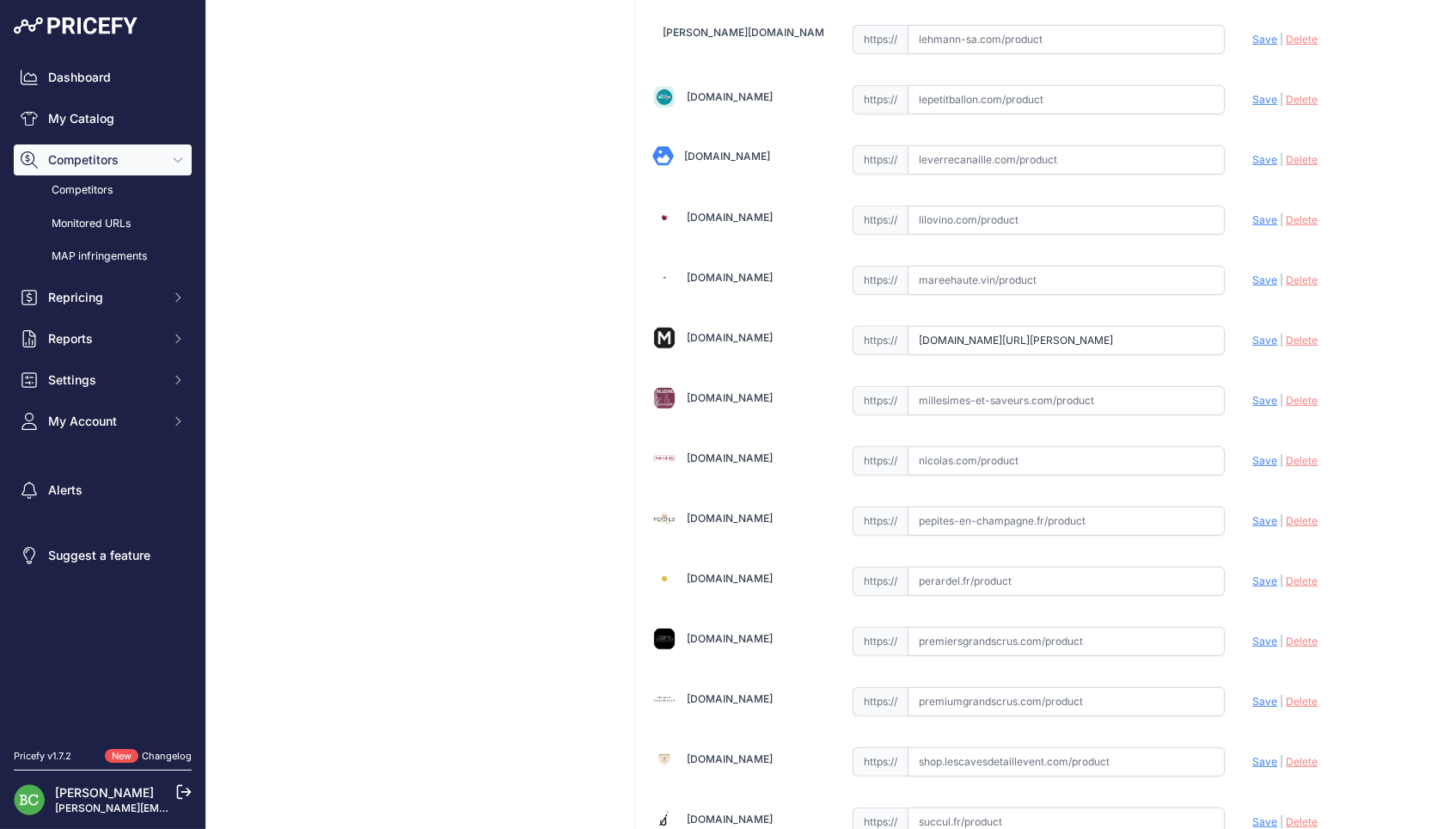
scroll to position [1683, 0]
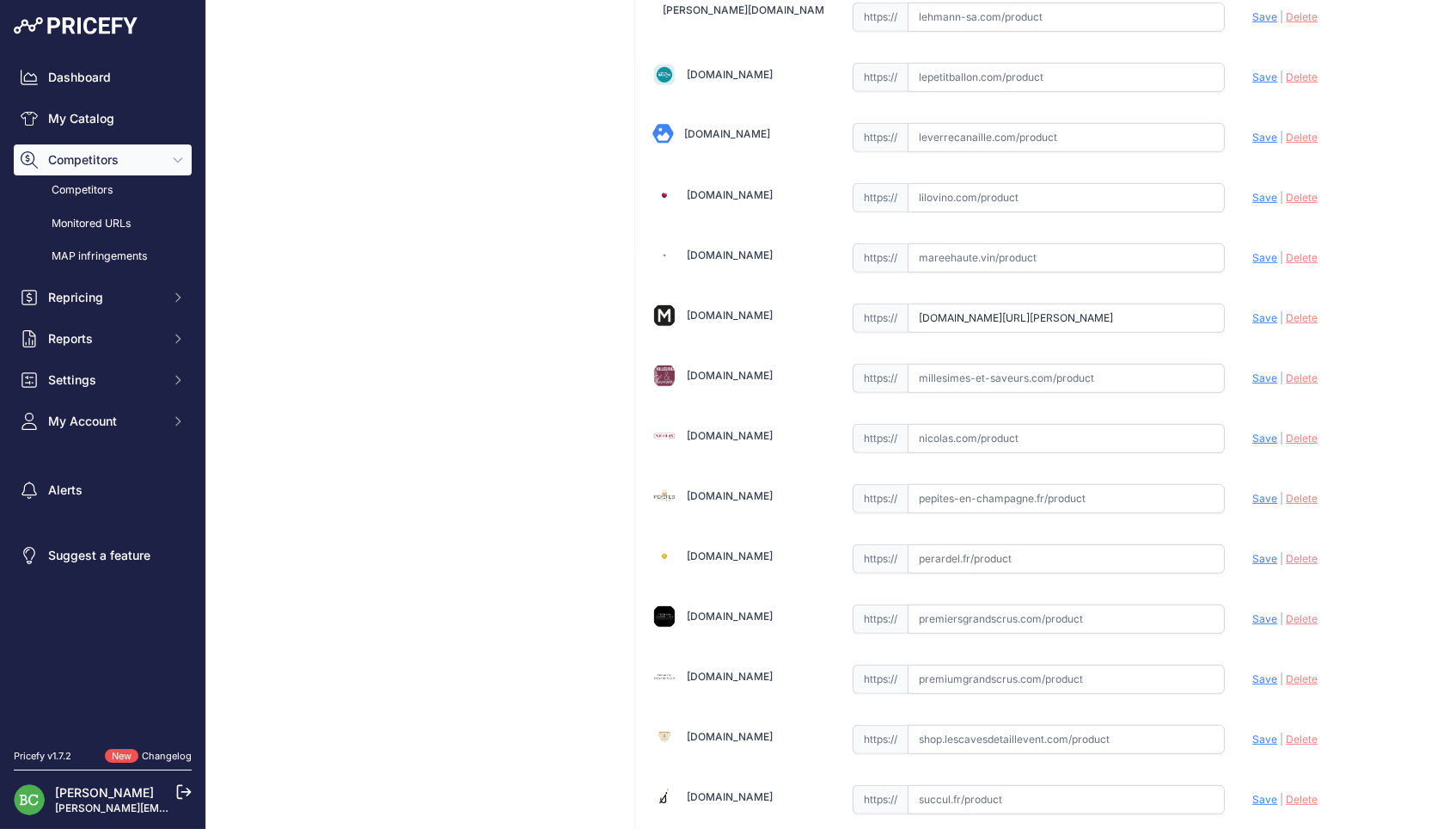
click at [1078, 378] on input "text" at bounding box center [1066, 378] width 318 height 29
paste input "https://www.millesimes-et-saveurs.com/champagne-fanck-bonville-pur-oger-2018-c2…"
click at [1259, 371] on span "Save" at bounding box center [1264, 378] width 25 height 13
type input "https://www.millesimes-et-saveurs.com/champagne-fanck-bonville-pur-oger-2018-c2…"
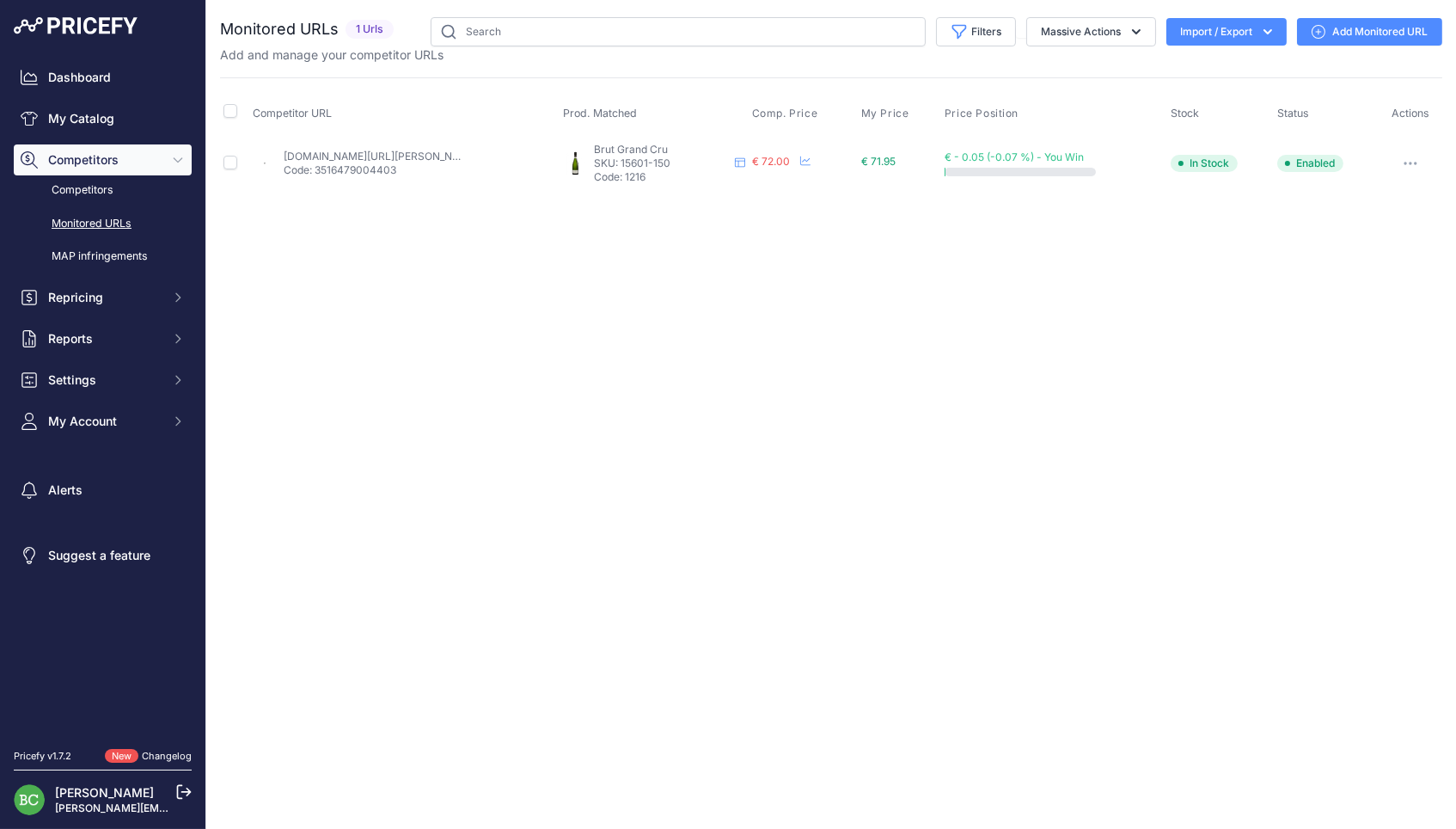
click at [1379, 34] on link "Add Monitored URL" at bounding box center [1369, 31] width 145 height 27
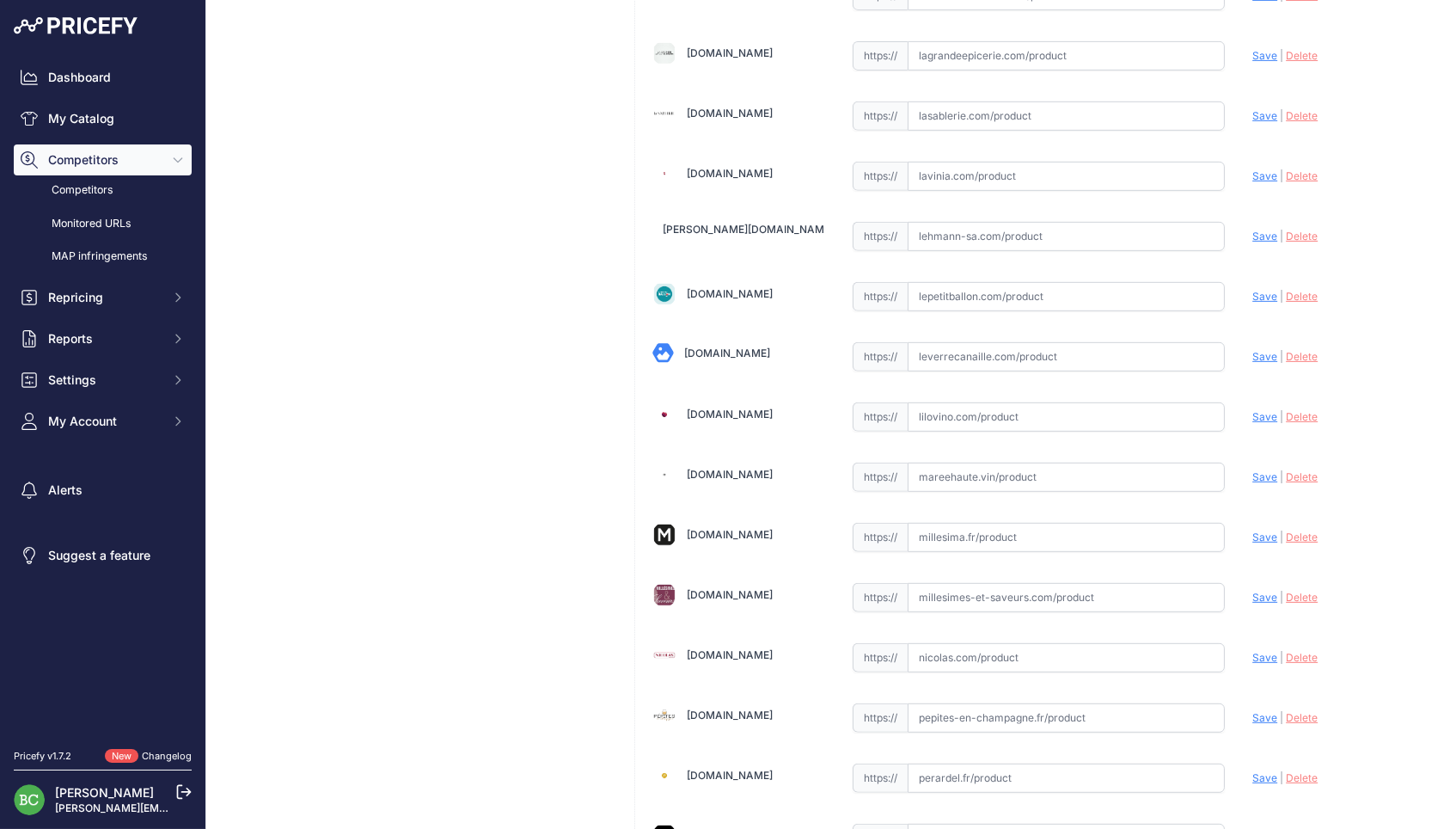
scroll to position [1563, 0]
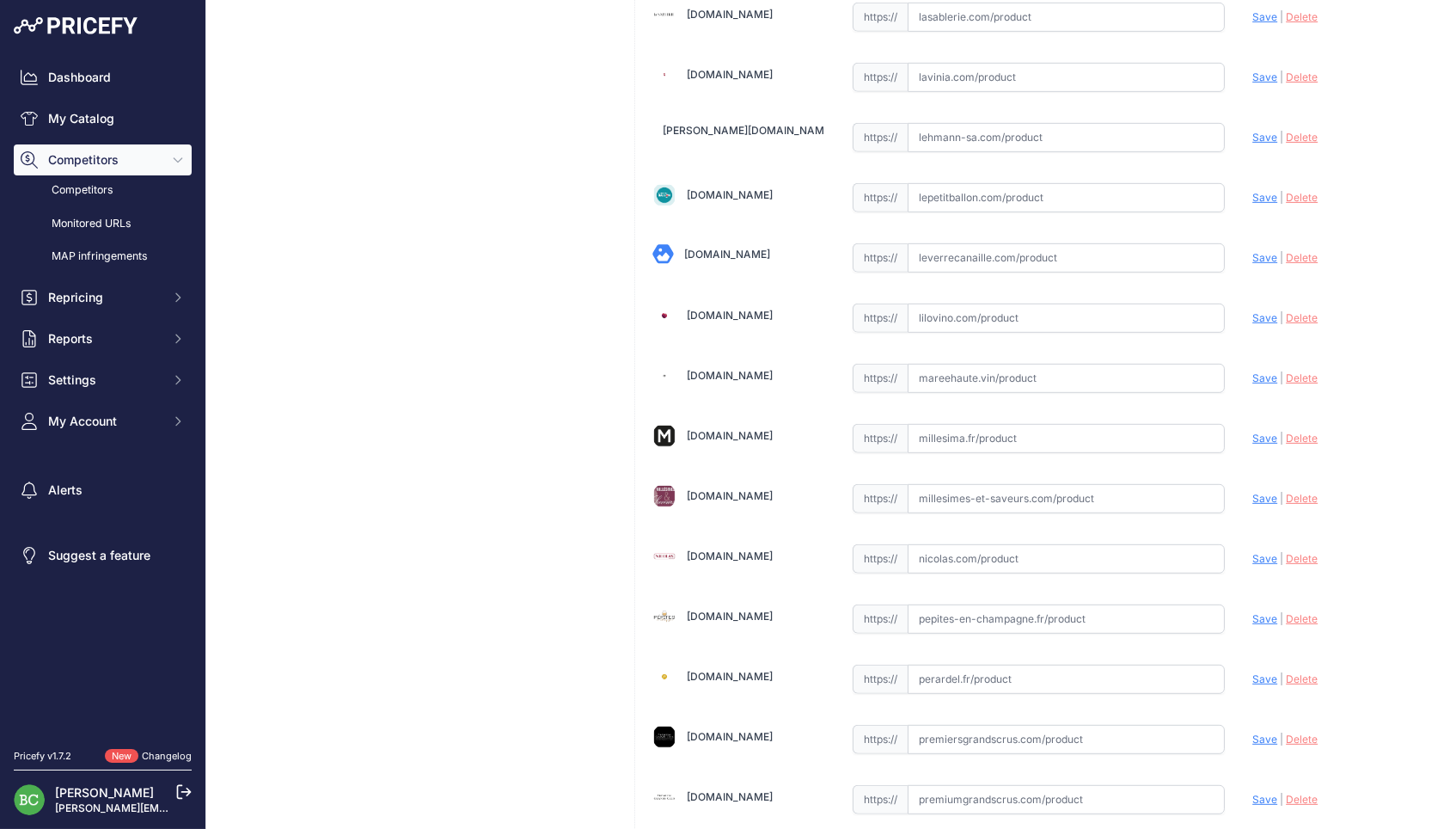
click at [931, 492] on input "text" at bounding box center [1066, 498] width 318 height 29
paste input "https://www.millesimes-et-saveurs.com/champagne-franck-bonville-blanc-de-blancs…"
click at [1259, 492] on span "Save" at bounding box center [1264, 498] width 25 height 13
type input "https://www.millesimes-et-saveurs.com/champagne-franck-bonville-blanc-de-blancs…"
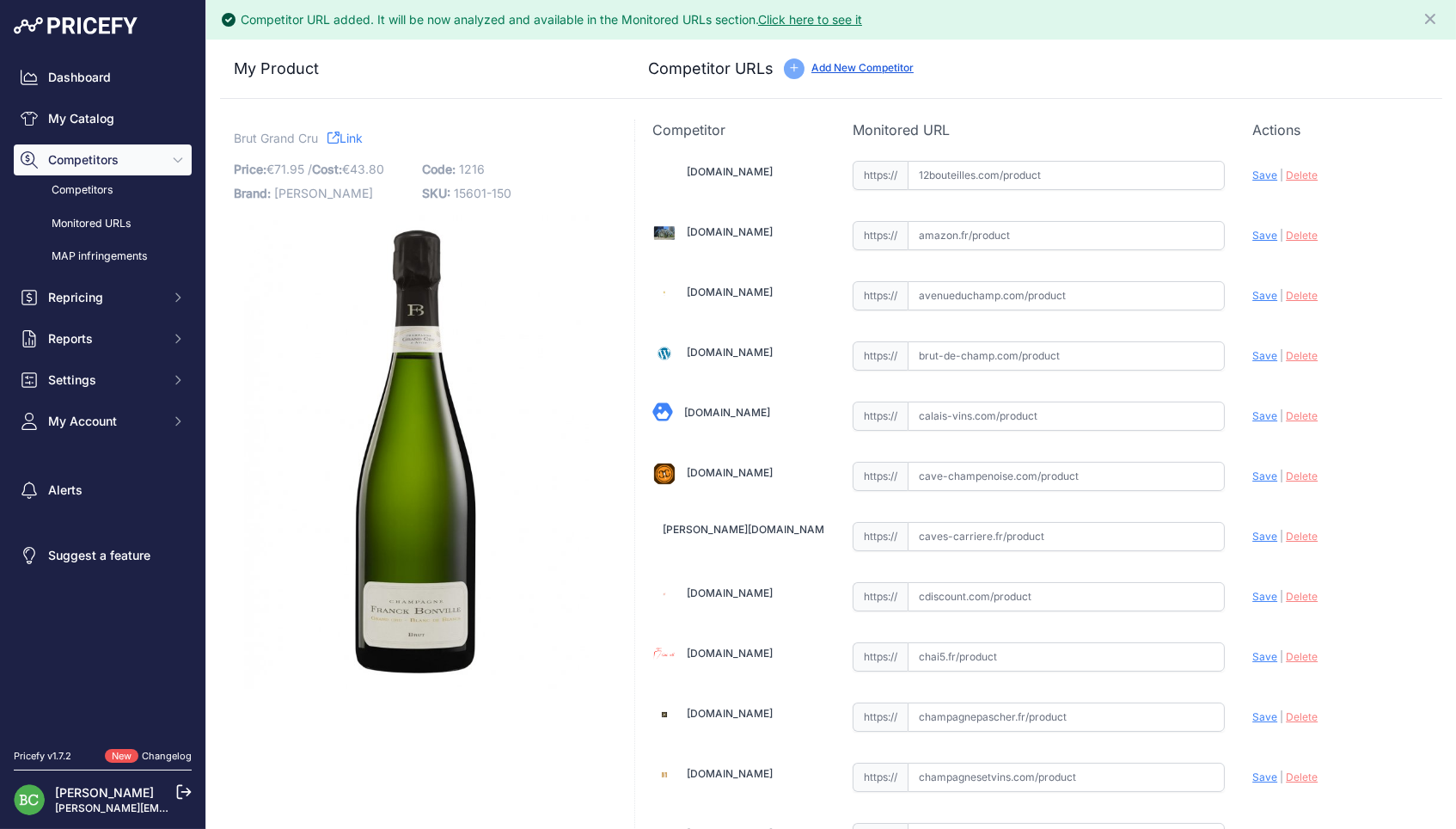
scroll to position [0, 0]
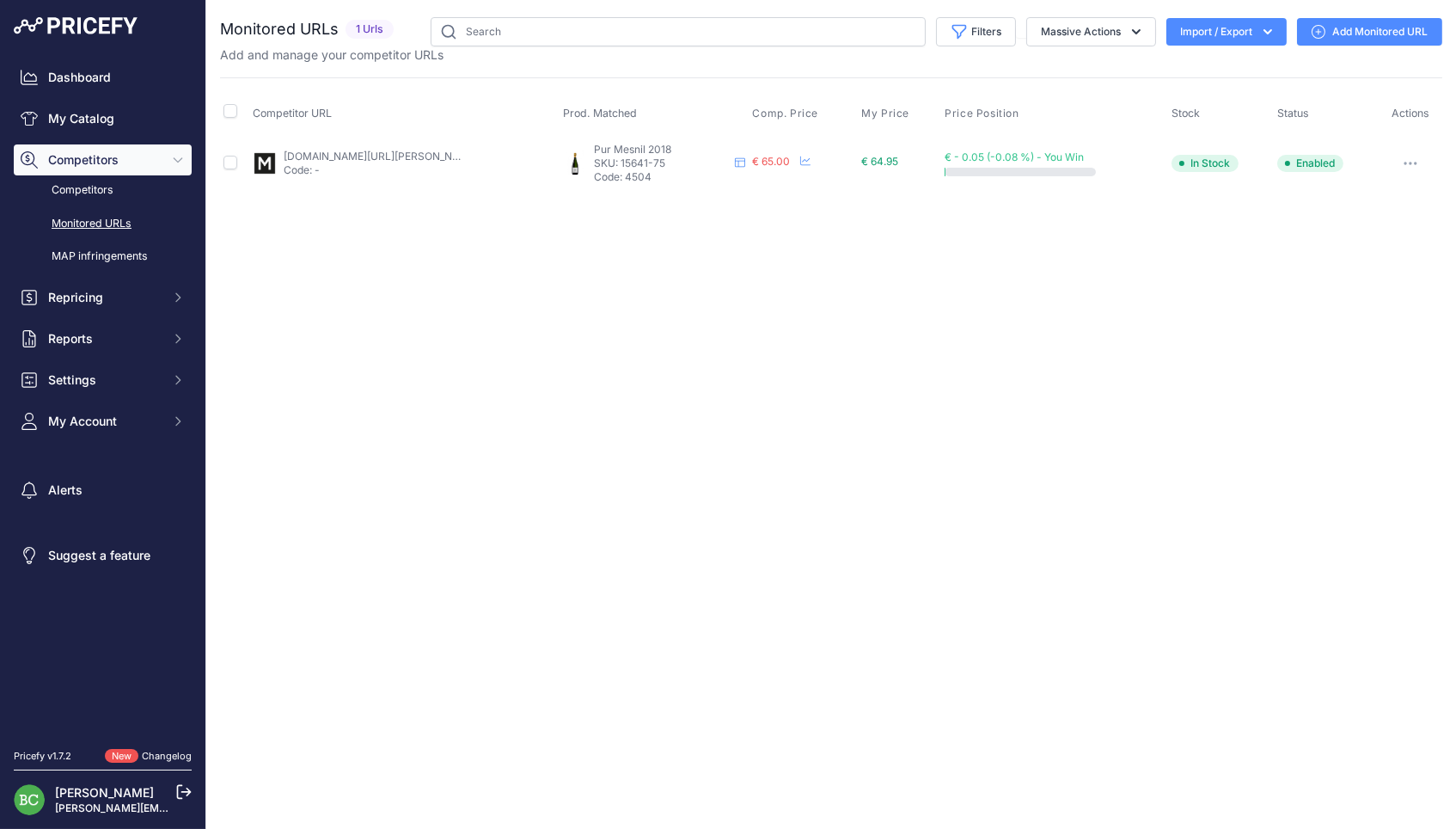
click at [1348, 27] on link "Add Monitored URL" at bounding box center [1369, 31] width 145 height 27
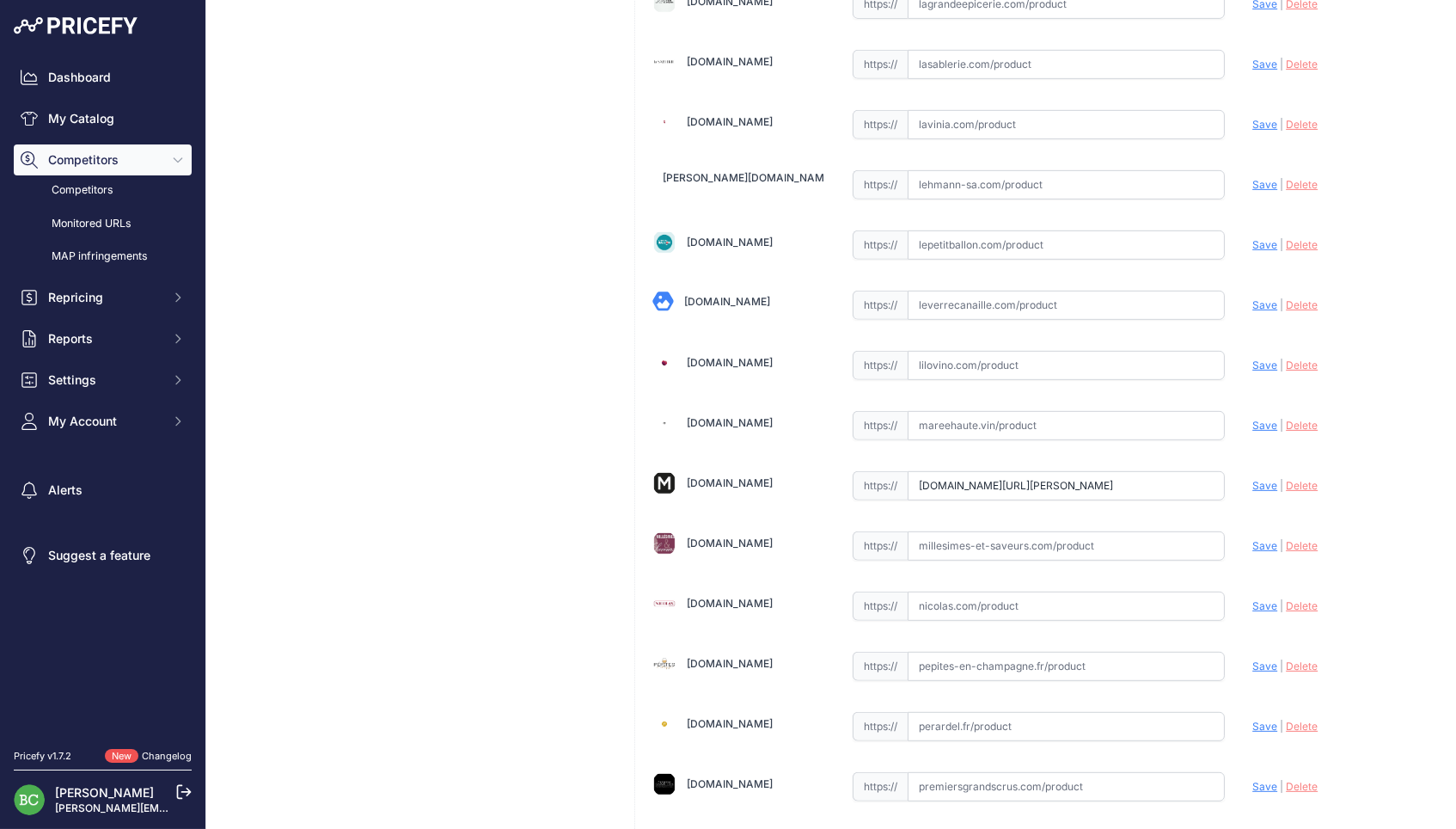
scroll to position [1788, 0]
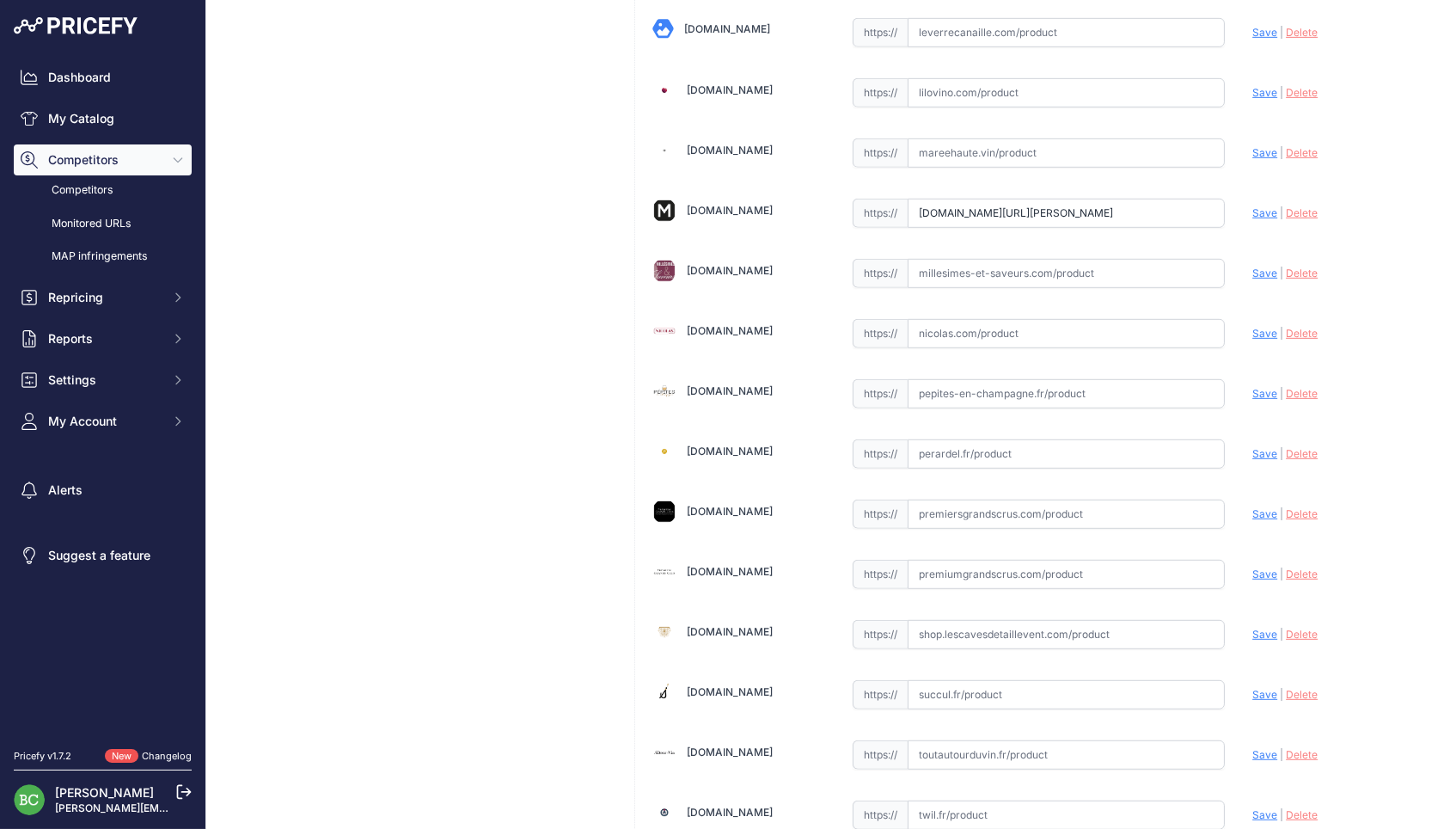
click at [1059, 270] on input "text" at bounding box center [1066, 273] width 318 height 29
paste input "https://www.millesimes-et-saveurs.com/champagne-franck-bonville-pur-mesnil-2018…"
click at [1252, 266] on span "Save" at bounding box center [1264, 273] width 25 height 13
type input "https://www.millesimes-et-saveurs.com/champagne-franck-bonville-pur-mesnil-2018…"
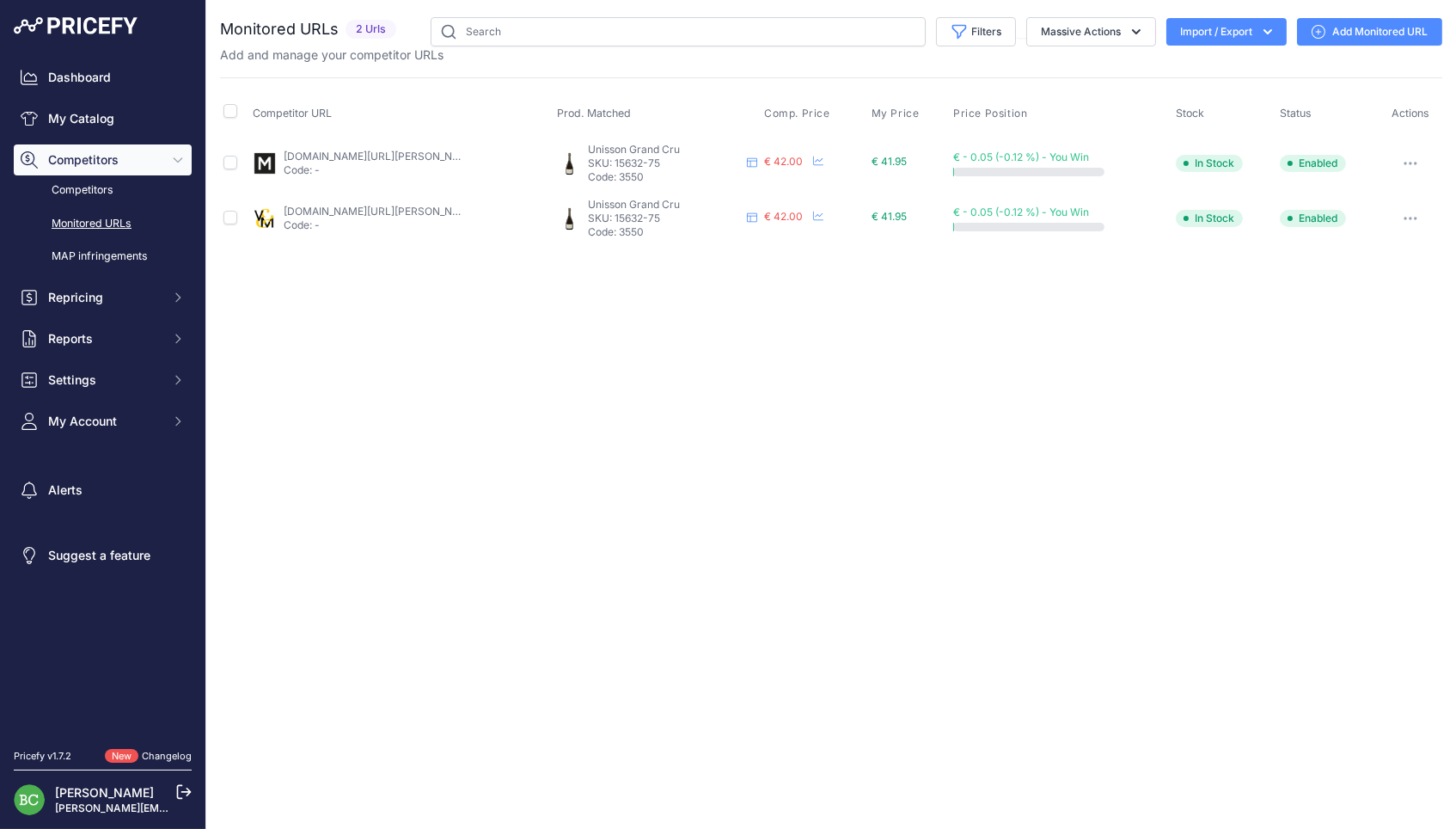
click at [1394, 34] on link "Add Monitored URL" at bounding box center [1369, 31] width 145 height 27
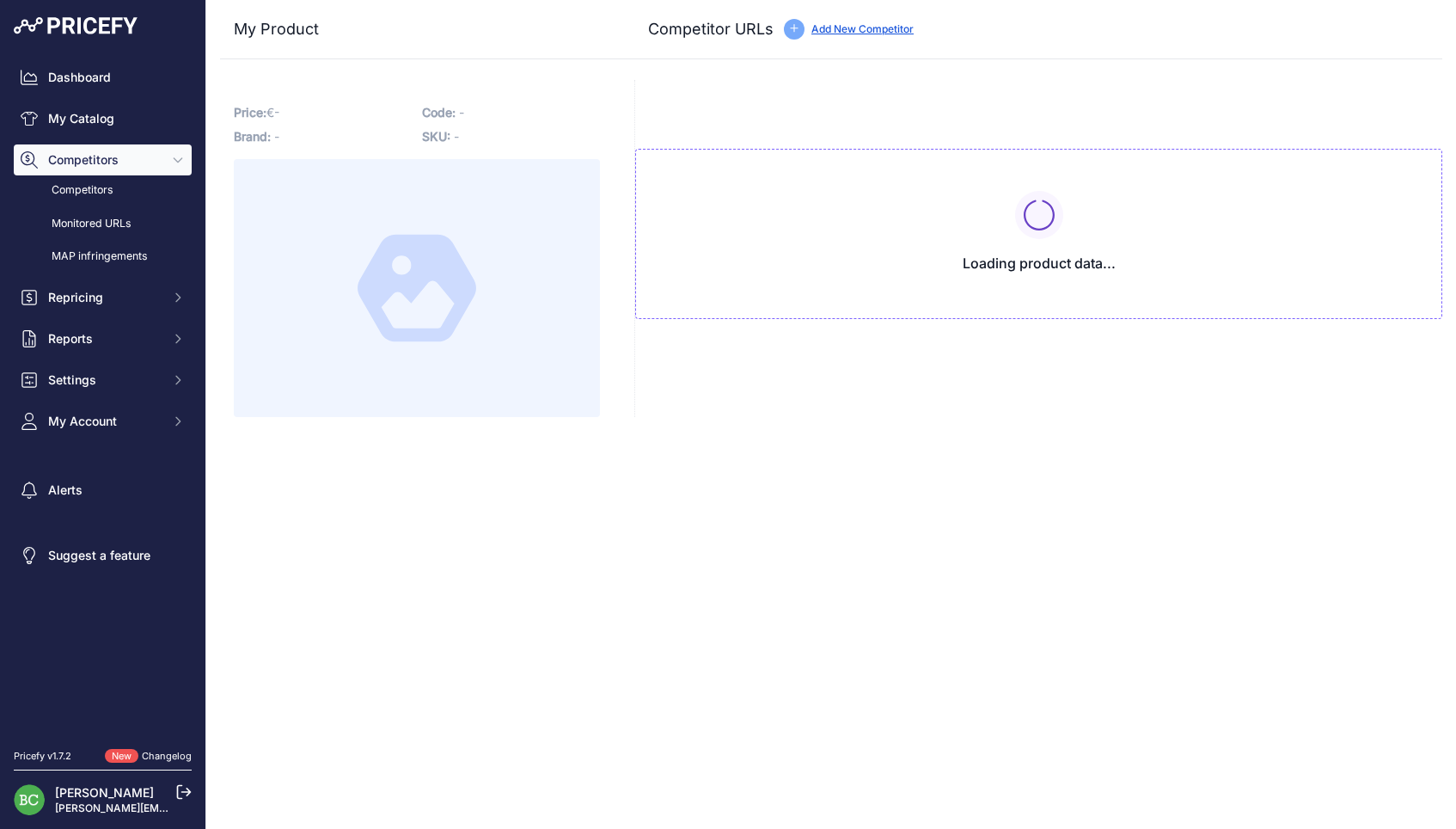
type input "[DOMAIN_NAME][URL][PERSON_NAME]"
type input "[DOMAIN_NAME][URL][PERSON_NAME][PERSON_NAME]"
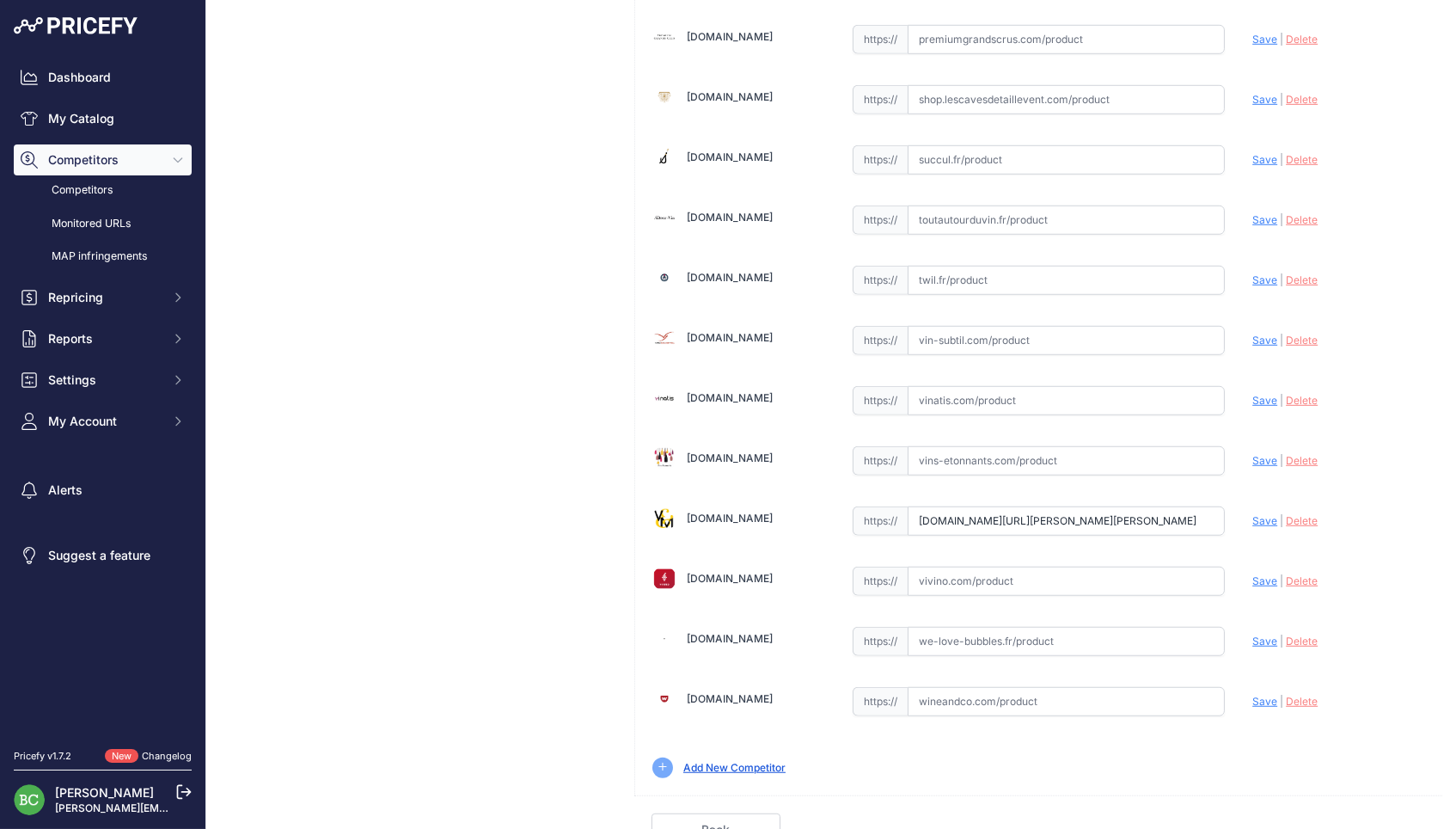
scroll to position [2323, 0]
click at [992, 628] on input "text" at bounding box center [1066, 642] width 318 height 29
paste input "https://we-love-bubbles.fr/champagne-franck-bonville-unisson-grand-cru-blanc-de…"
click at [1263, 636] on span "Save" at bounding box center [1264, 642] width 25 height 13
type input "https://we-love-bubbles.fr/champagne-franck-bonville-unisson-grand-cru-blanc-de…"
